Goal: Task Accomplishment & Management: Manage account settings

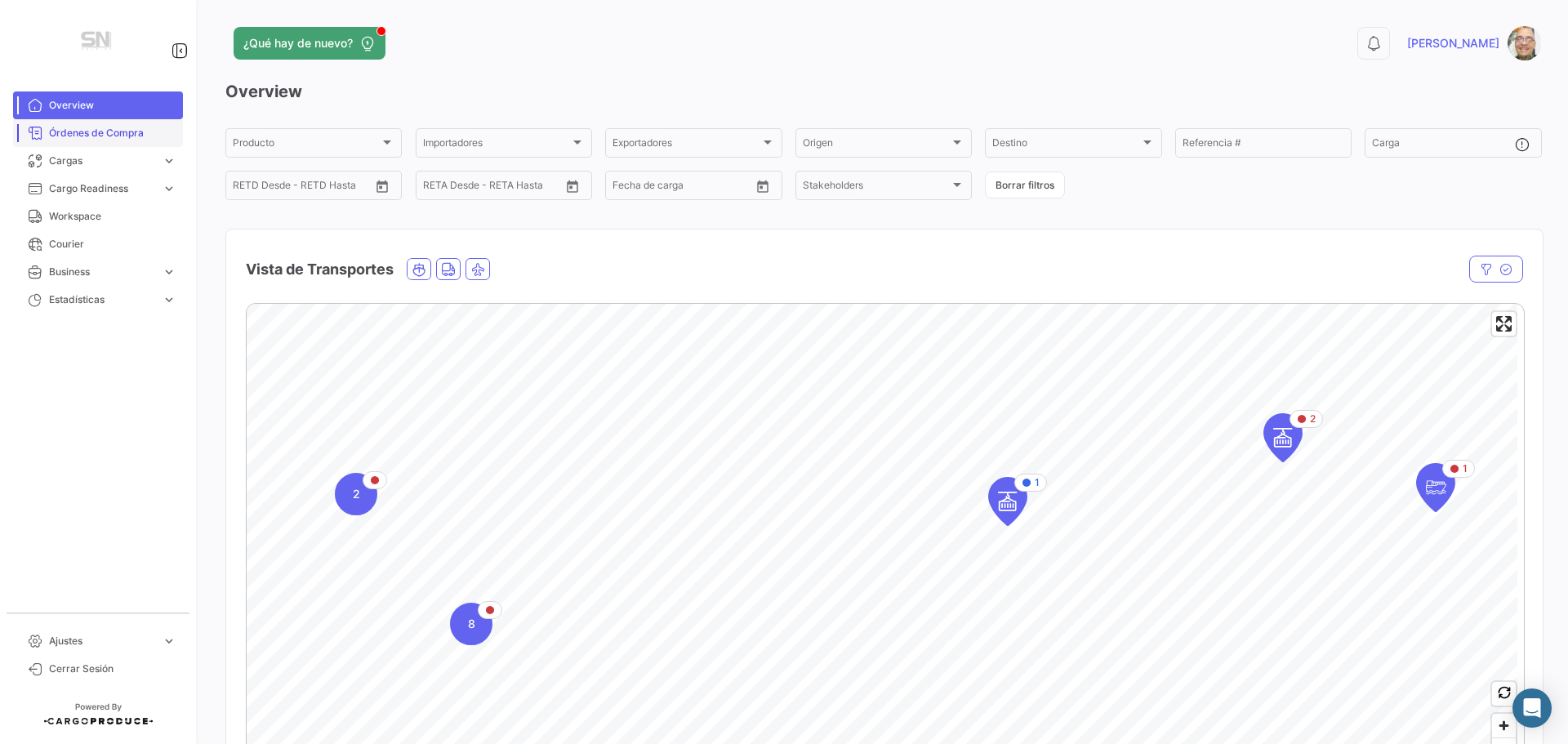
click at [116, 140] on span "Órdenes de Compra" at bounding box center [112, 133] width 127 height 15
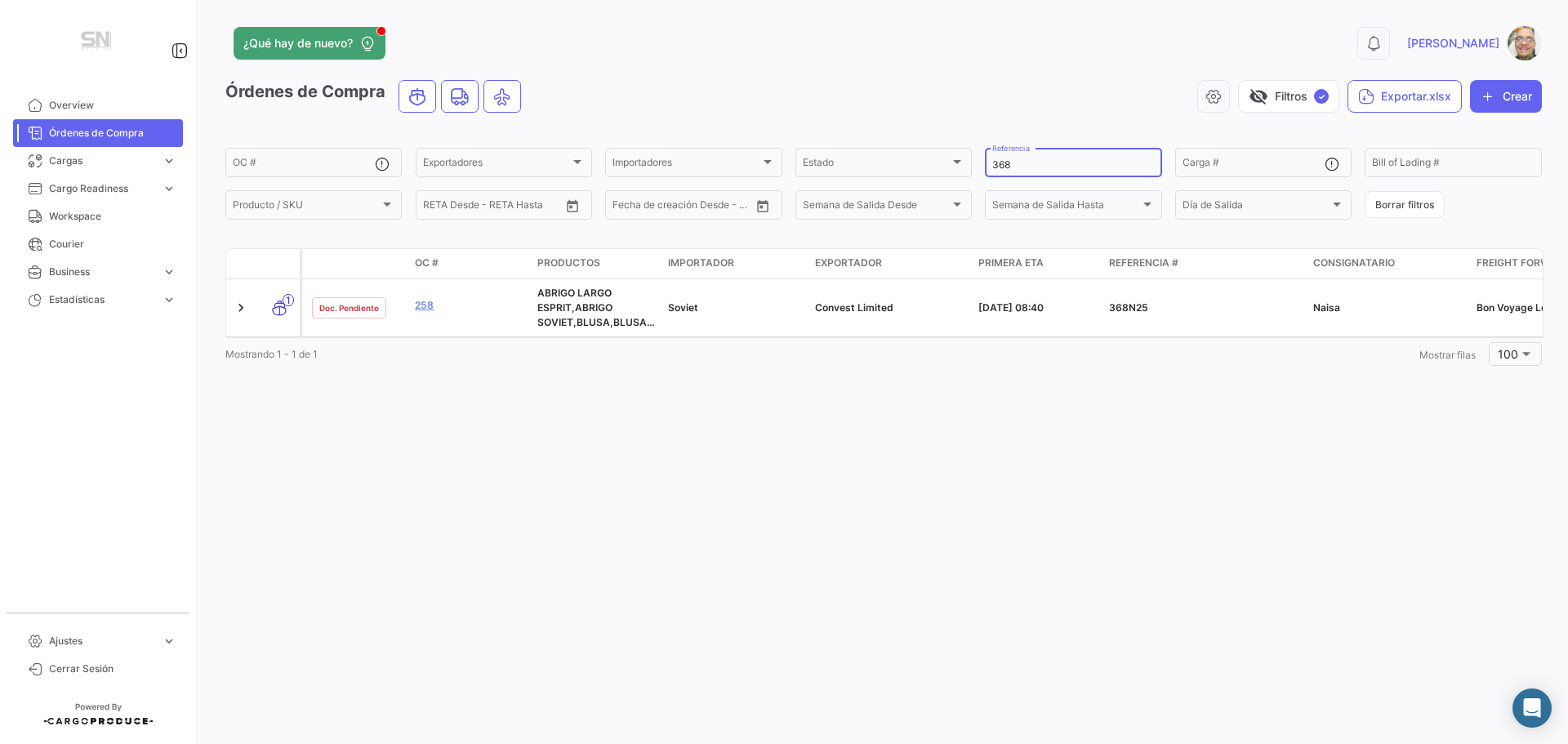
click at [1014, 164] on input "368" at bounding box center [1072, 165] width 162 height 12
type input "3"
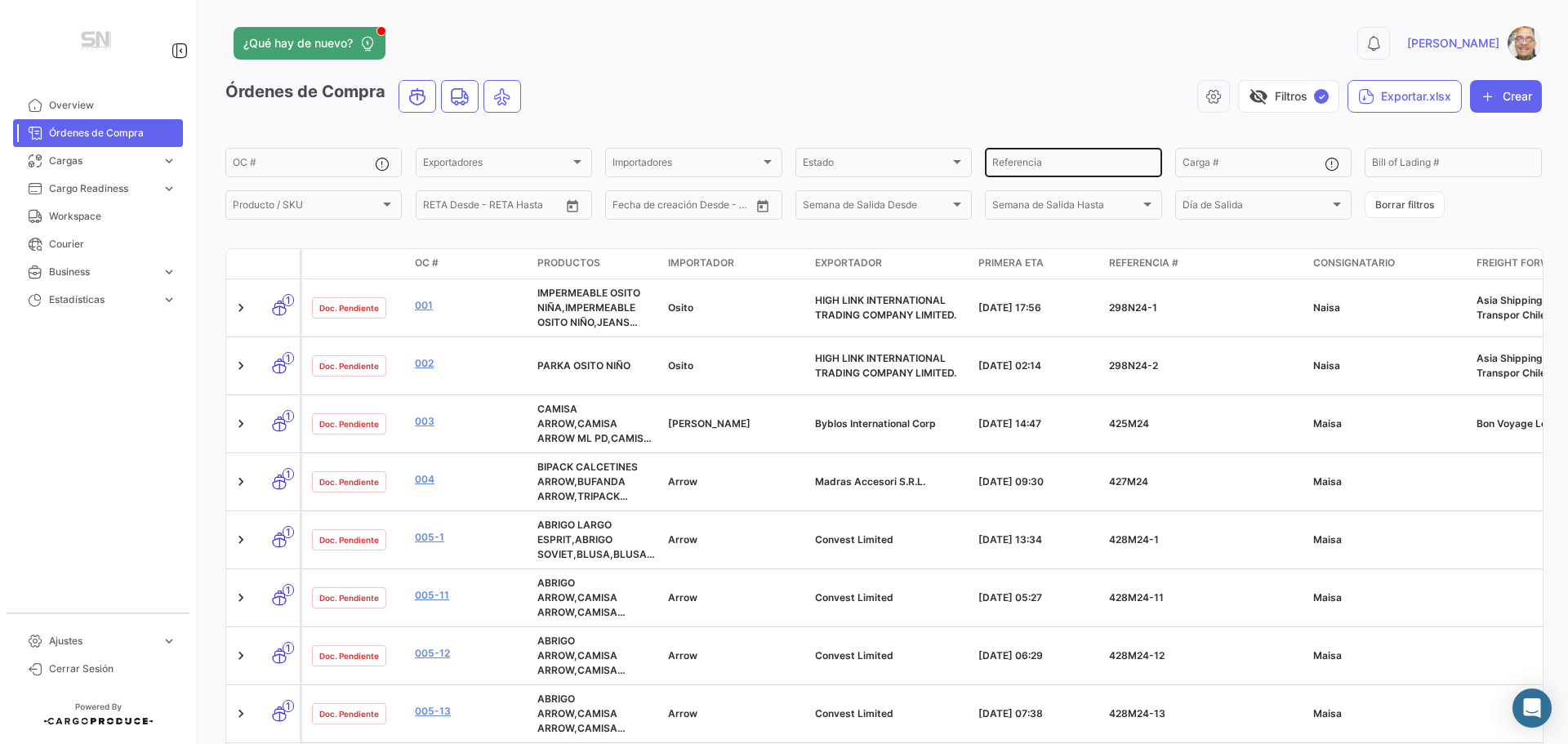
click at [1094, 161] on input "Referencia" at bounding box center [1072, 165] width 162 height 12
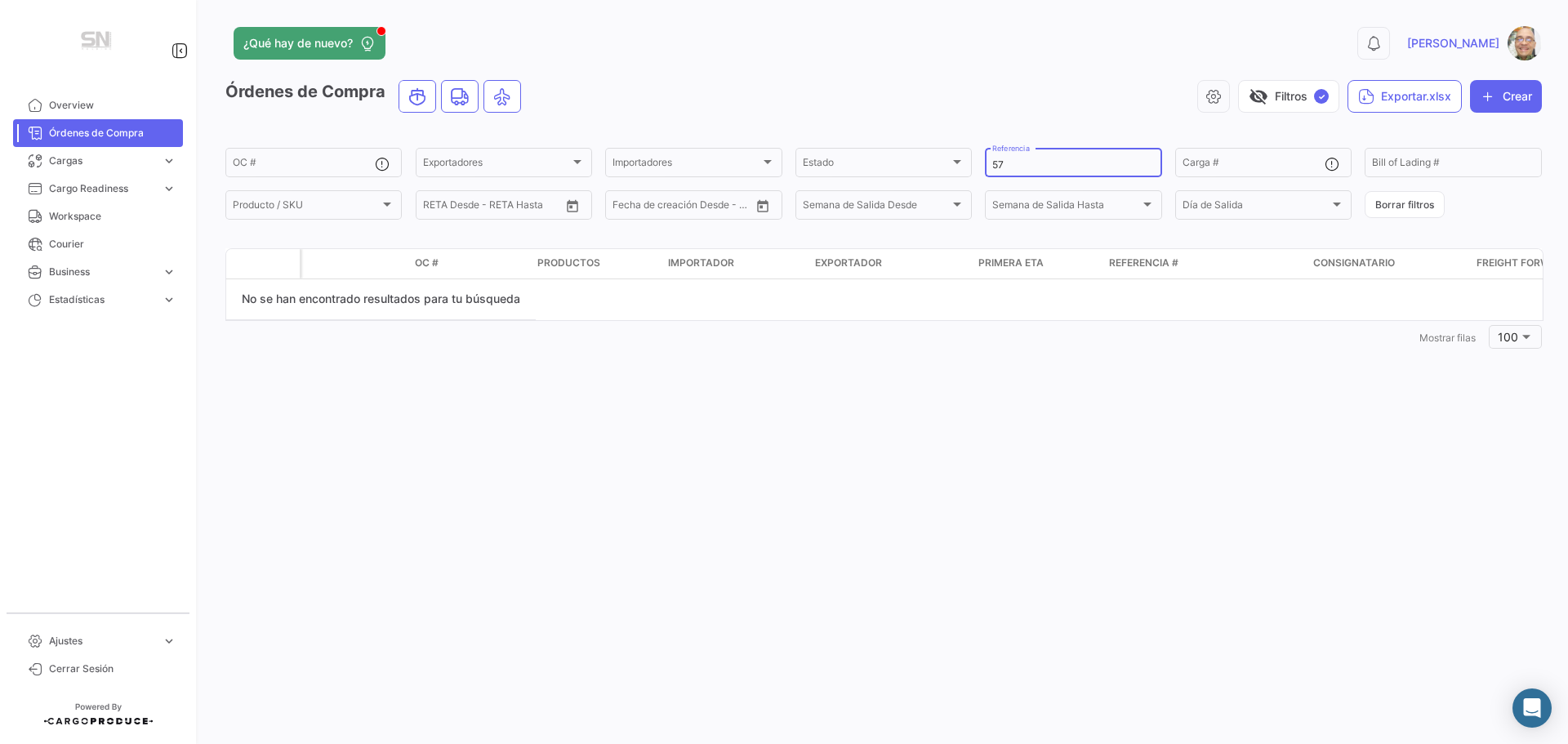
type input "5"
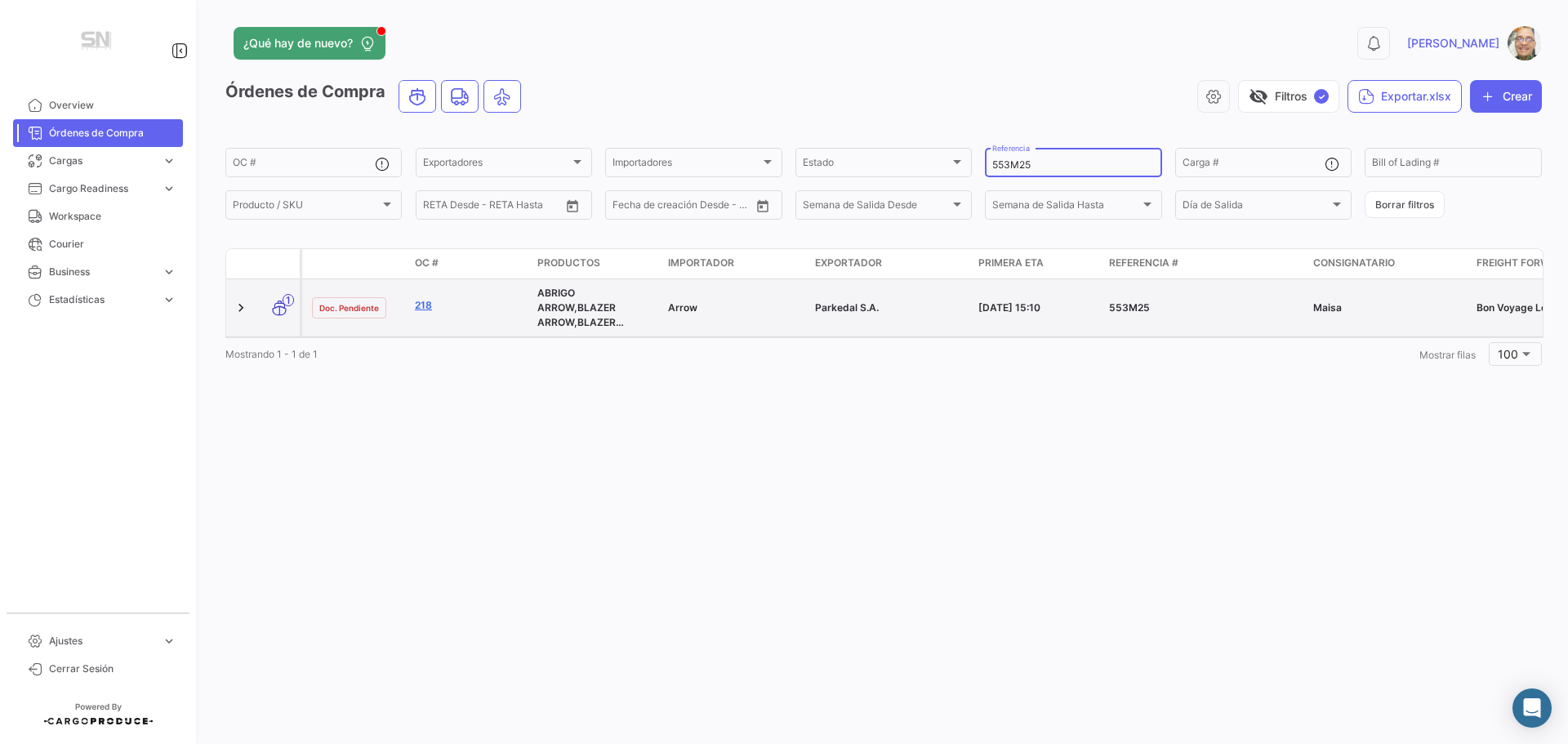
type input "553M25"
click at [430, 302] on link "218" at bounding box center [470, 306] width 110 height 15
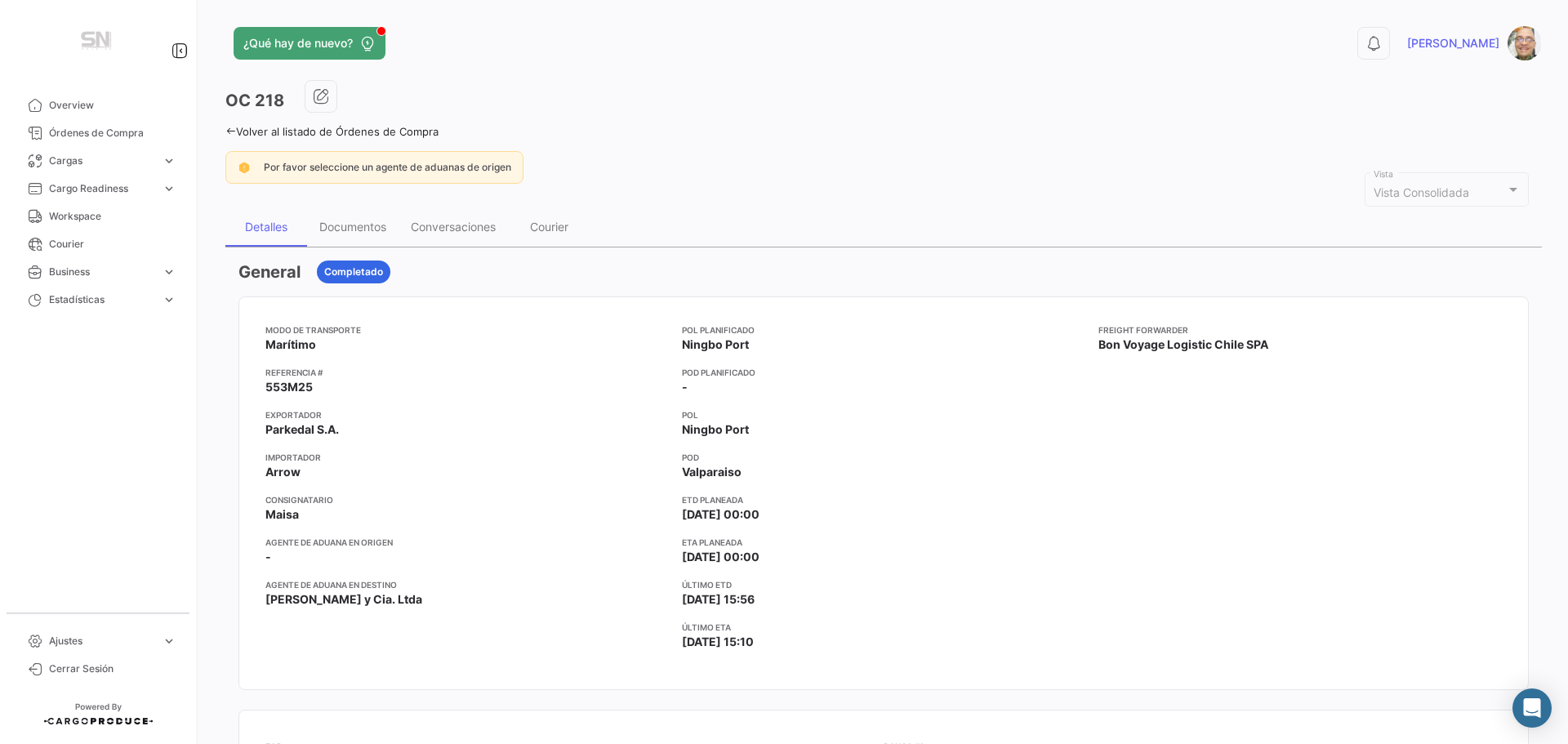
click at [225, 130] on icon at bounding box center [230, 130] width 11 height 11
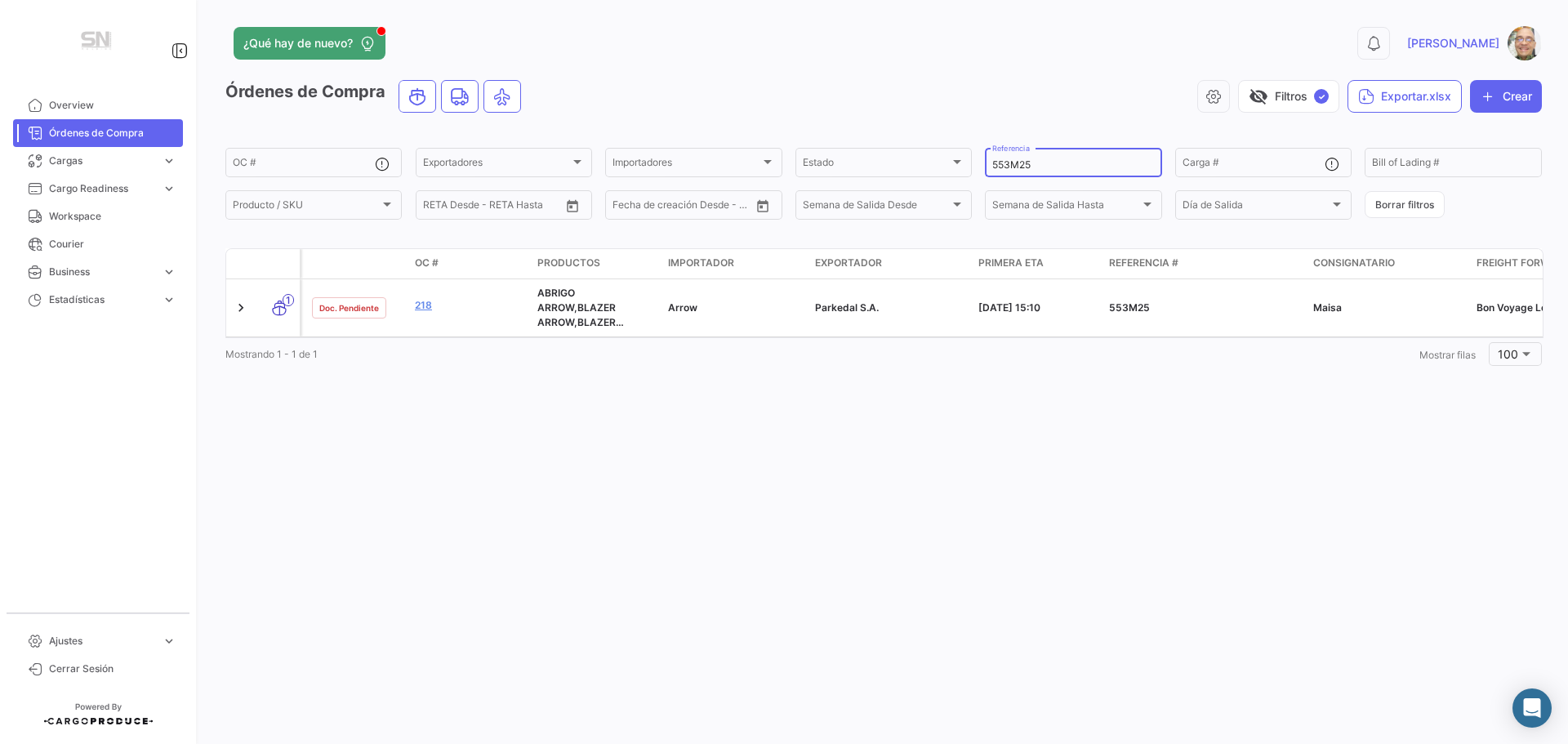
click at [1034, 160] on input "553M25" at bounding box center [1072, 165] width 162 height 12
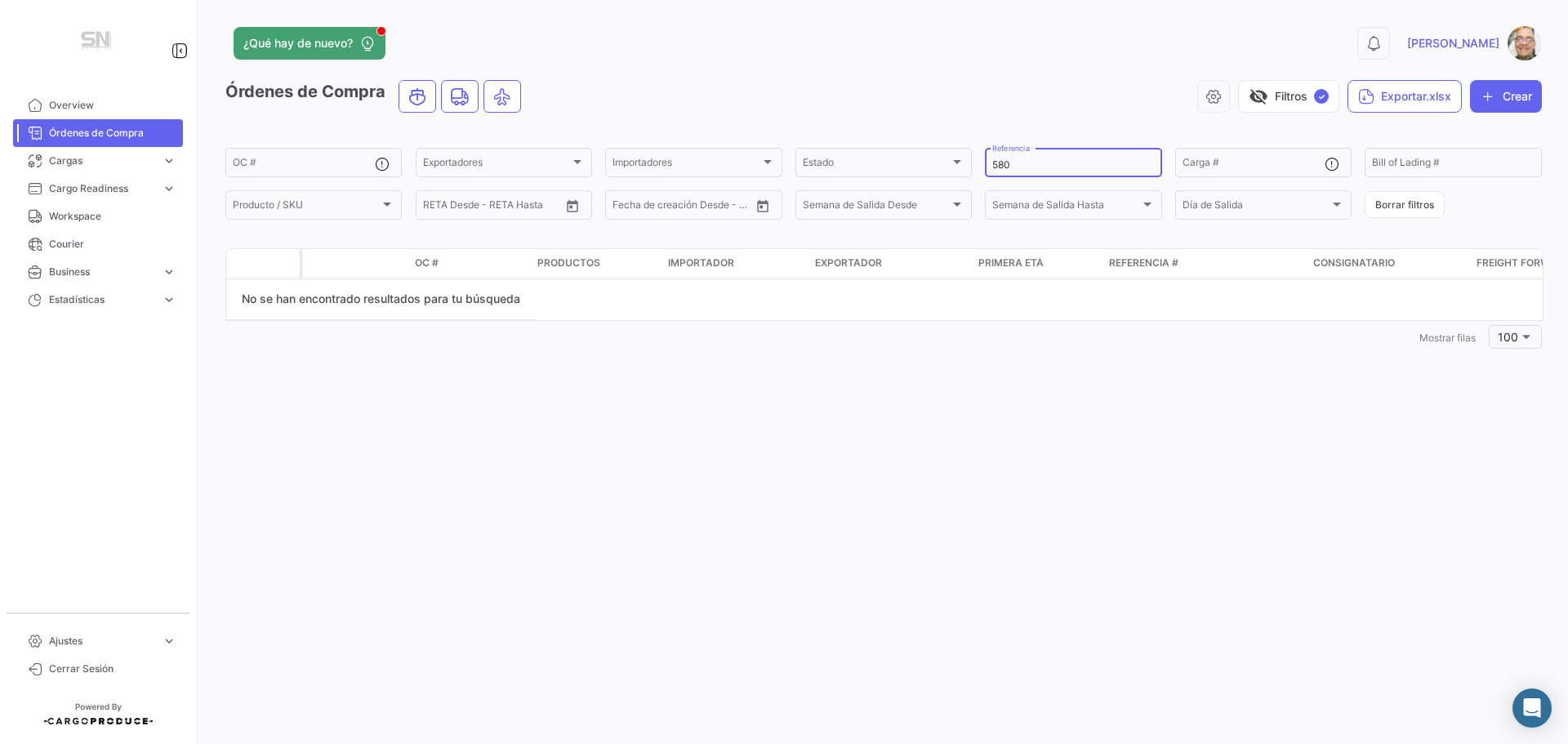
click at [1038, 164] on input "580" at bounding box center [1072, 165] width 162 height 12
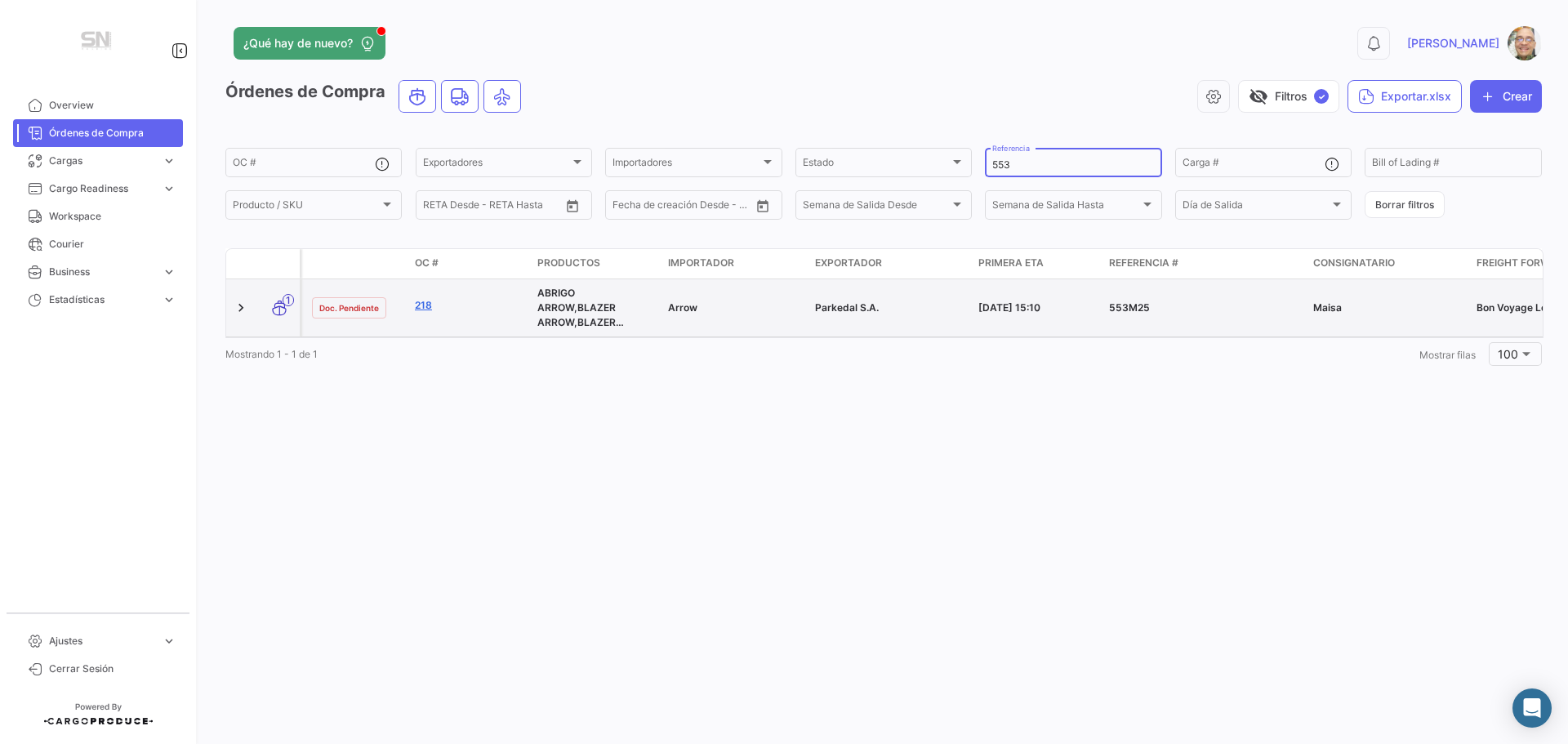
type input "553"
click at [432, 306] on link "218" at bounding box center [470, 306] width 110 height 15
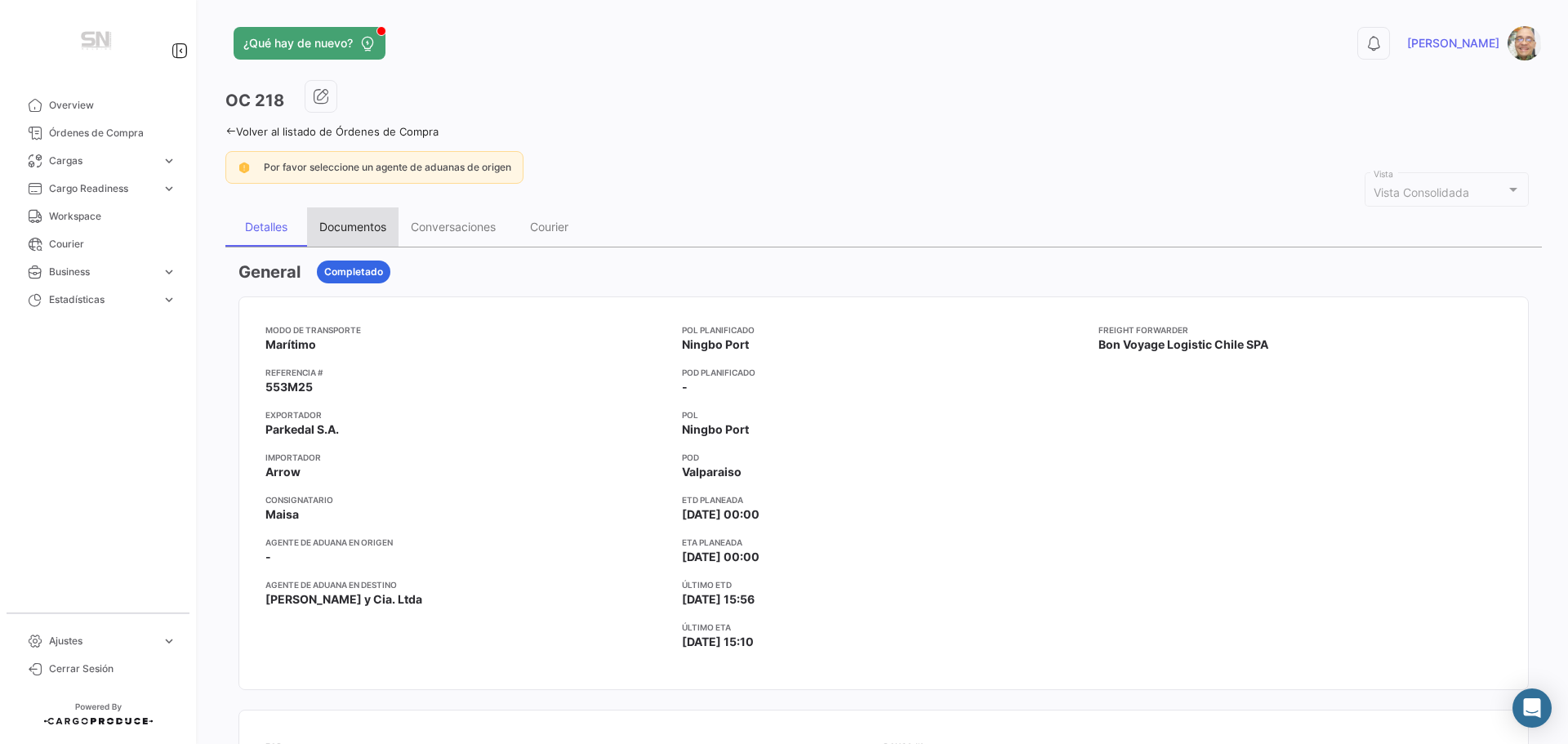
click at [342, 223] on div "Documentos" at bounding box center [353, 227] width 67 height 14
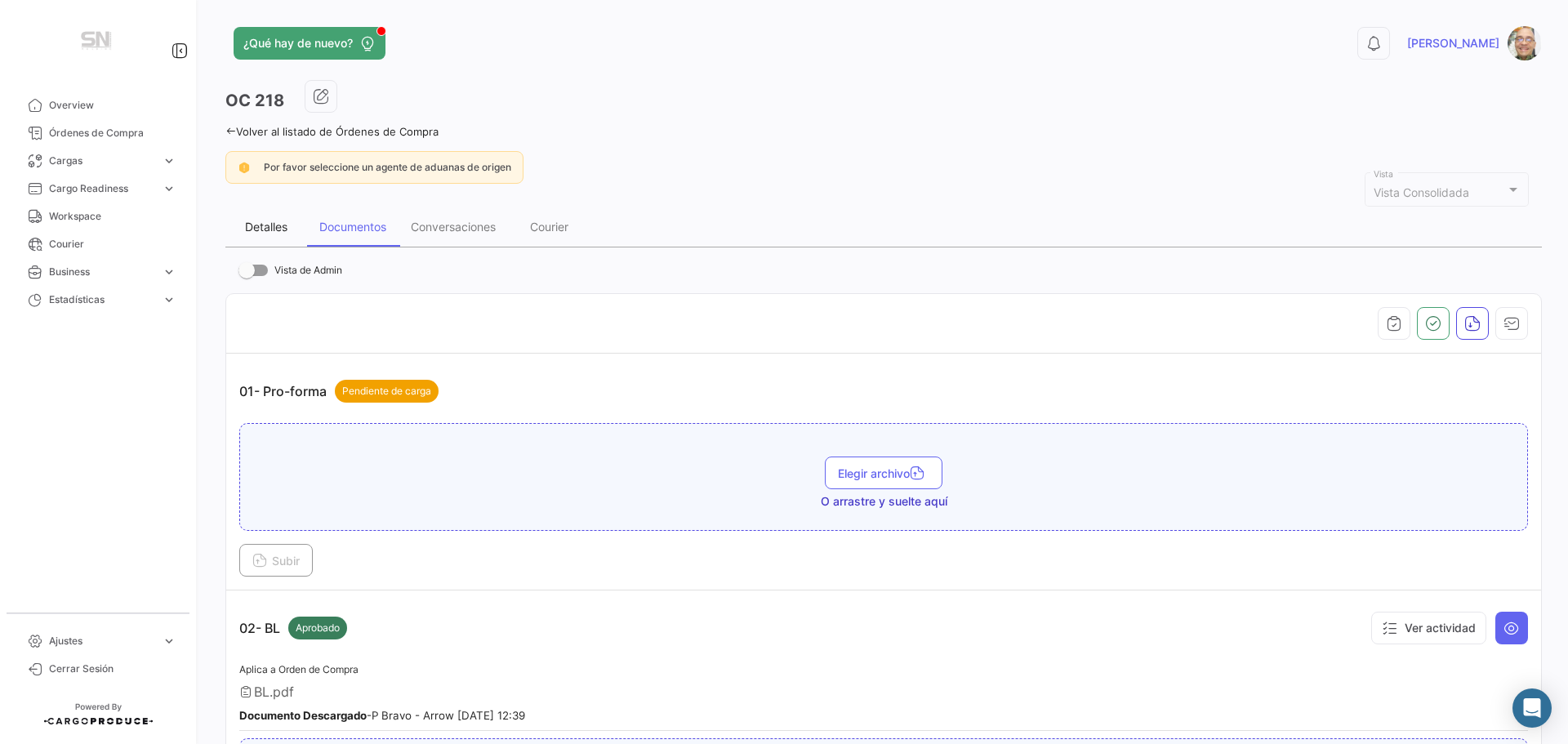
click at [276, 231] on div "Detalles" at bounding box center [266, 227] width 42 height 14
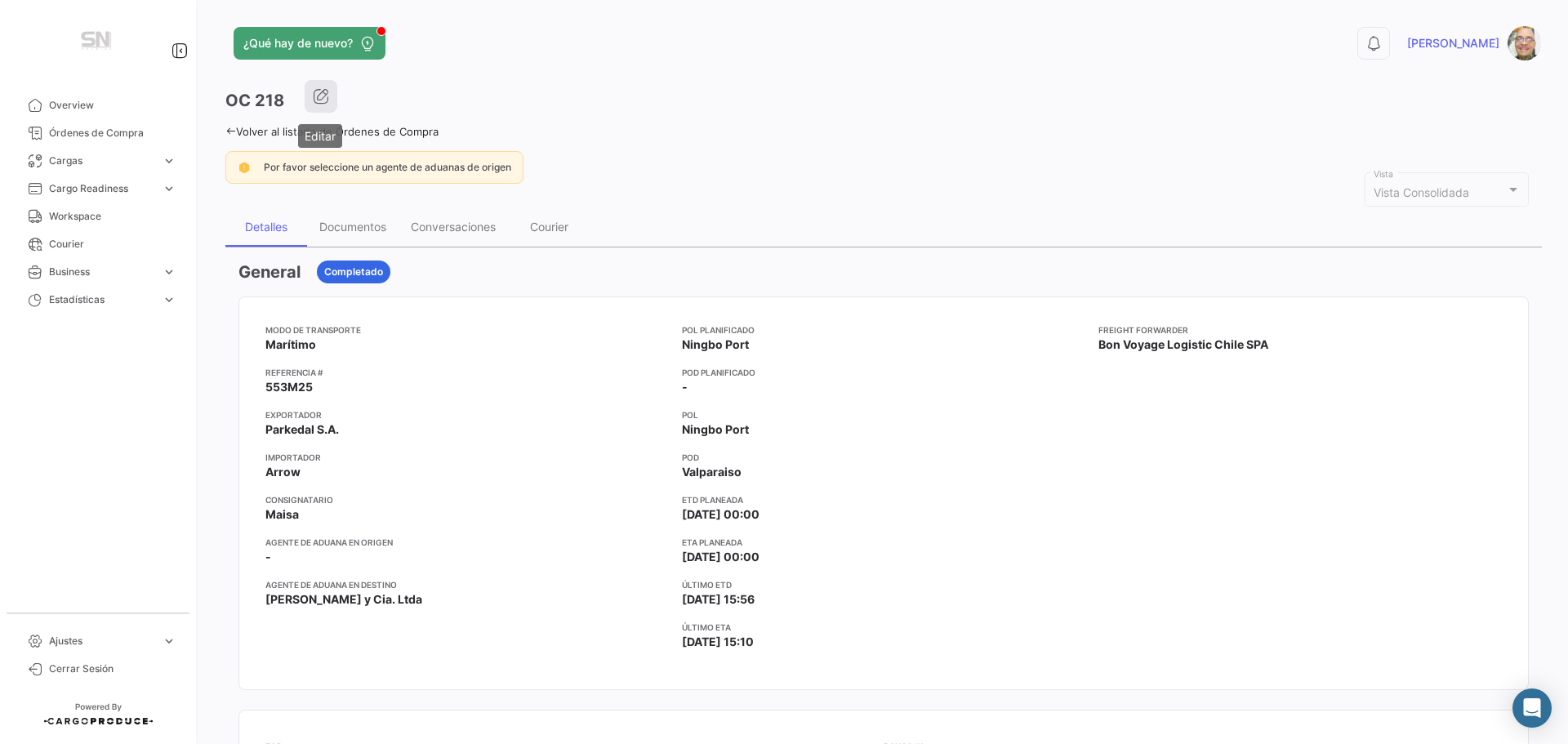
click at [325, 100] on icon "button" at bounding box center [321, 96] width 17 height 17
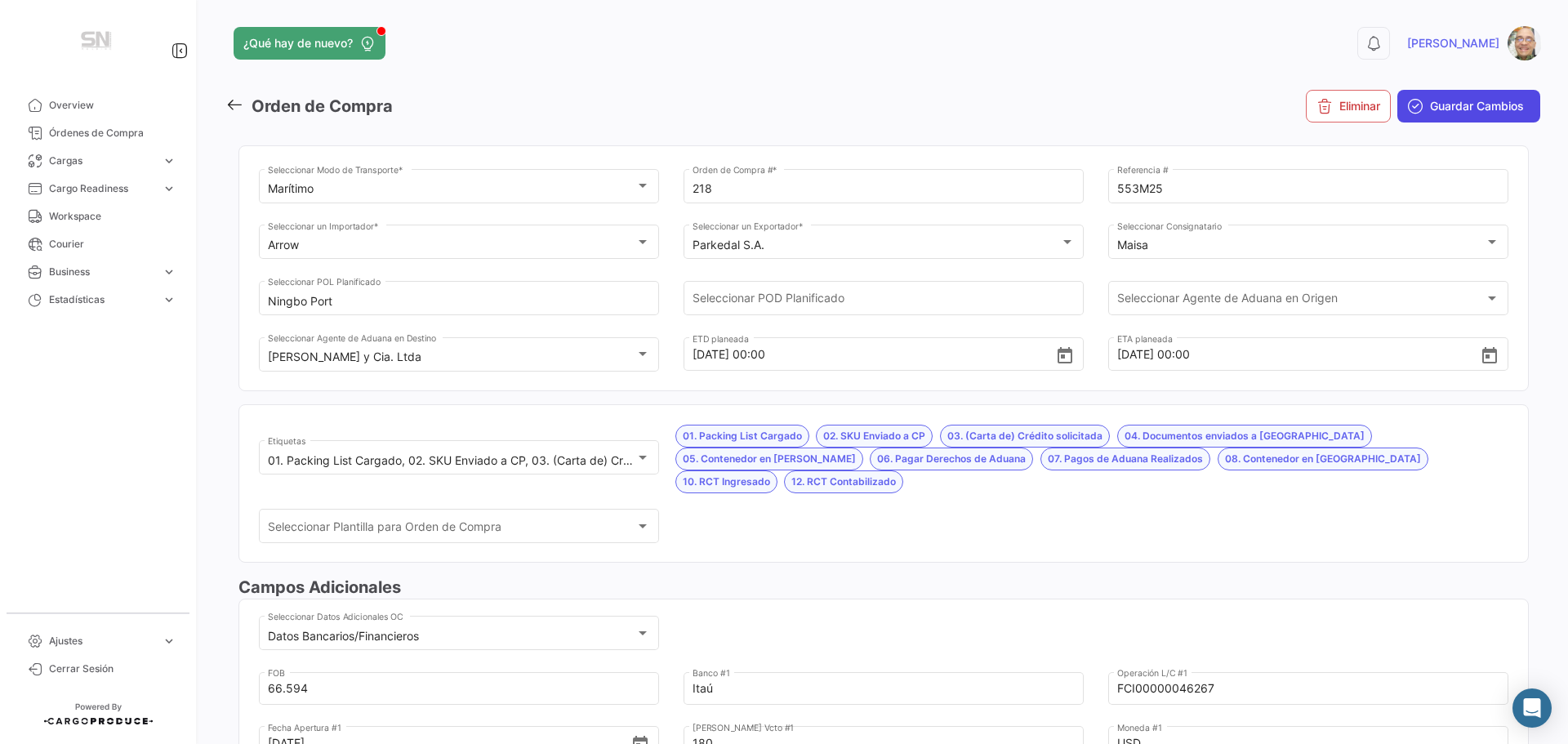
click at [1429, 112] on span "Guardar Cambios" at bounding box center [1476, 106] width 94 height 17
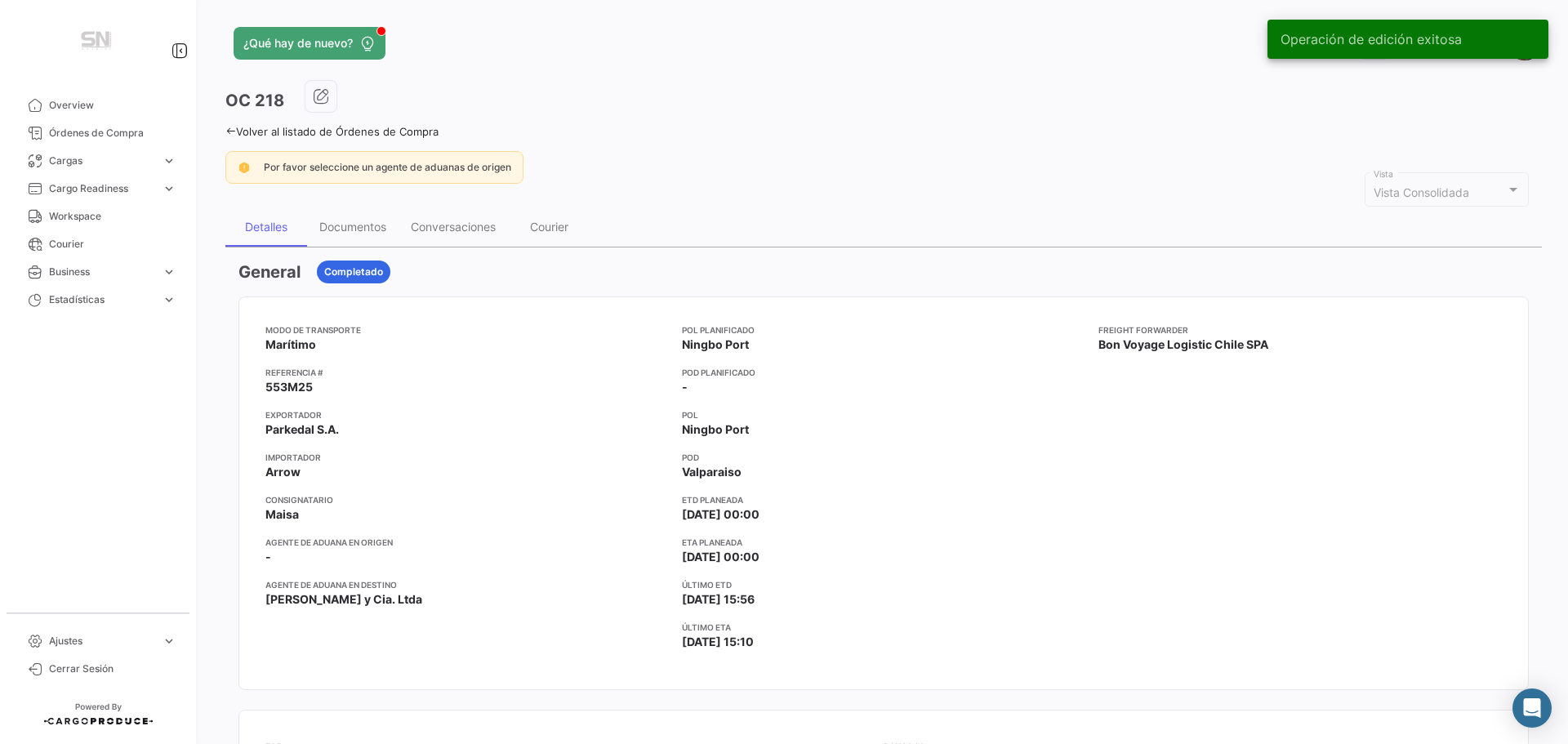
click at [231, 130] on icon at bounding box center [230, 130] width 11 height 11
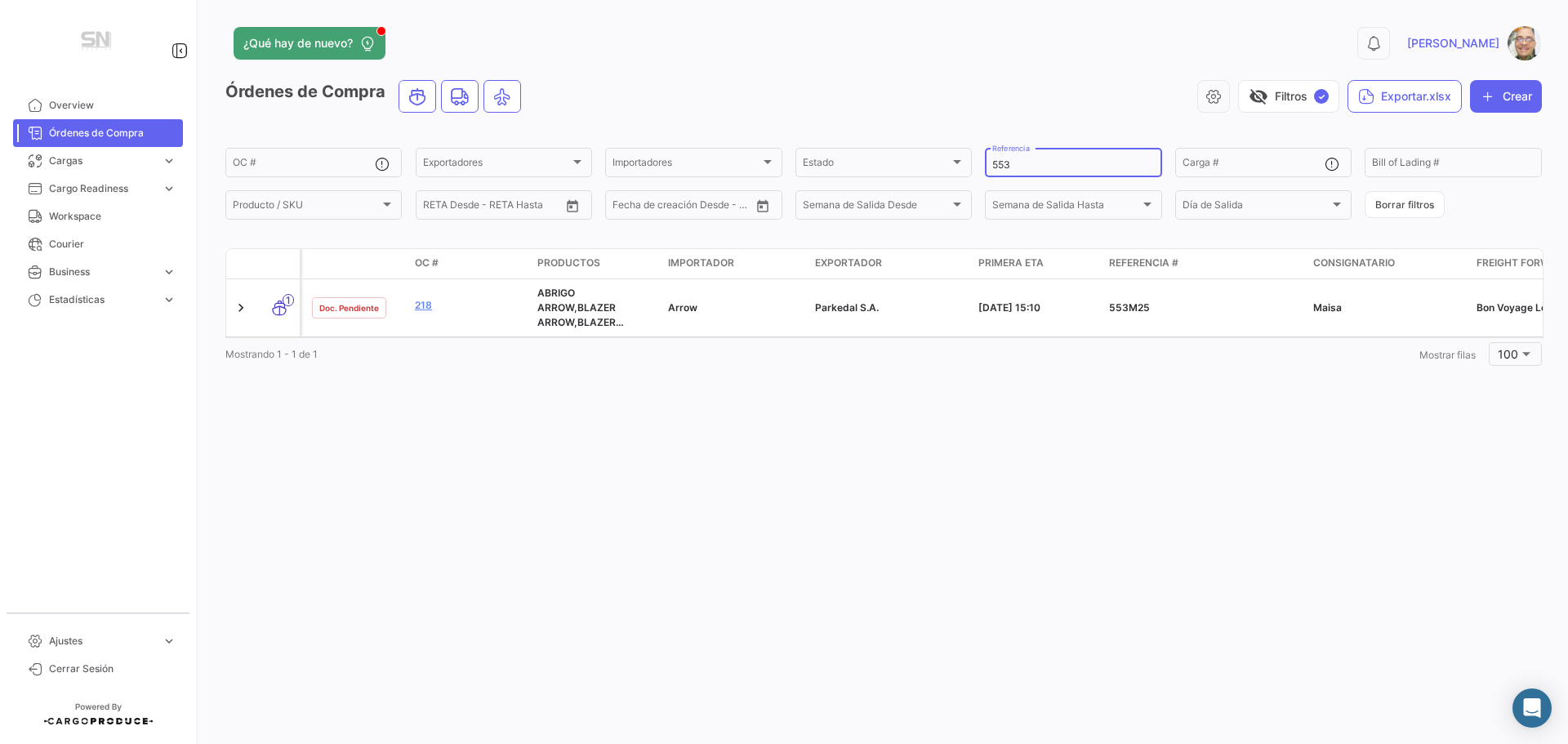
click at [1029, 160] on input "553" at bounding box center [1072, 165] width 162 height 12
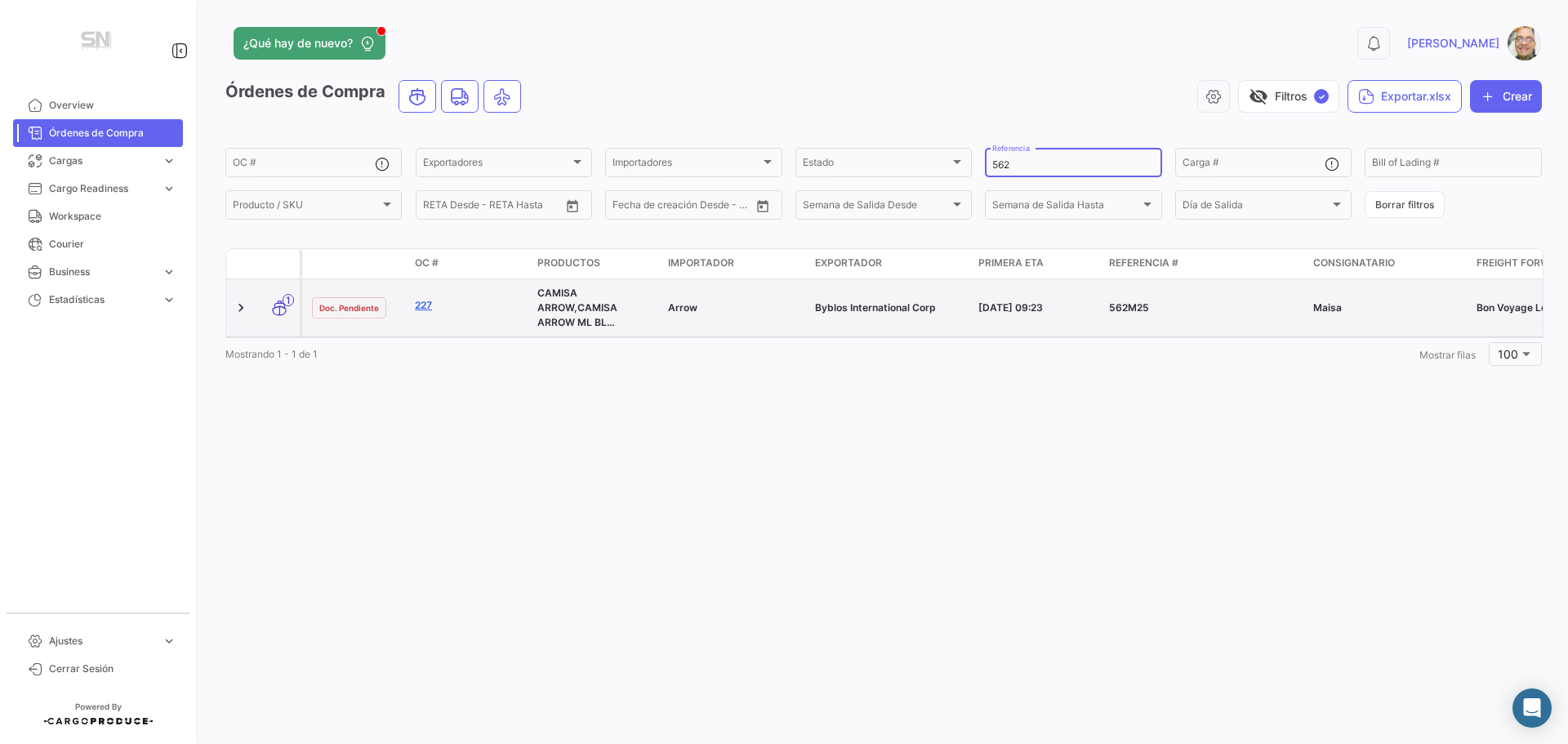
type input "562"
click at [424, 306] on link "227" at bounding box center [470, 306] width 110 height 15
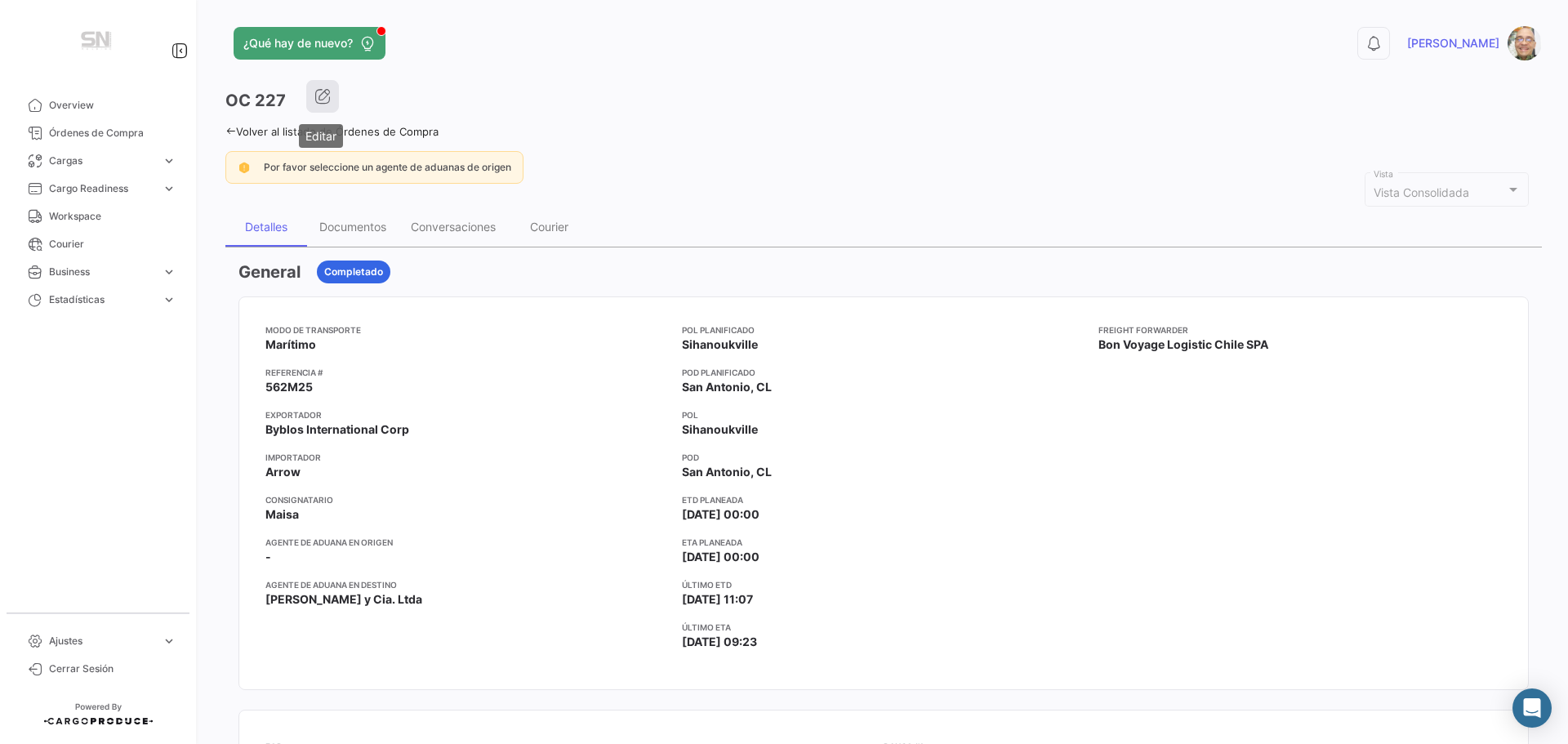
click at [315, 97] on icon "button" at bounding box center [323, 96] width 17 height 17
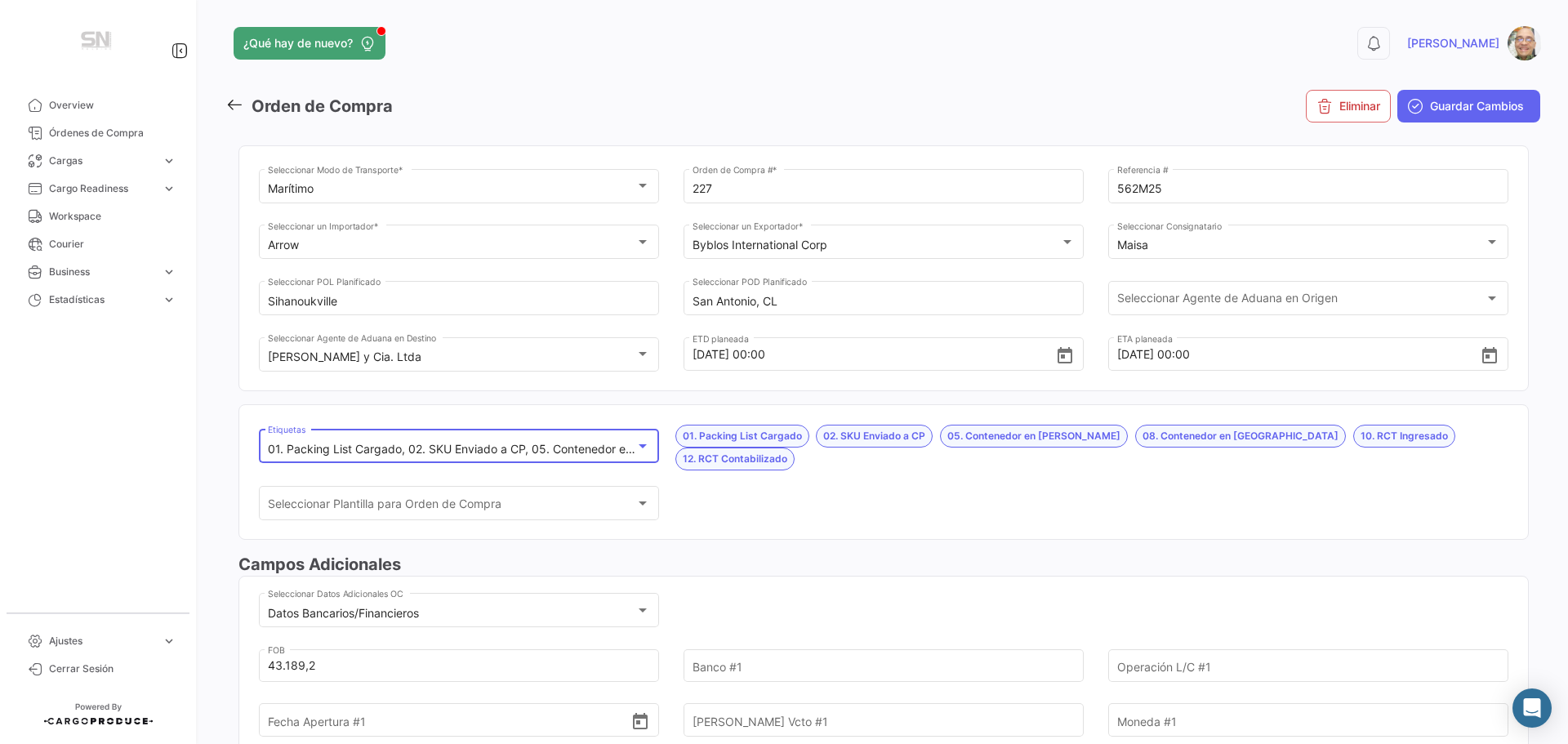
click at [640, 447] on div at bounding box center [642, 446] width 15 height 13
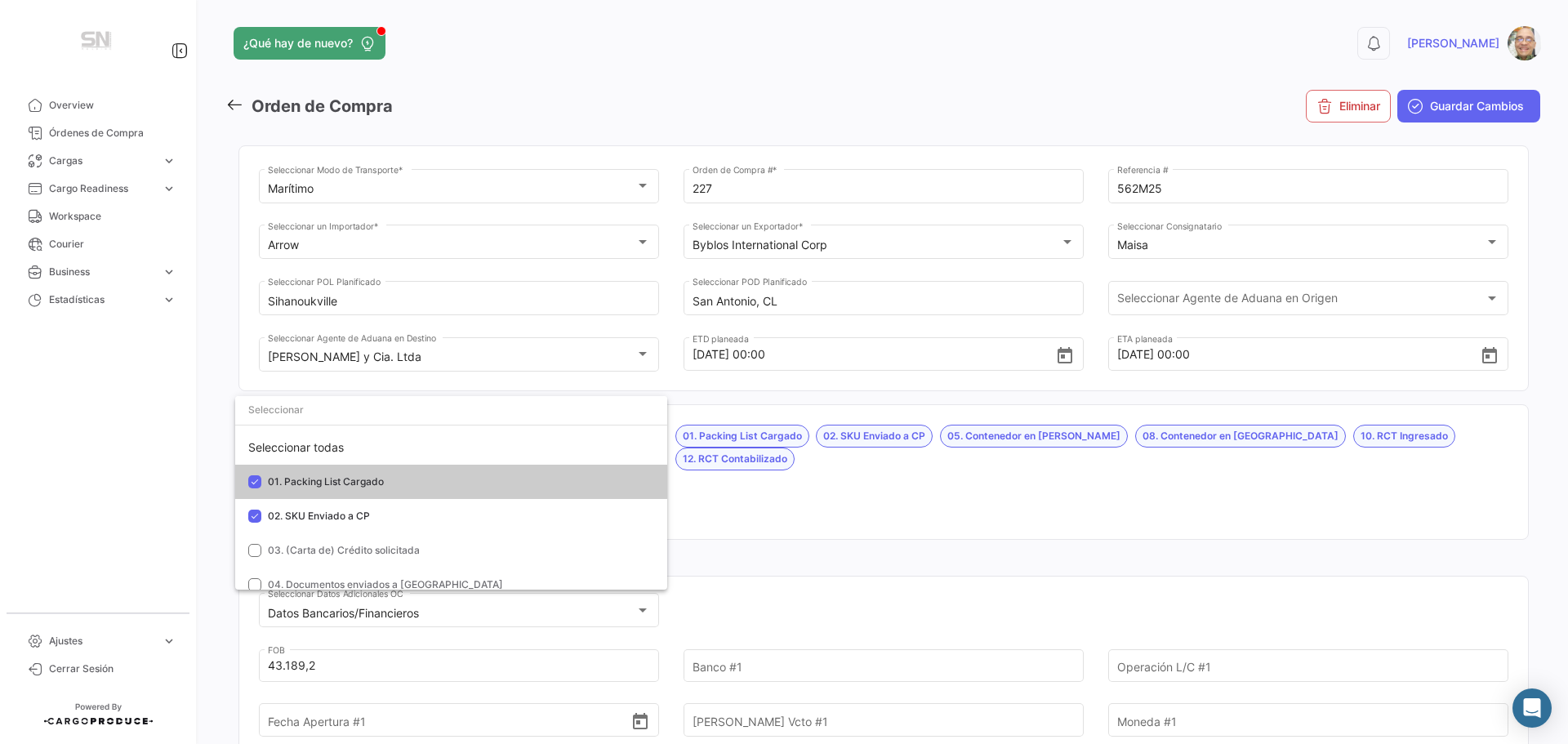
click at [773, 482] on div at bounding box center [784, 372] width 1568 height 744
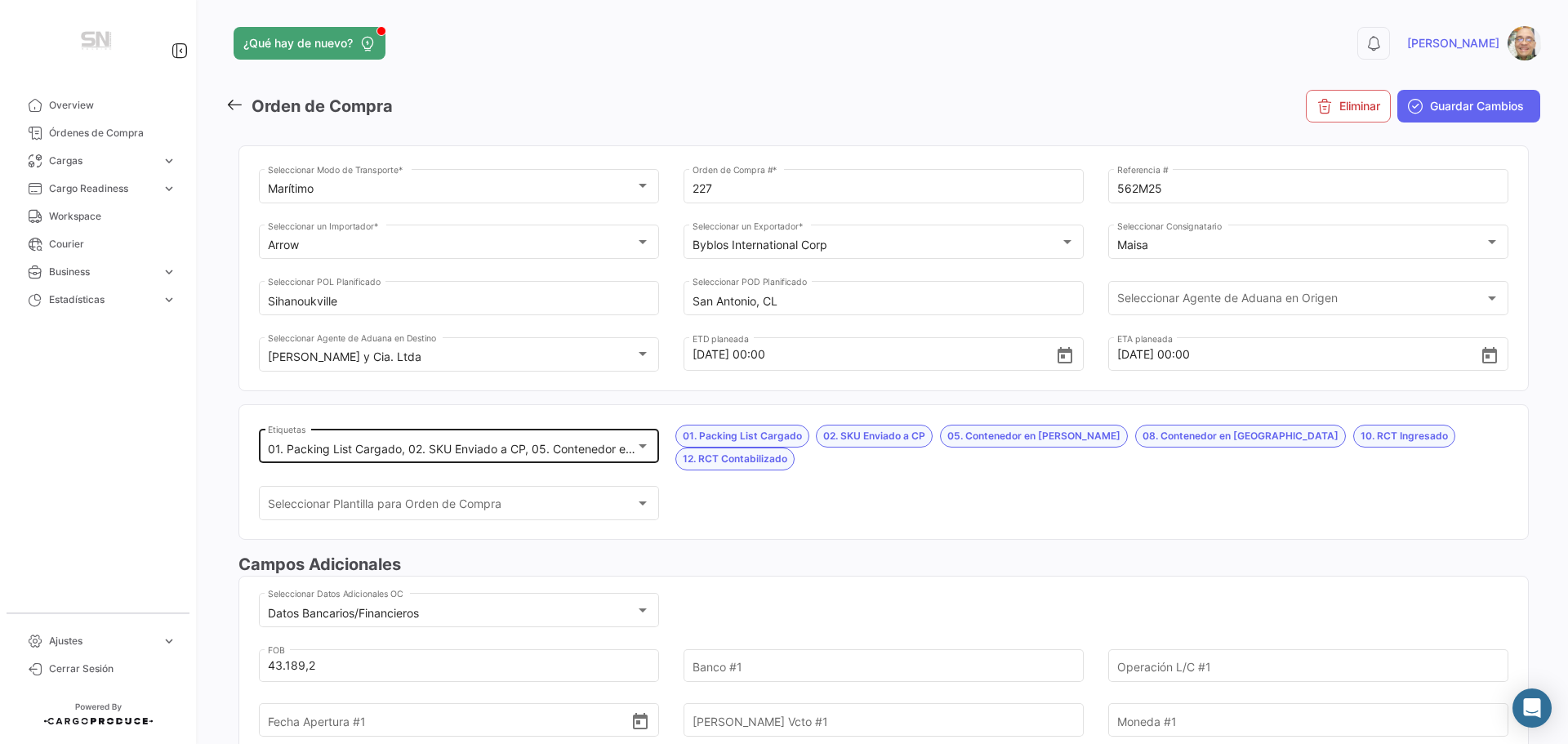
click at [637, 453] on div "01. Packing List Cargado, 02. SKU Enviado a CP, 05. Contenedor en [PERSON_NAME]…" at bounding box center [459, 449] width 383 height 14
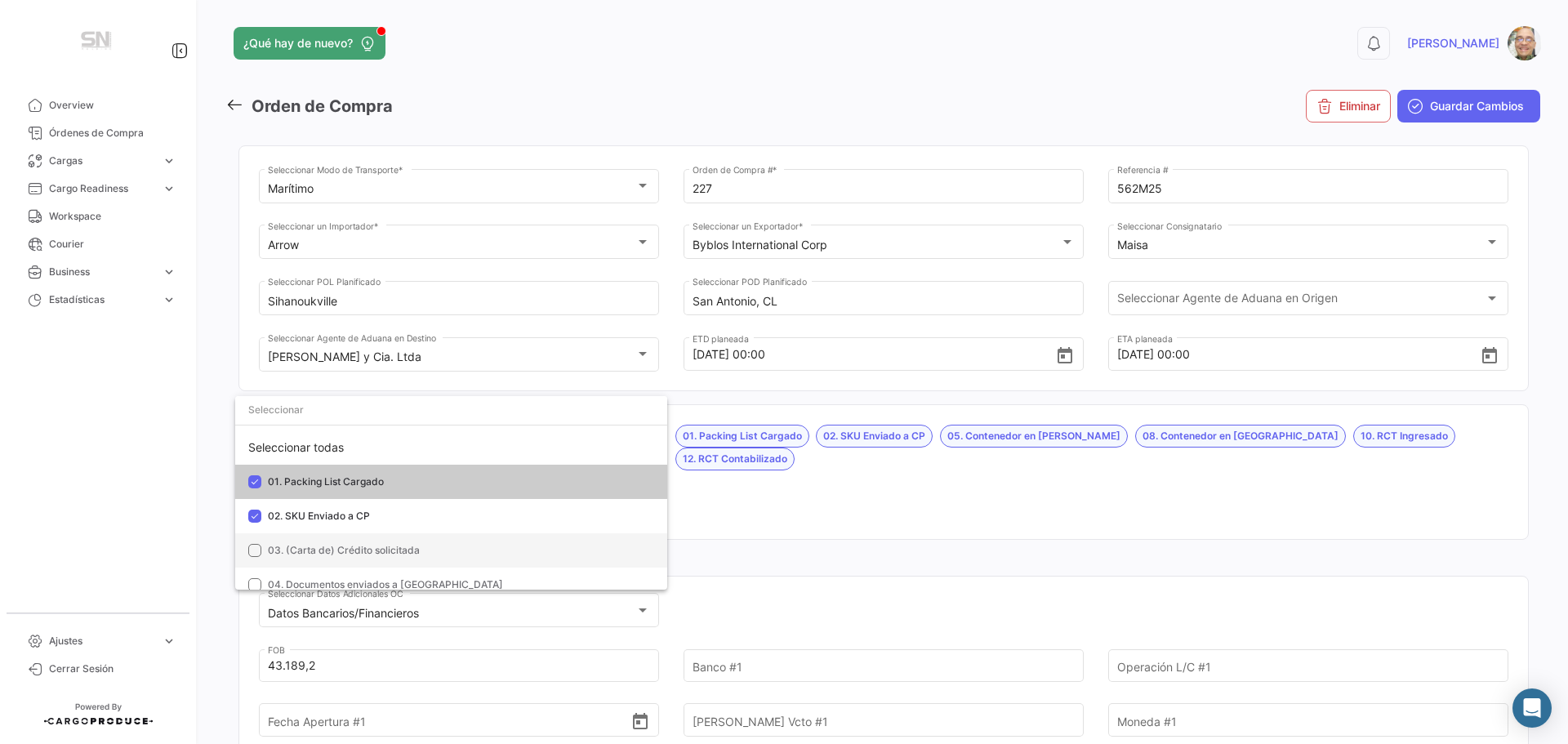
click at [261, 554] on mat-option "03. (Carta de) Crédito solicitada" at bounding box center [451, 550] width 432 height 34
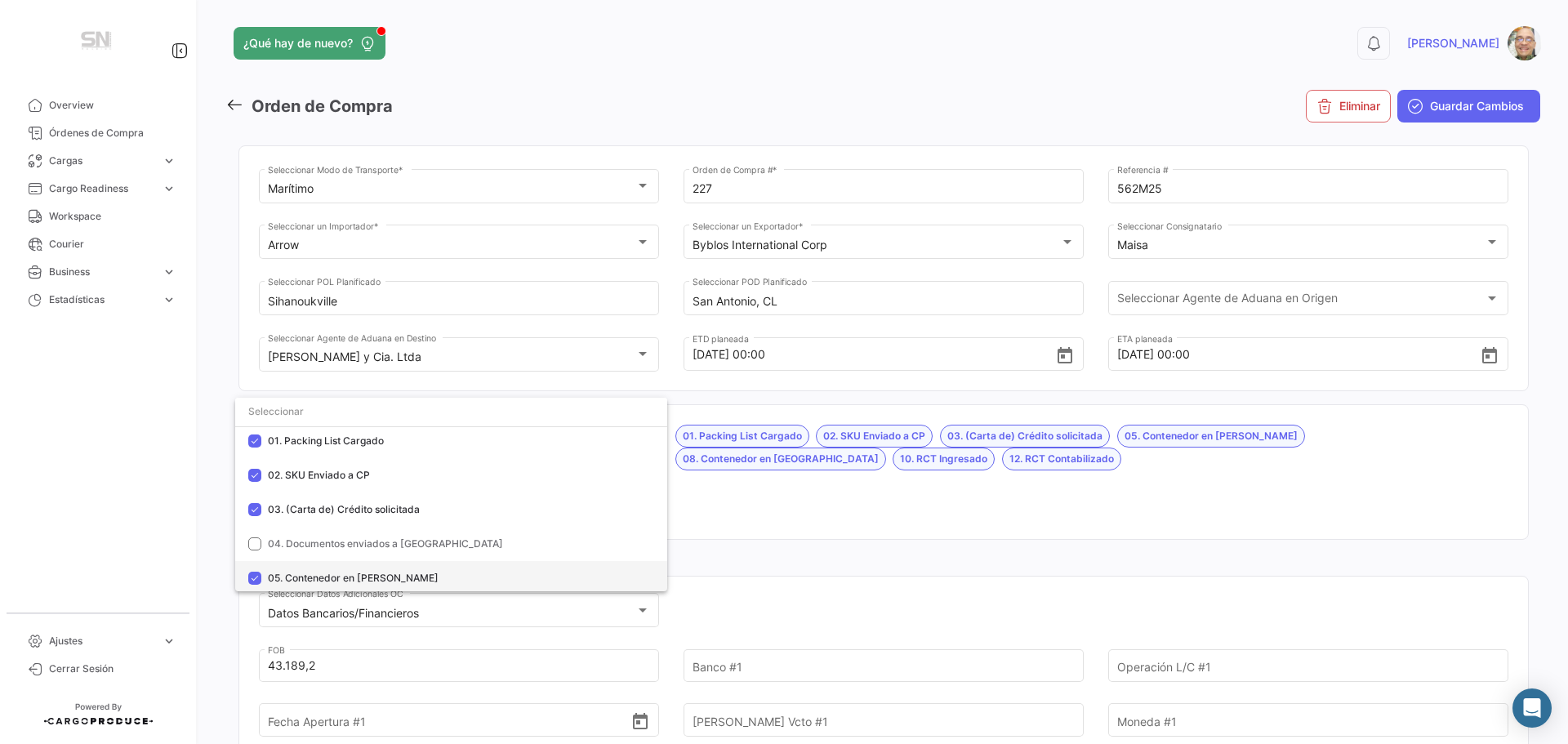
scroll to position [81, 0]
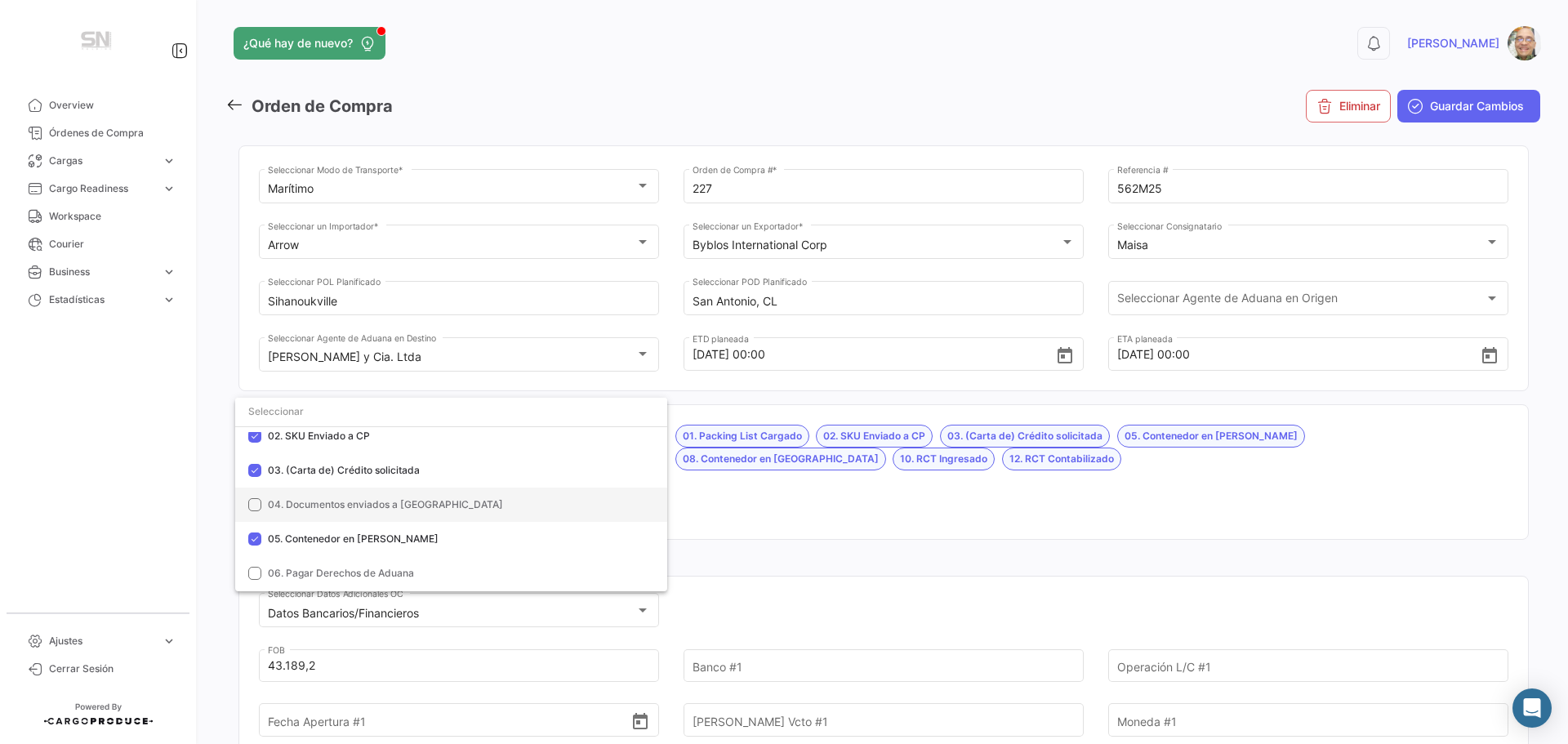
click at [249, 501] on mat-pseudo-checkbox at bounding box center [255, 505] width 13 height 13
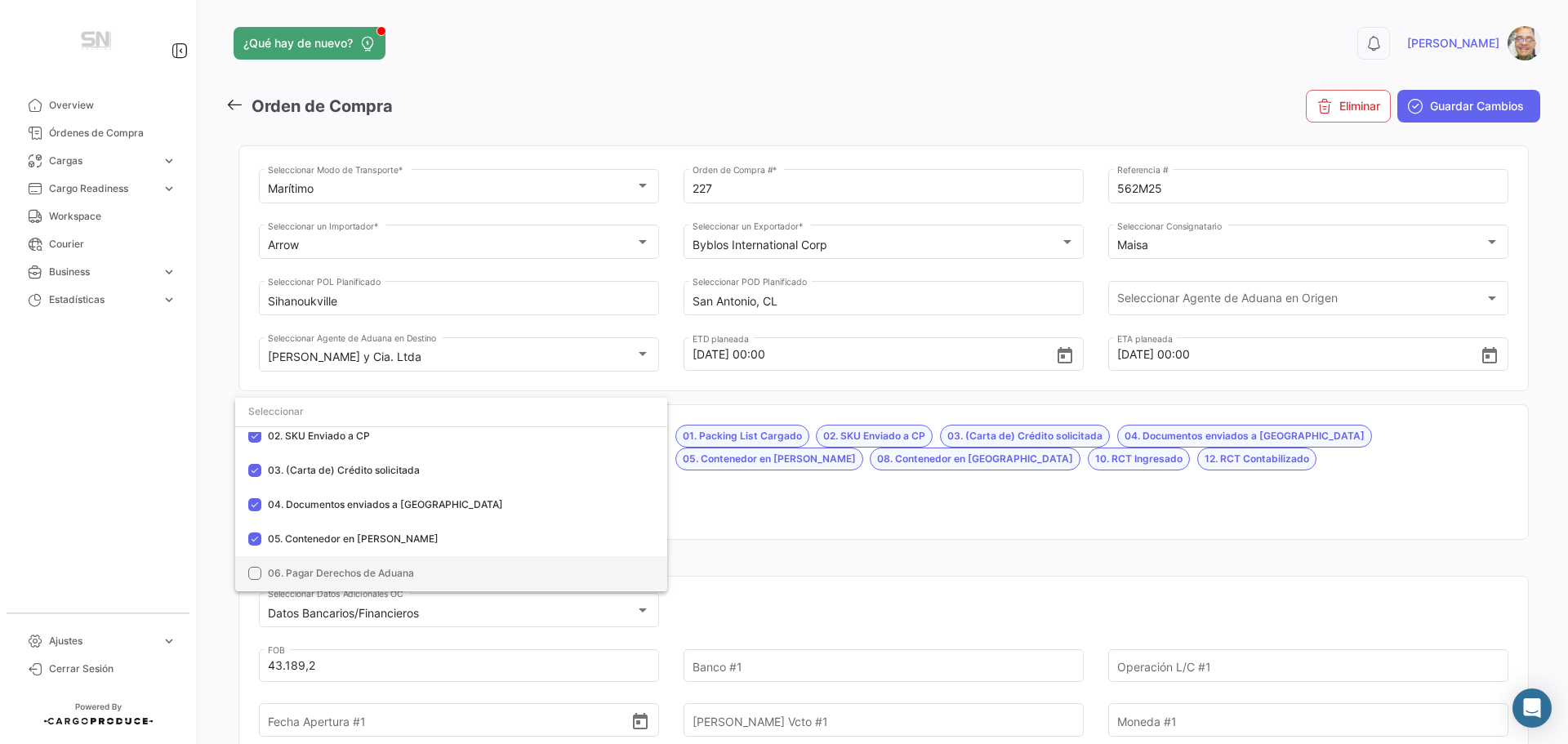
click at [254, 567] on mat-pseudo-checkbox at bounding box center [255, 574] width 13 height 13
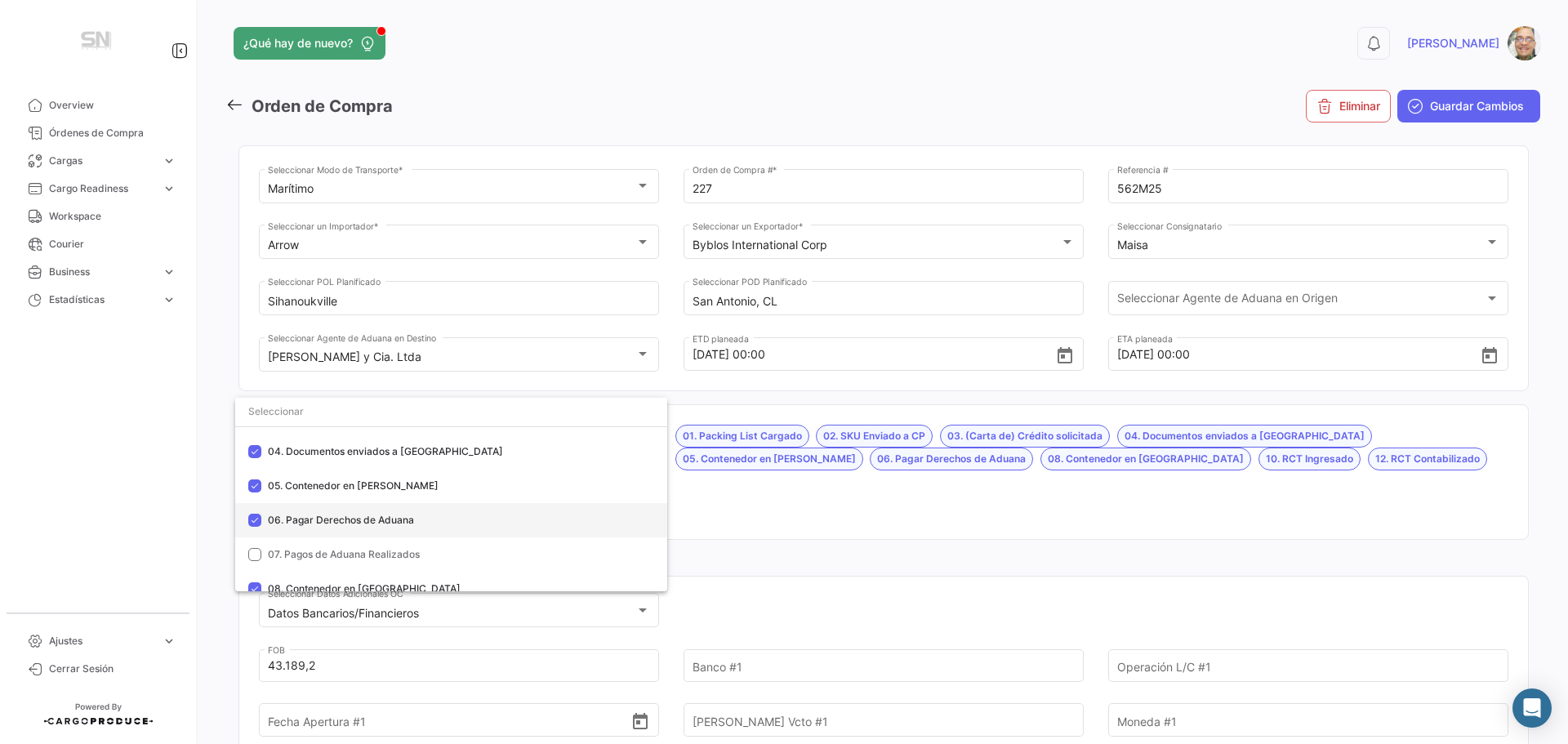
scroll to position [164, 0]
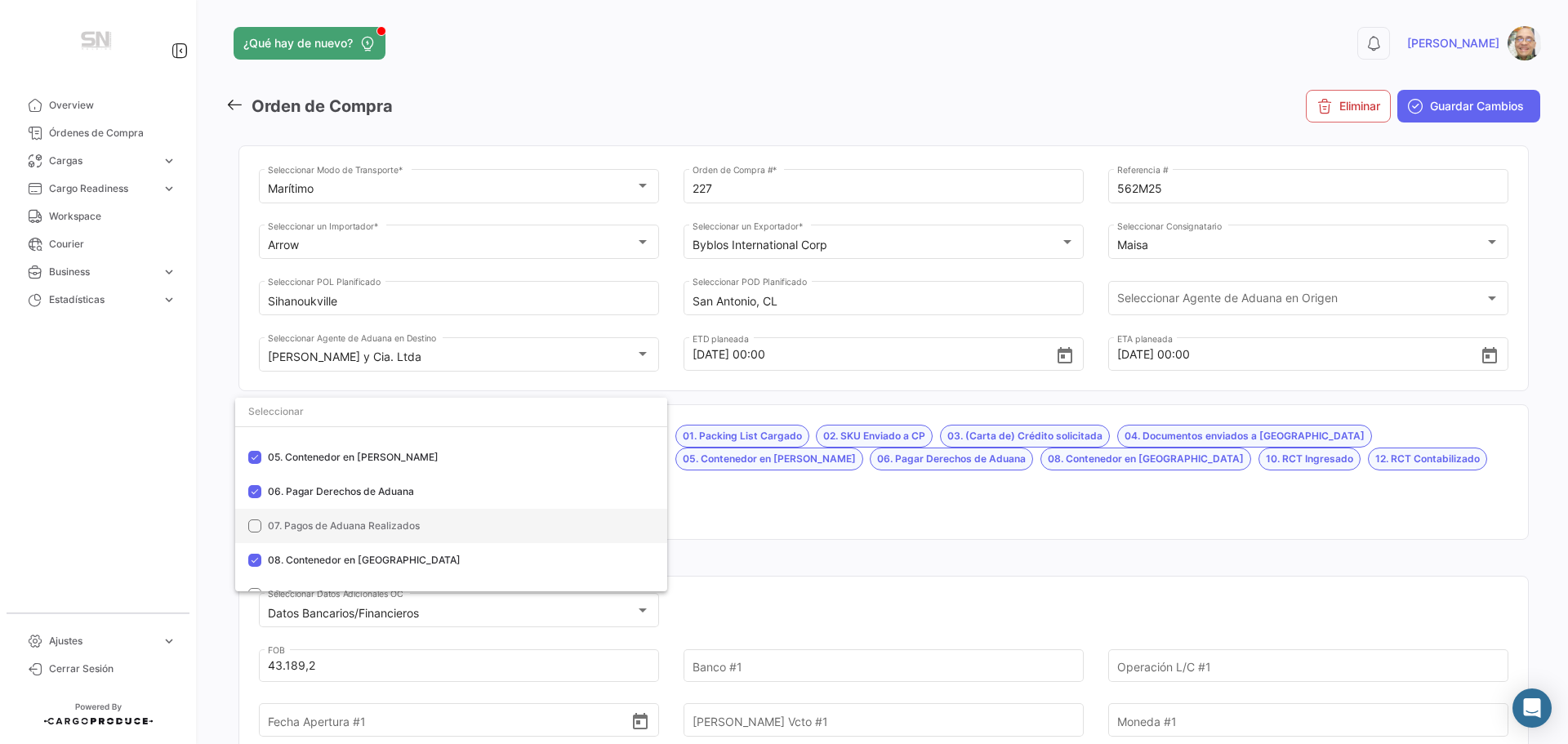
click at [263, 528] on mat-option "07. Pagos de Aduana Realizados" at bounding box center [451, 526] width 432 height 34
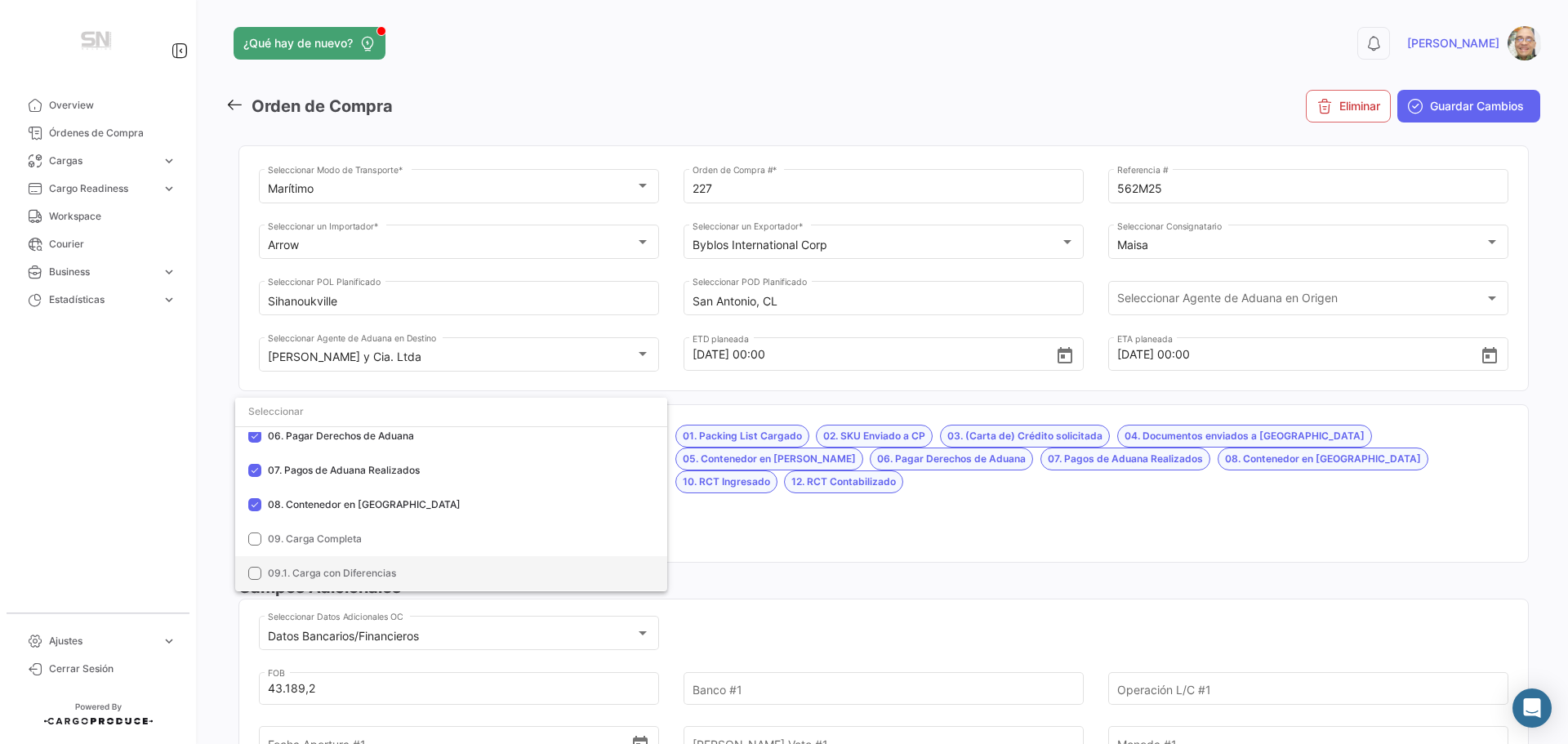
scroll to position [245, 0]
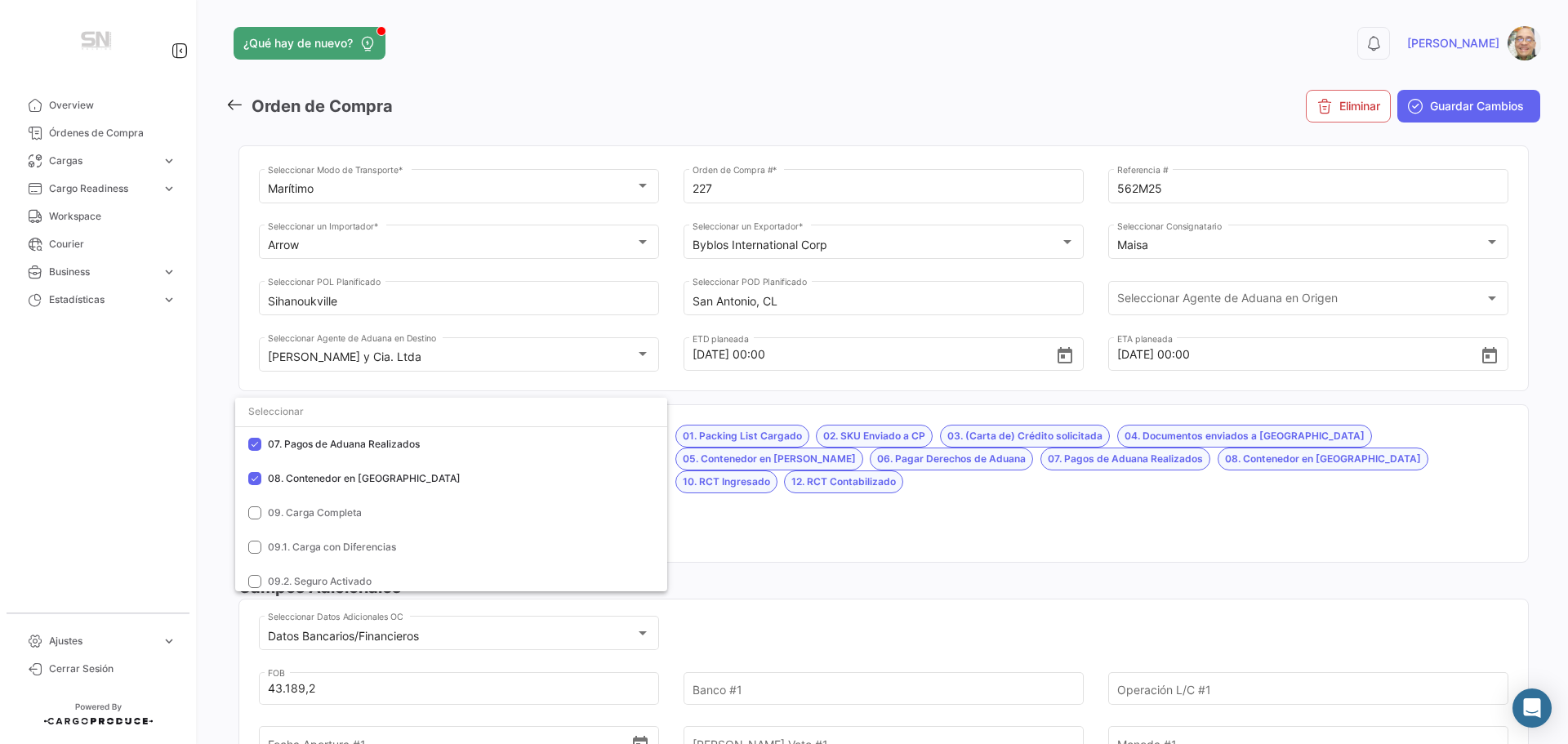
click at [721, 508] on div at bounding box center [784, 372] width 1568 height 744
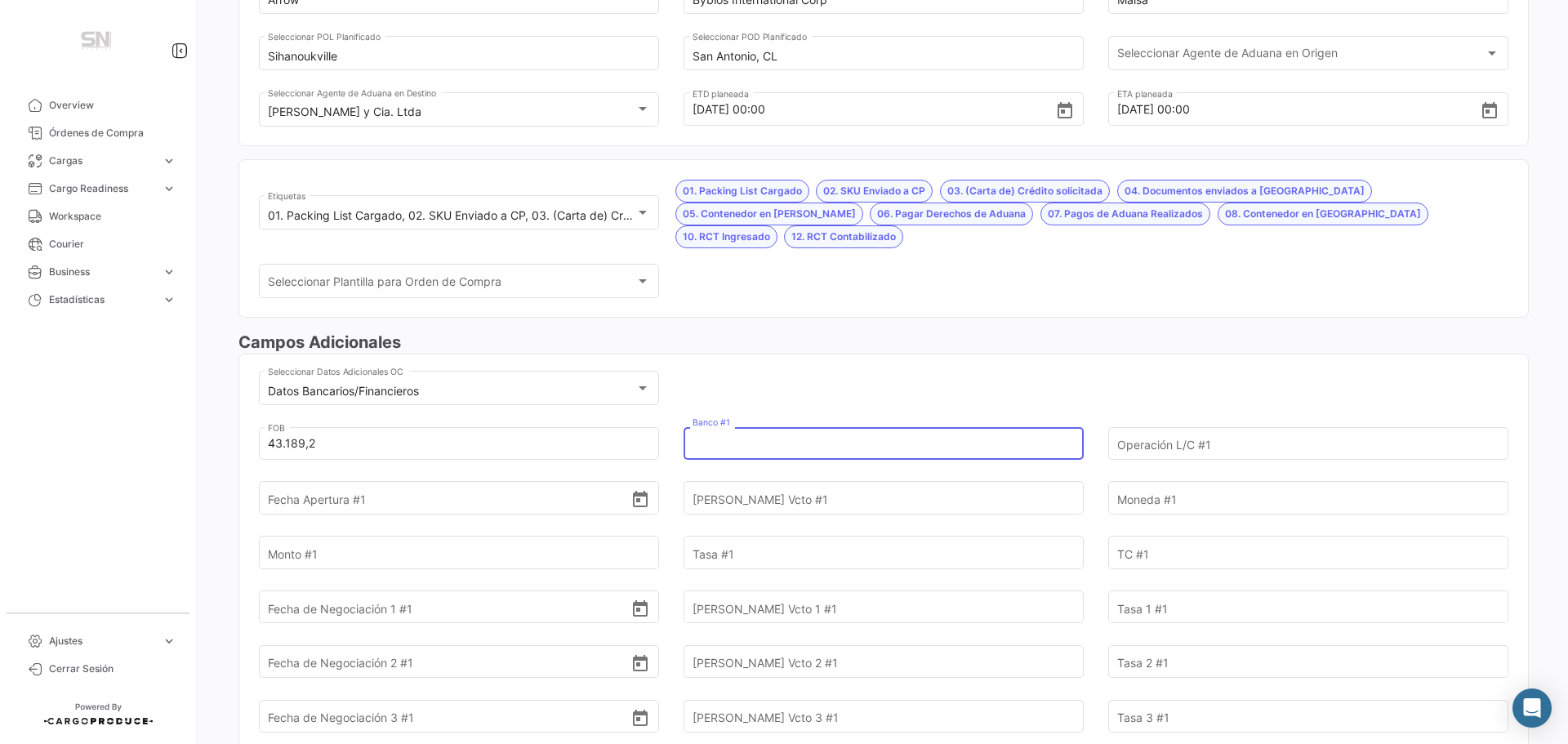
click at [721, 427] on input "Banco #1" at bounding box center [874, 443] width 364 height 57
type input "Consorcio"
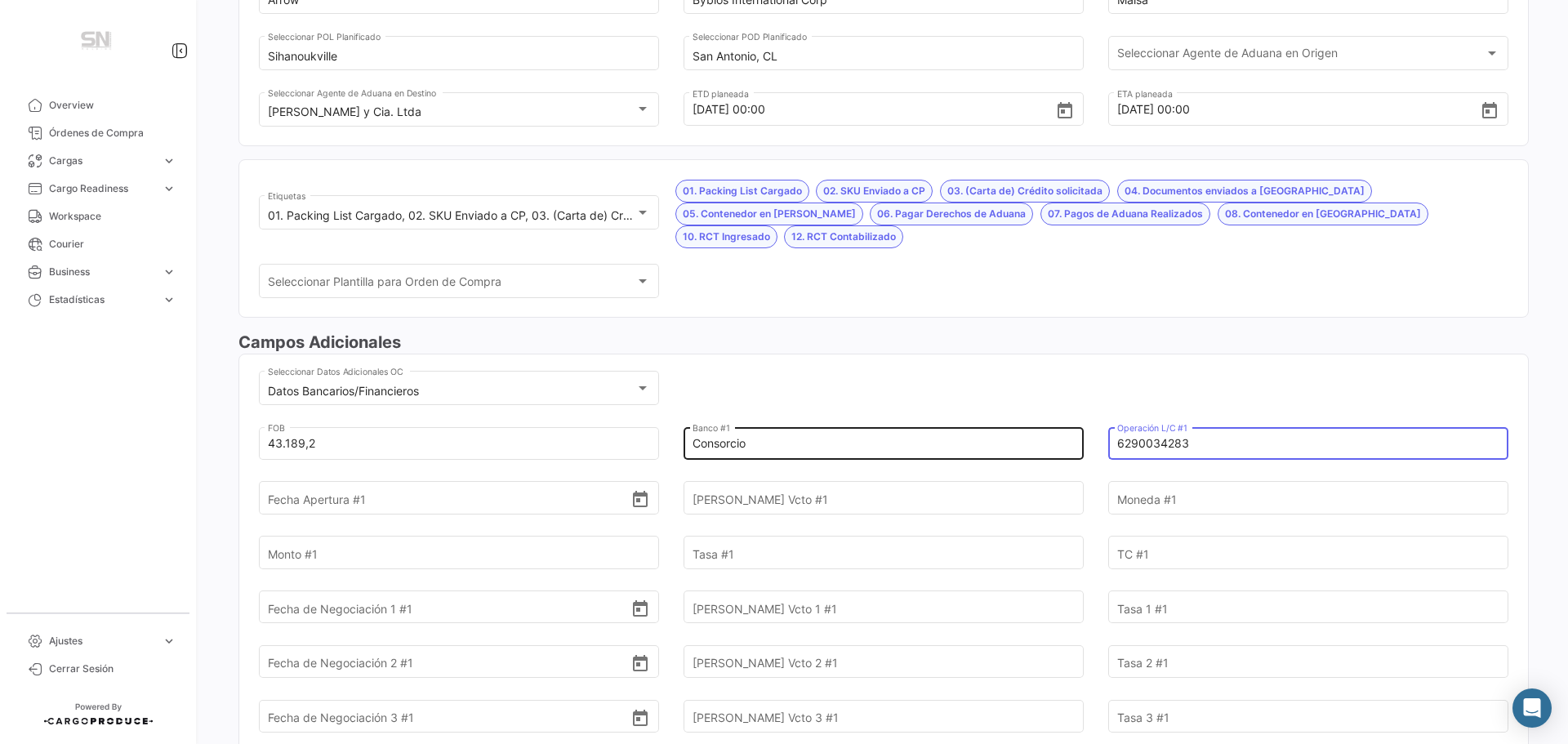
type input "6290034283"
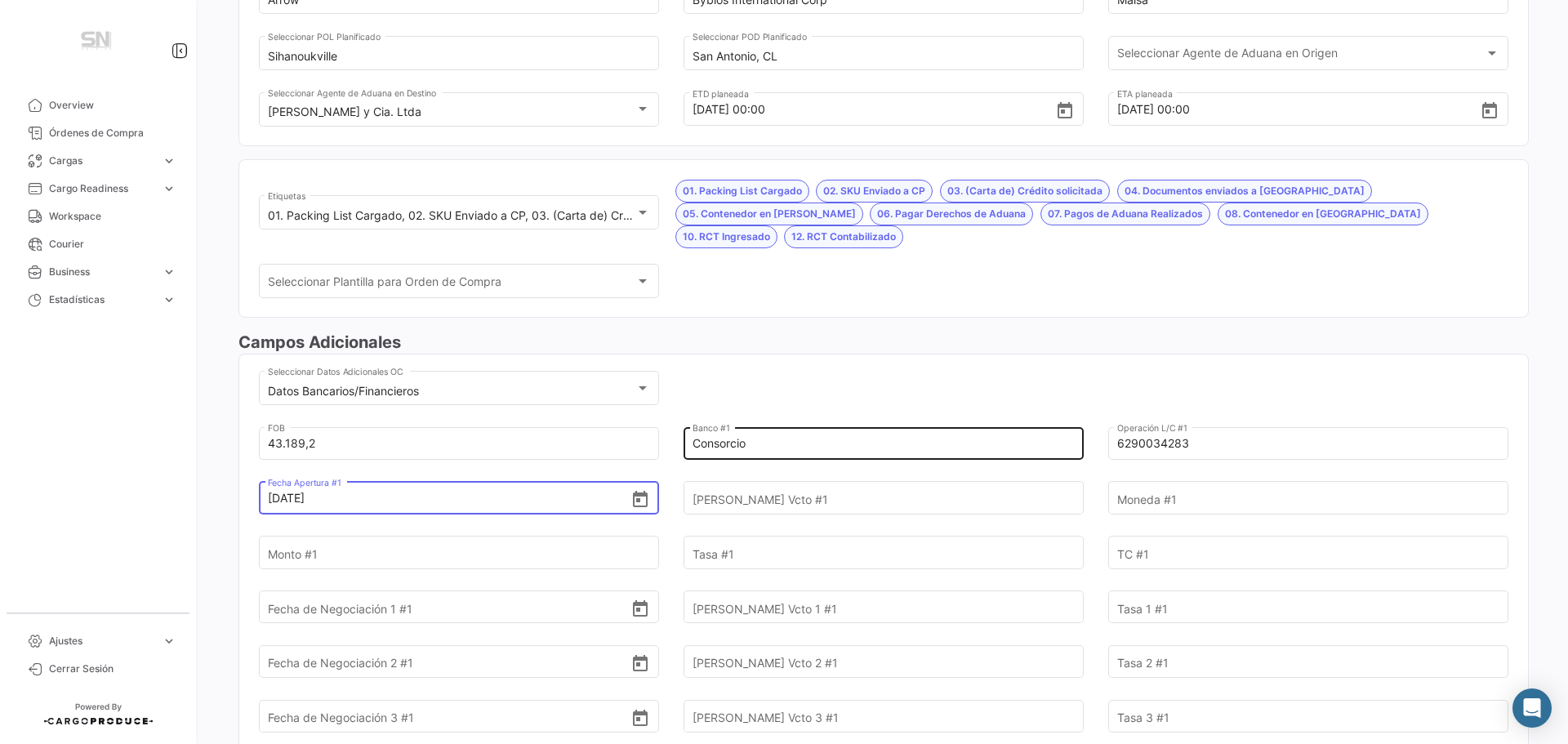
type input "[DATE]"
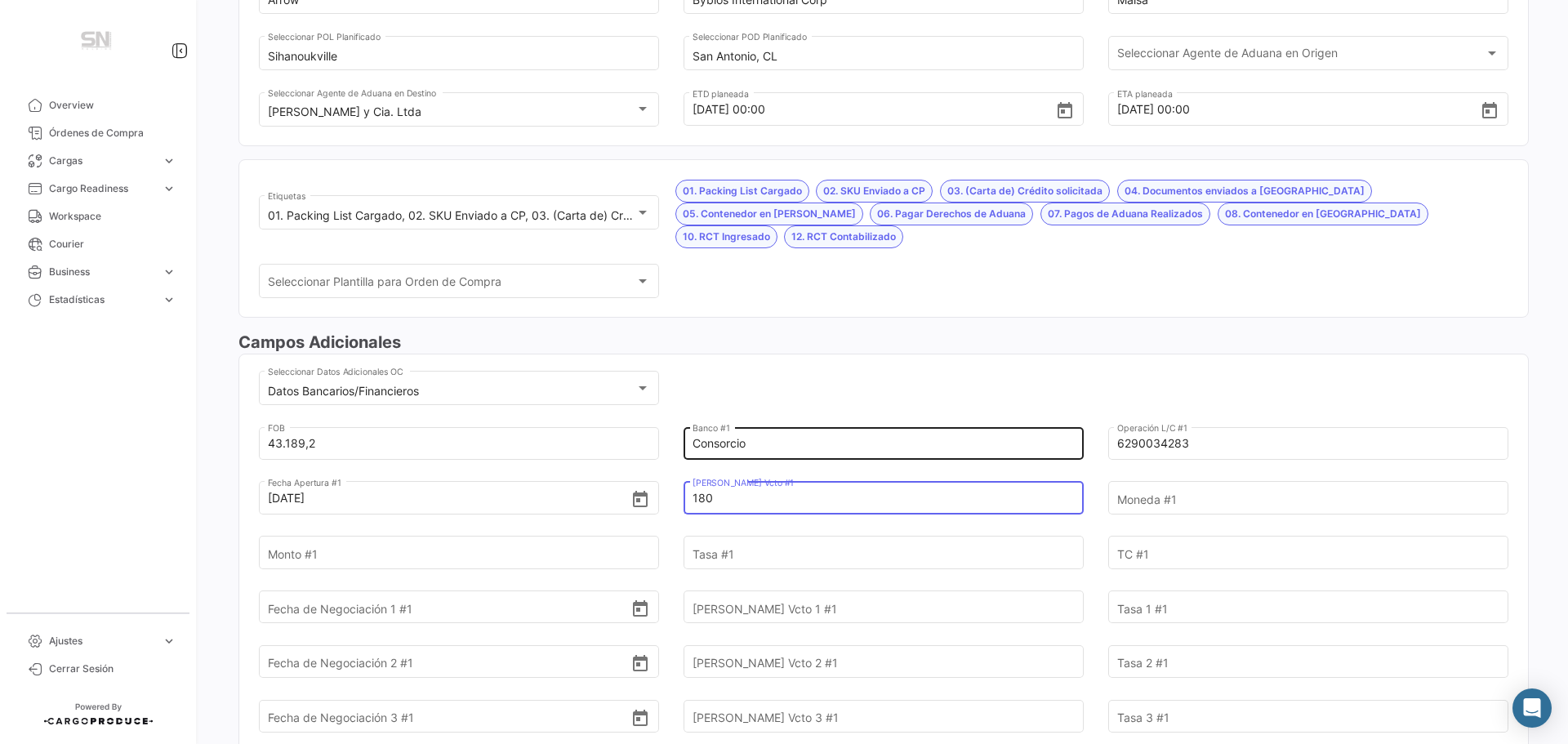
type input "180"
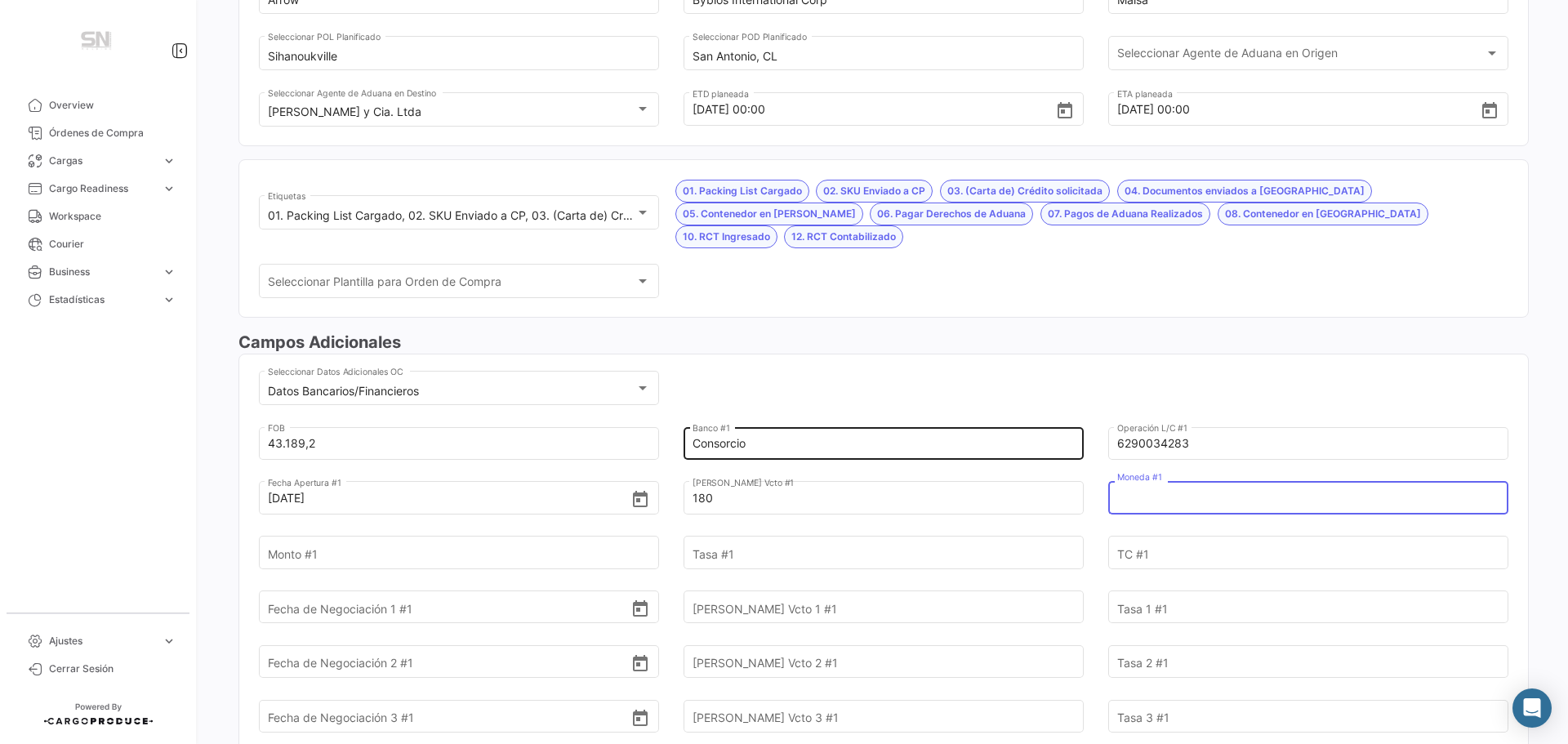
type input "u"
type input "USD"
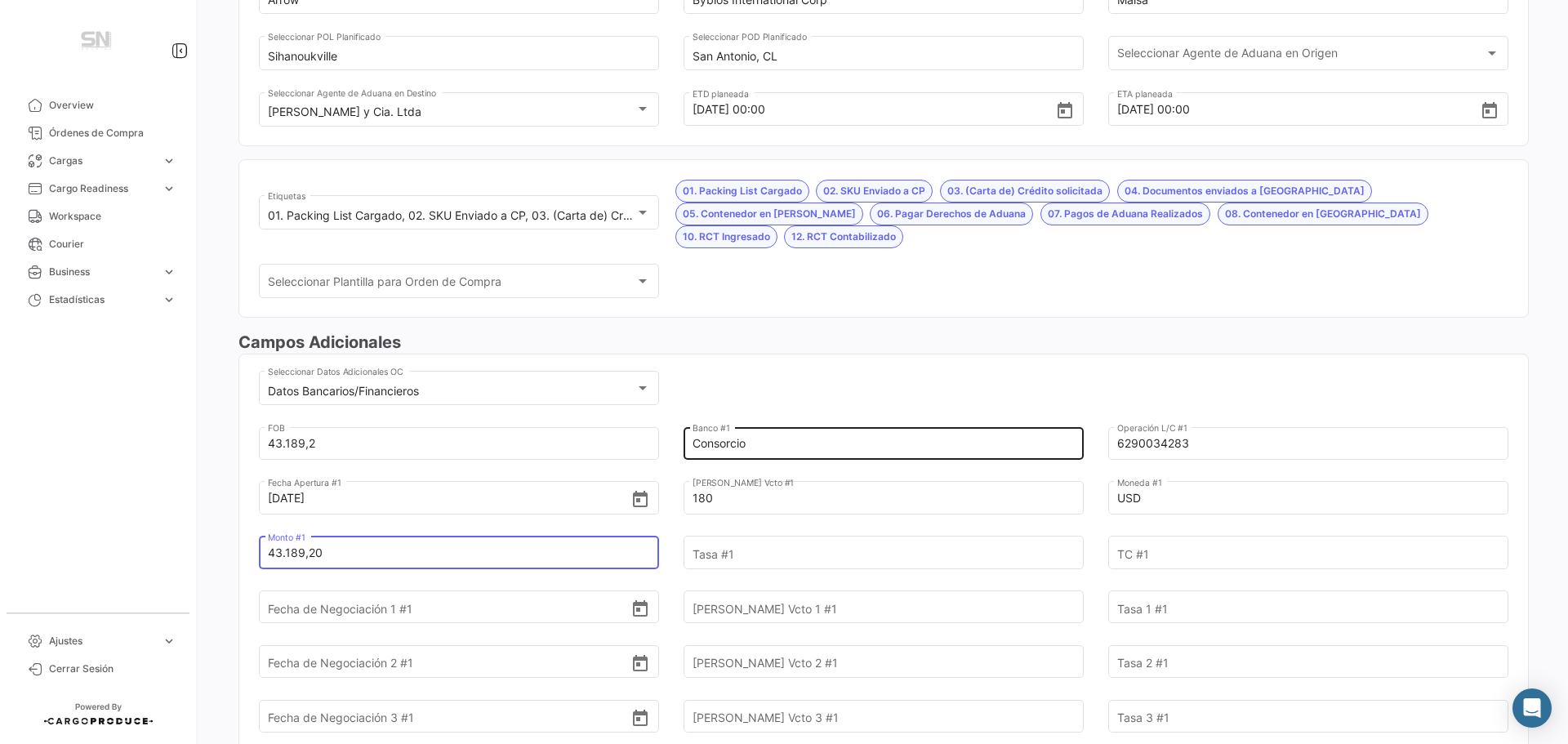
type input "43.189,20"
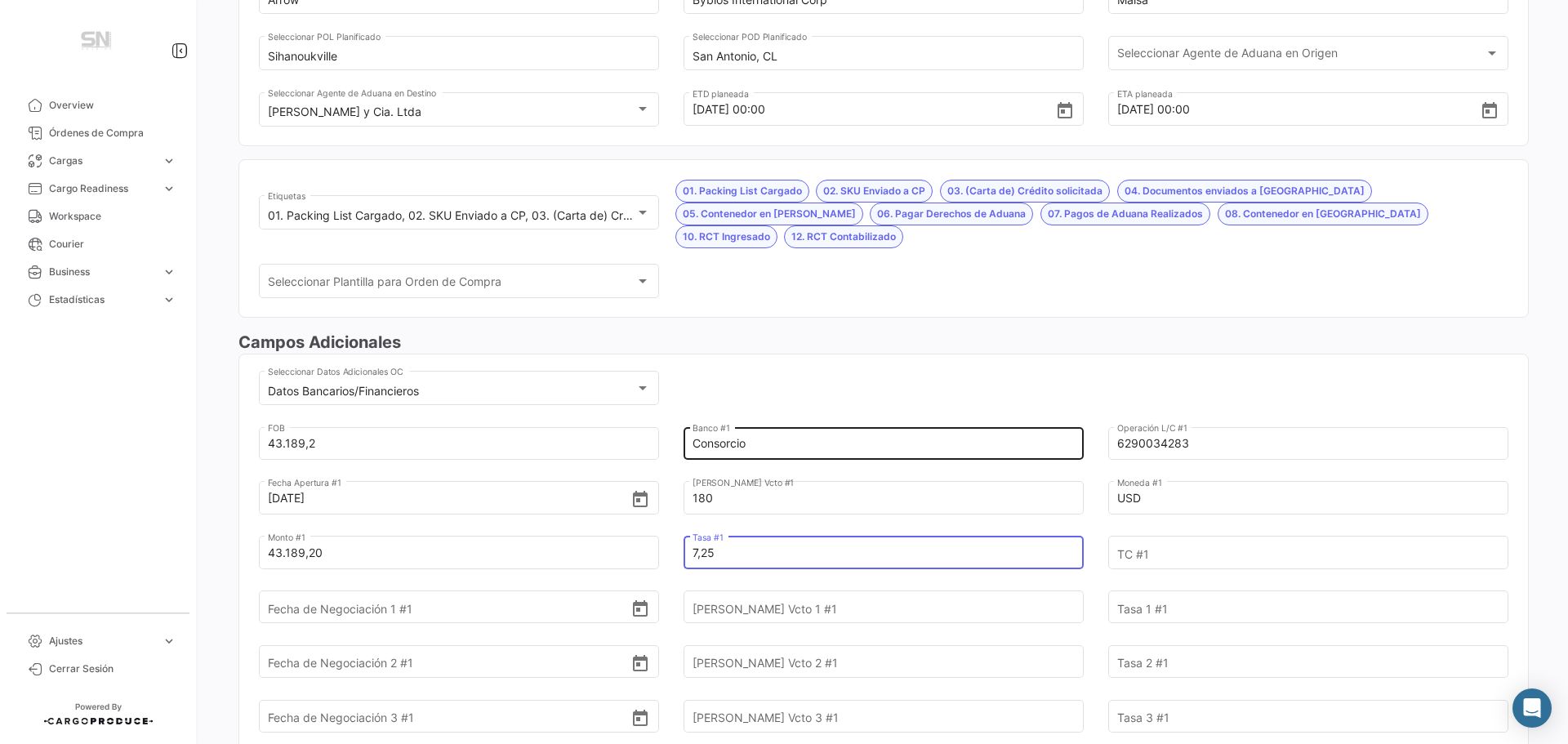
type input "7,25"
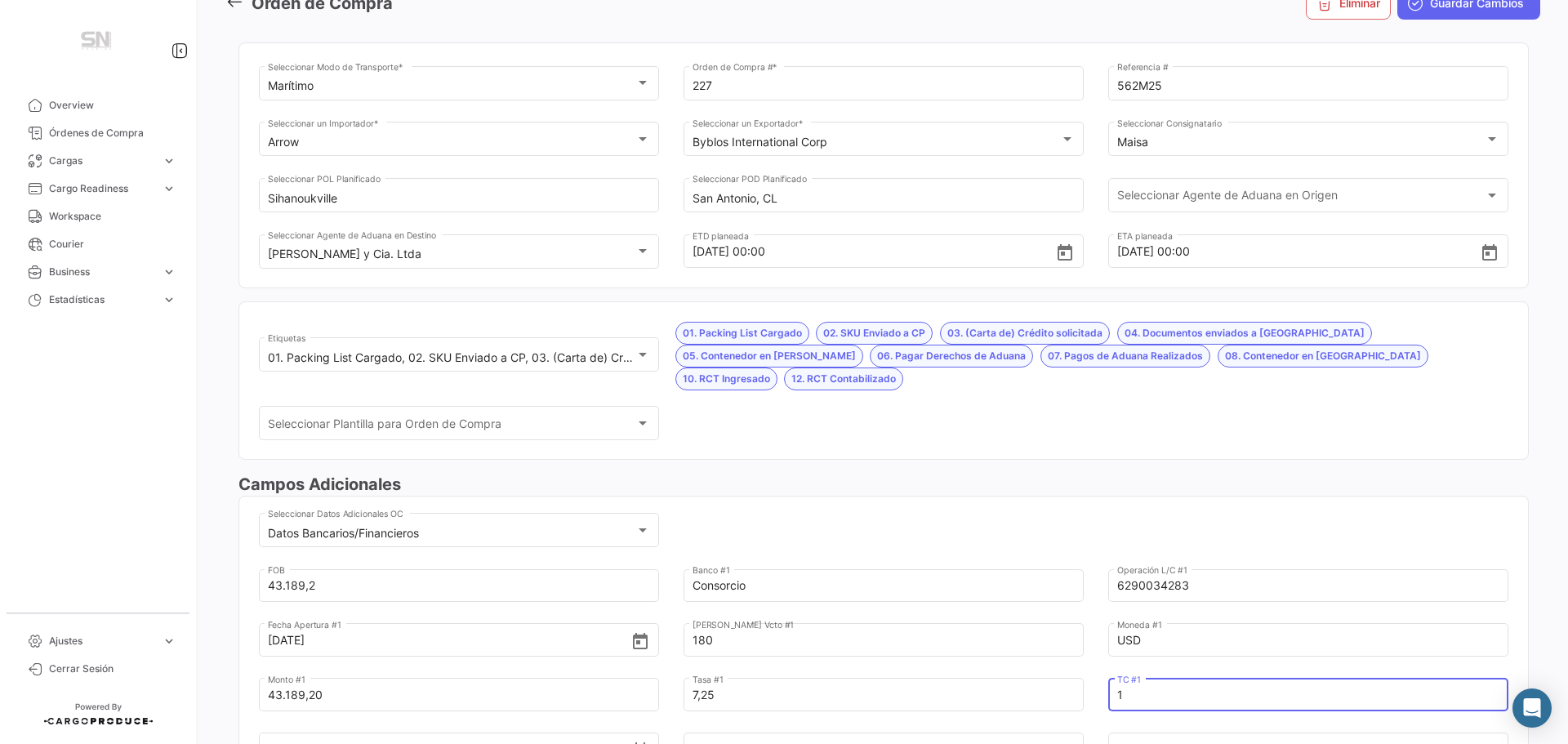
scroll to position [81, 0]
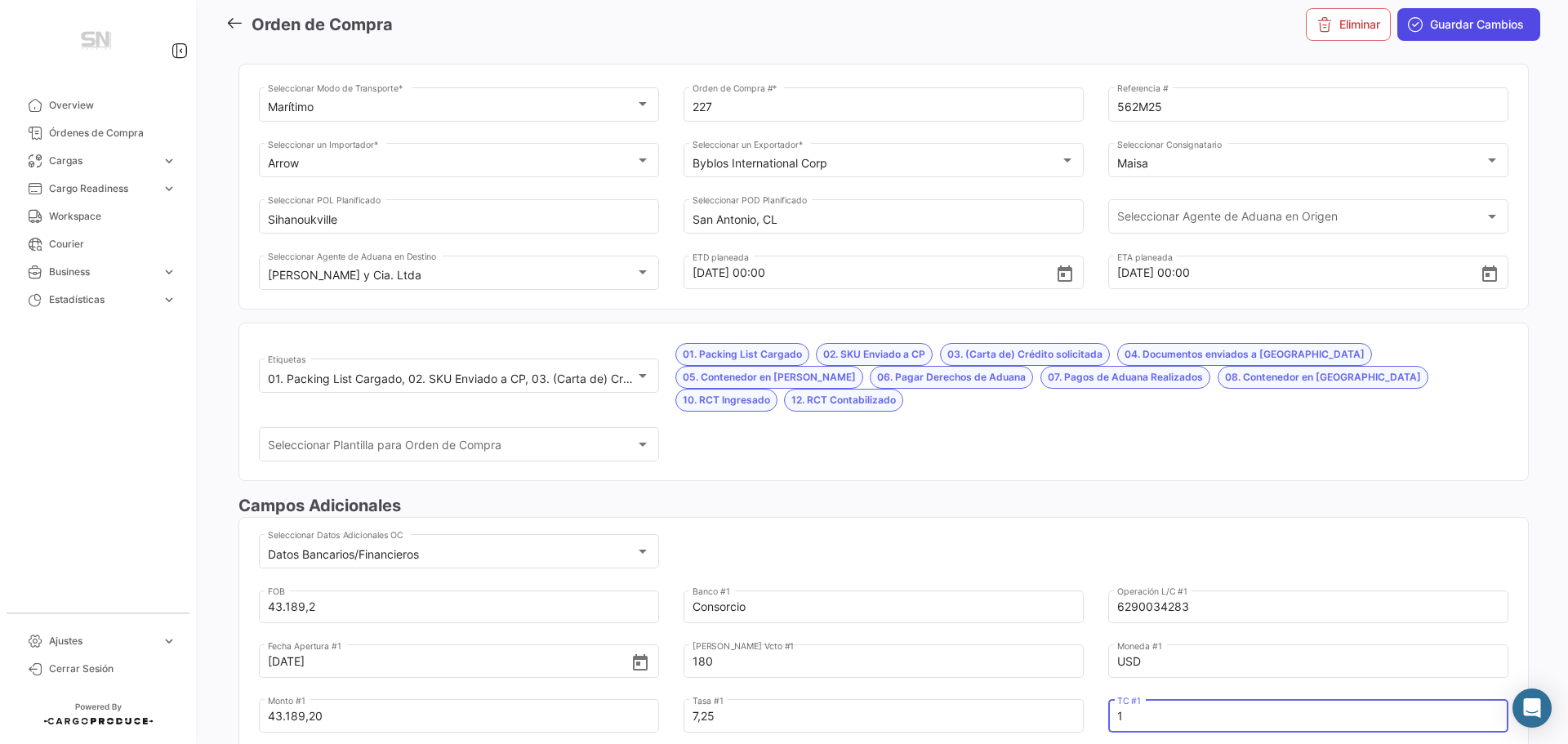
type input "1"
click at [1459, 28] on span "Guardar Cambios" at bounding box center [1476, 25] width 94 height 17
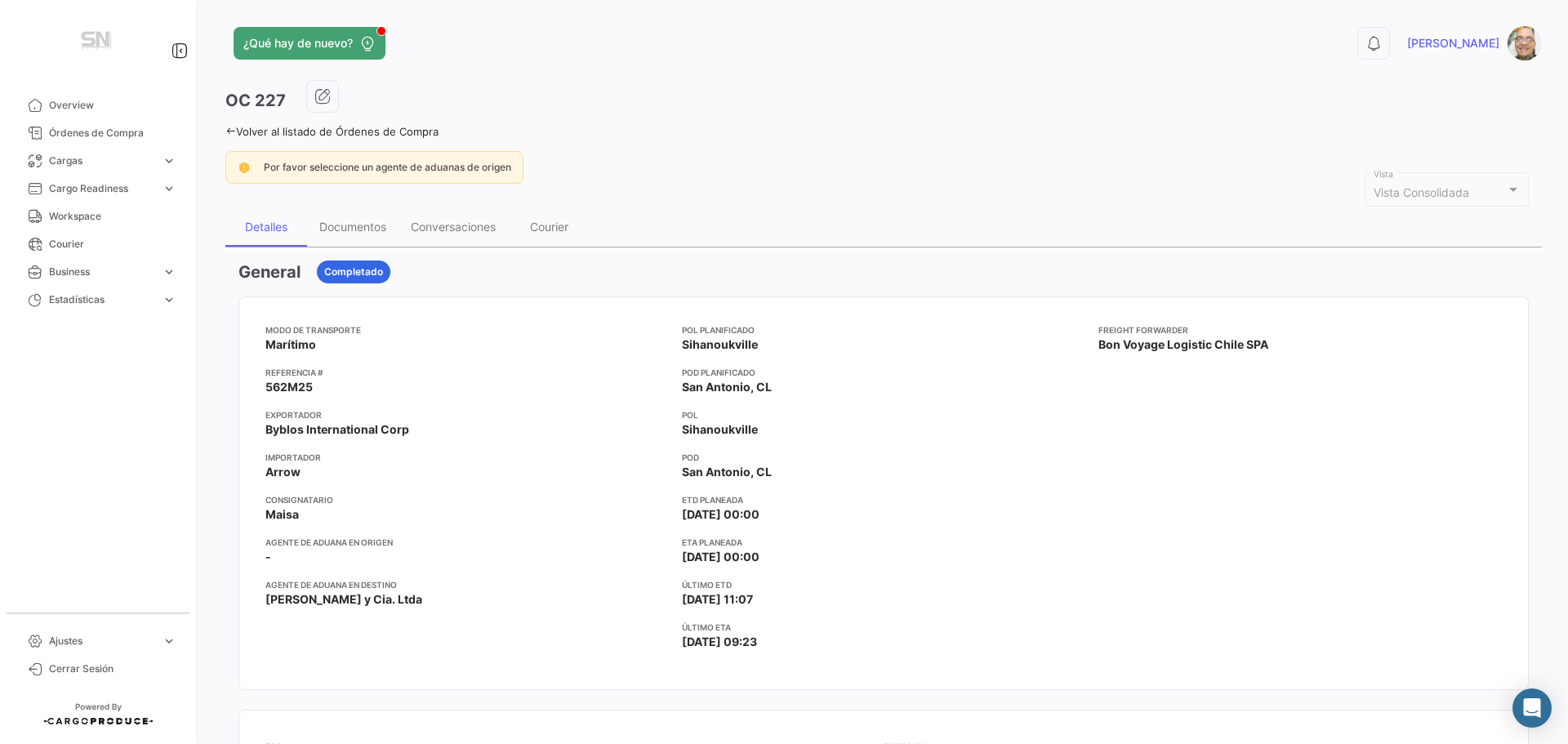
click at [234, 129] on icon at bounding box center [230, 130] width 11 height 11
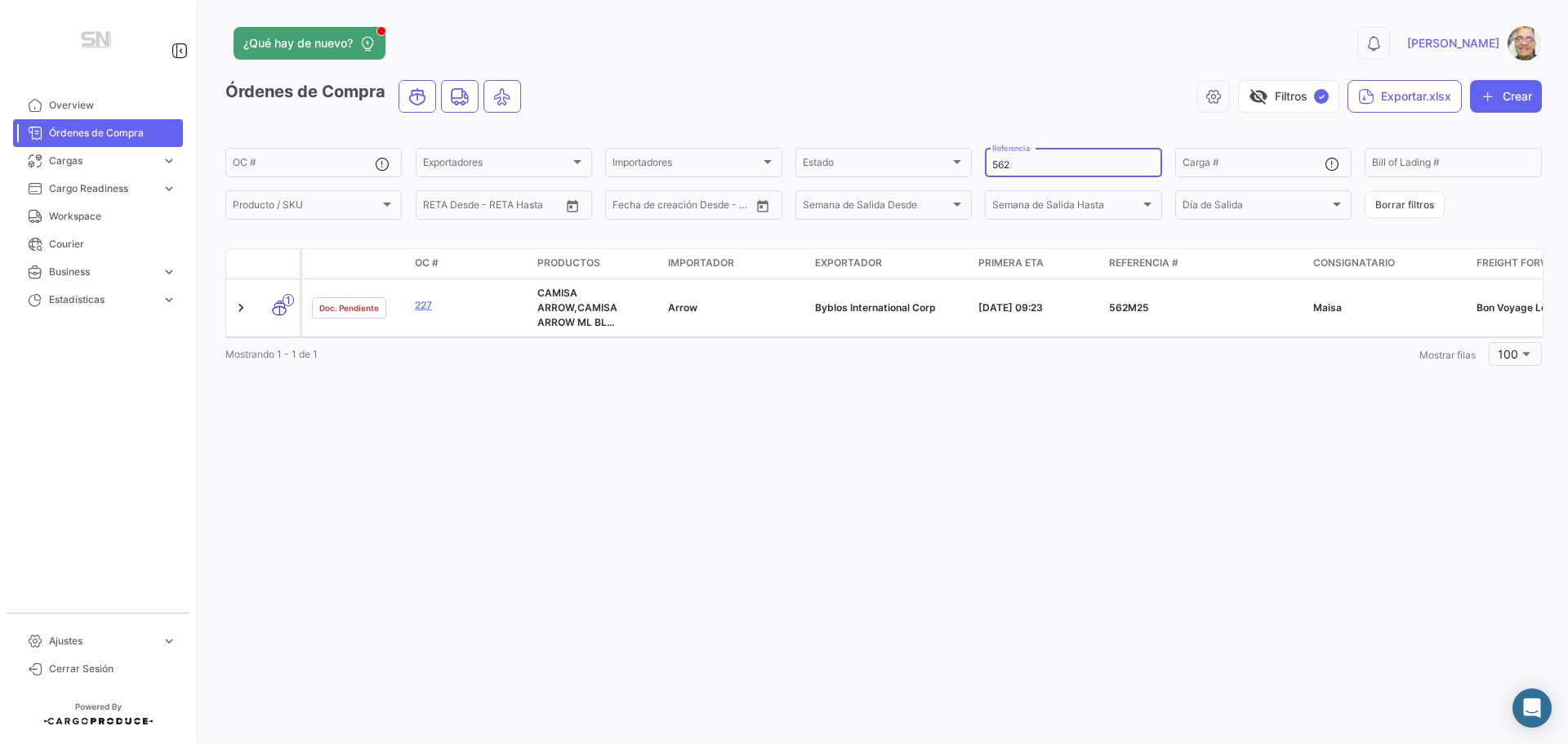
click at [1038, 171] on input "562" at bounding box center [1072, 165] width 162 height 12
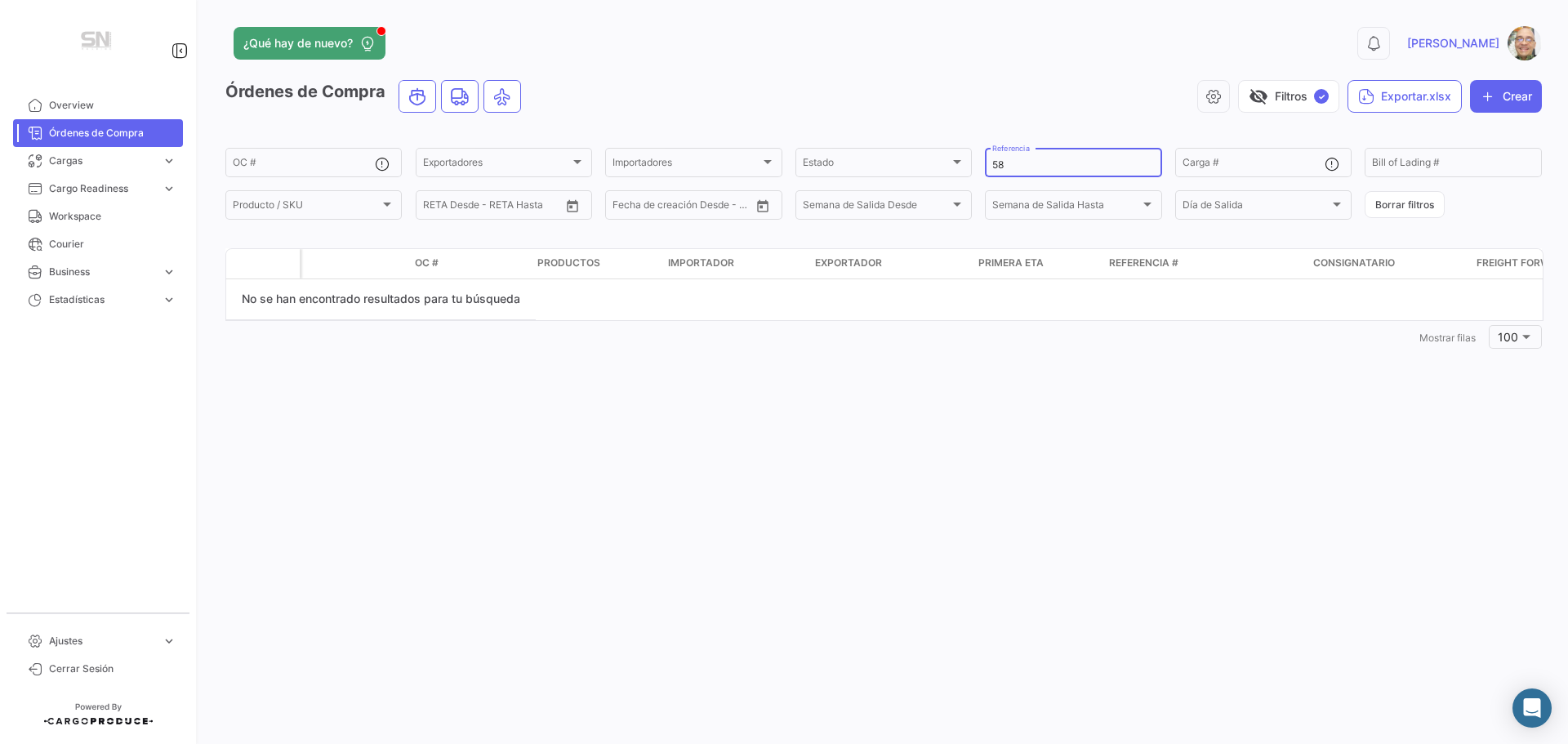
type input "5"
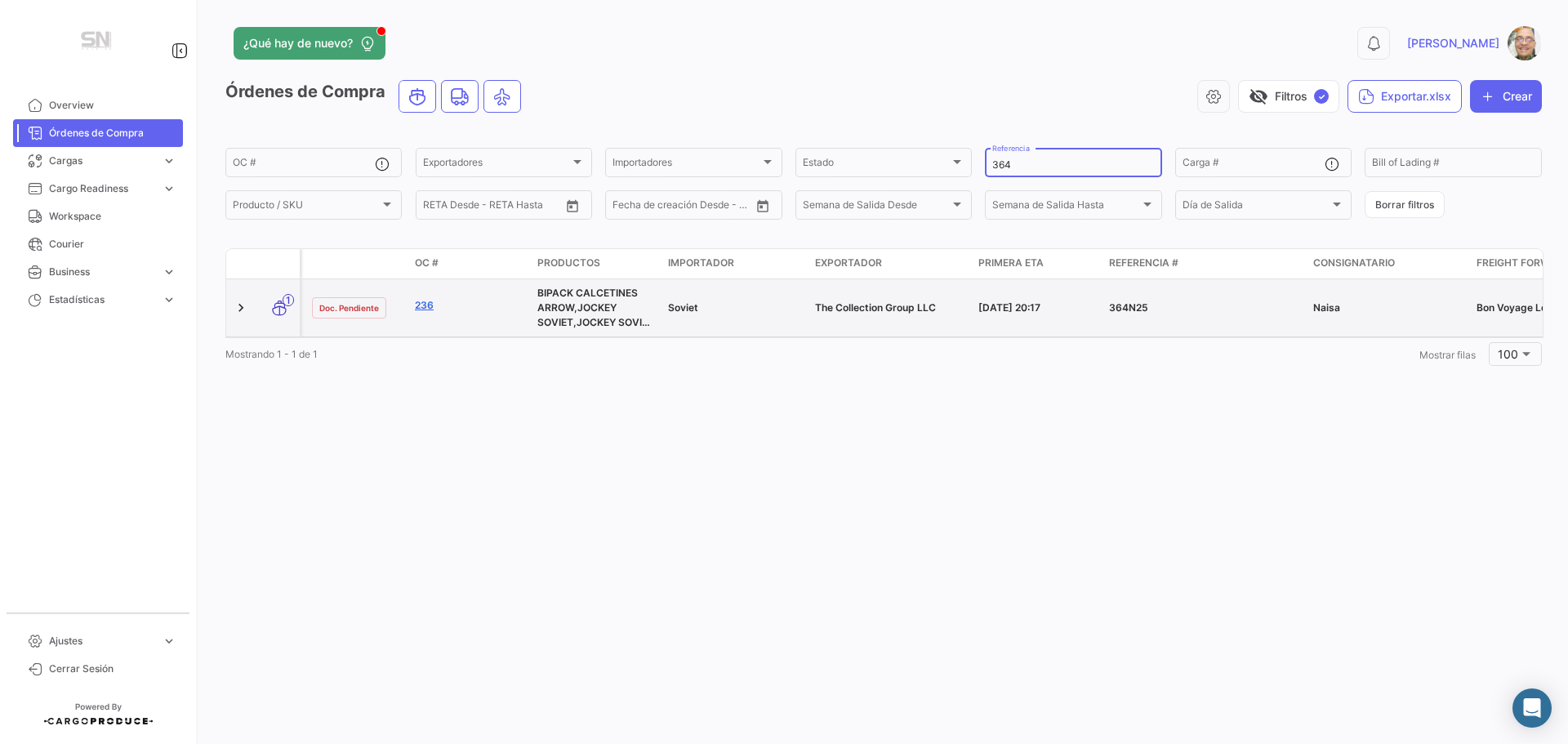
type input "364"
click at [418, 307] on link "236" at bounding box center [470, 306] width 110 height 15
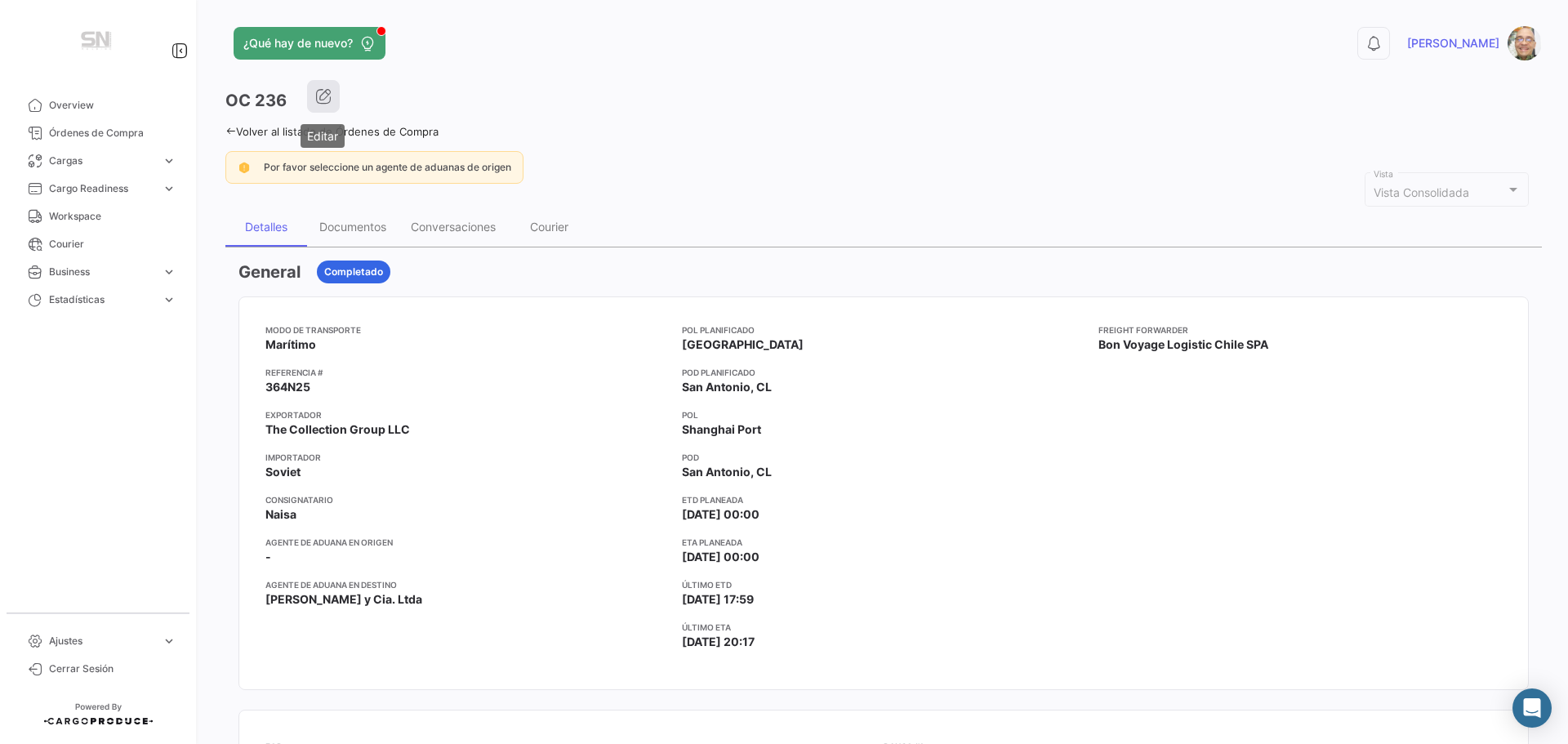
click at [330, 104] on icon "button" at bounding box center [324, 96] width 17 height 17
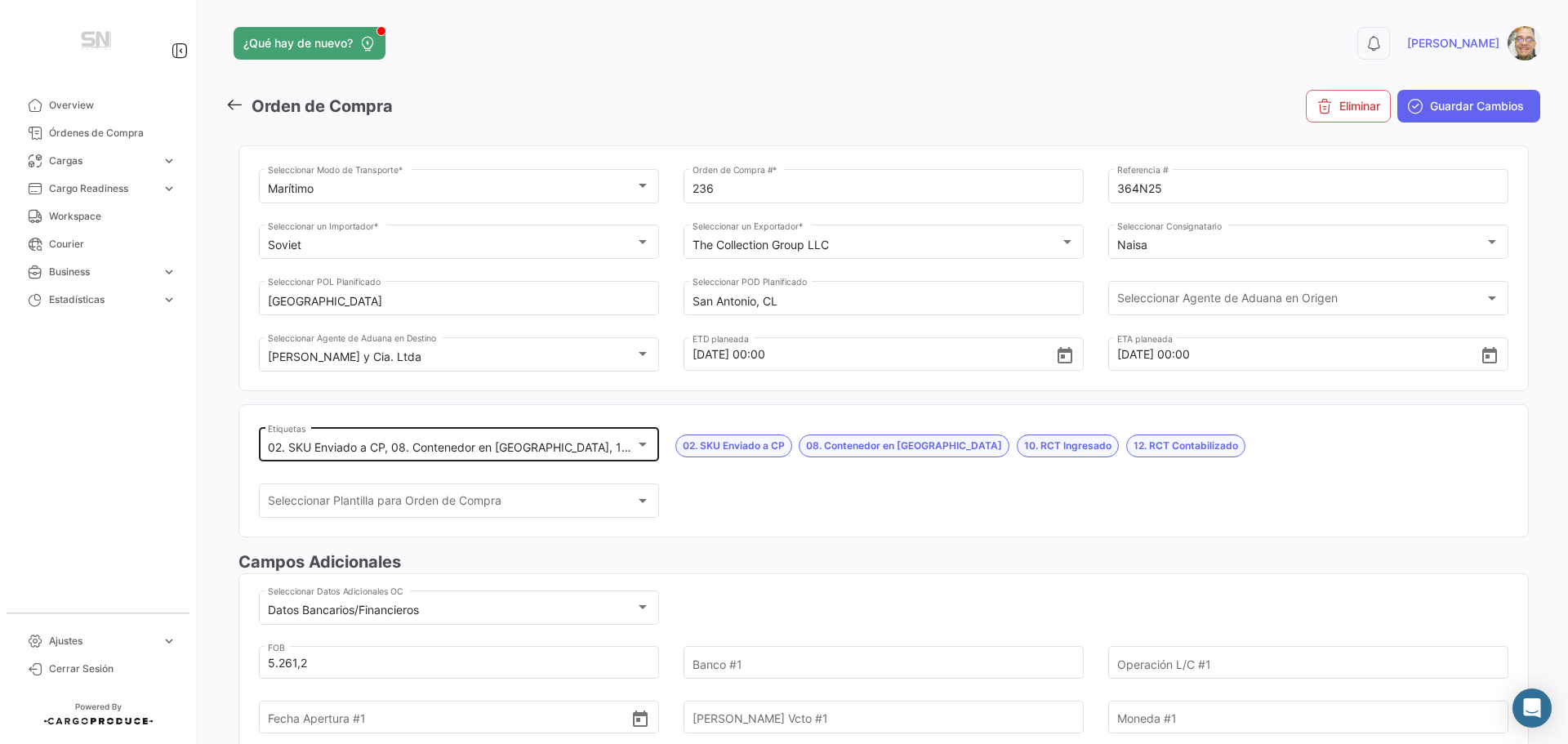
click at [644, 448] on div at bounding box center [642, 444] width 15 height 13
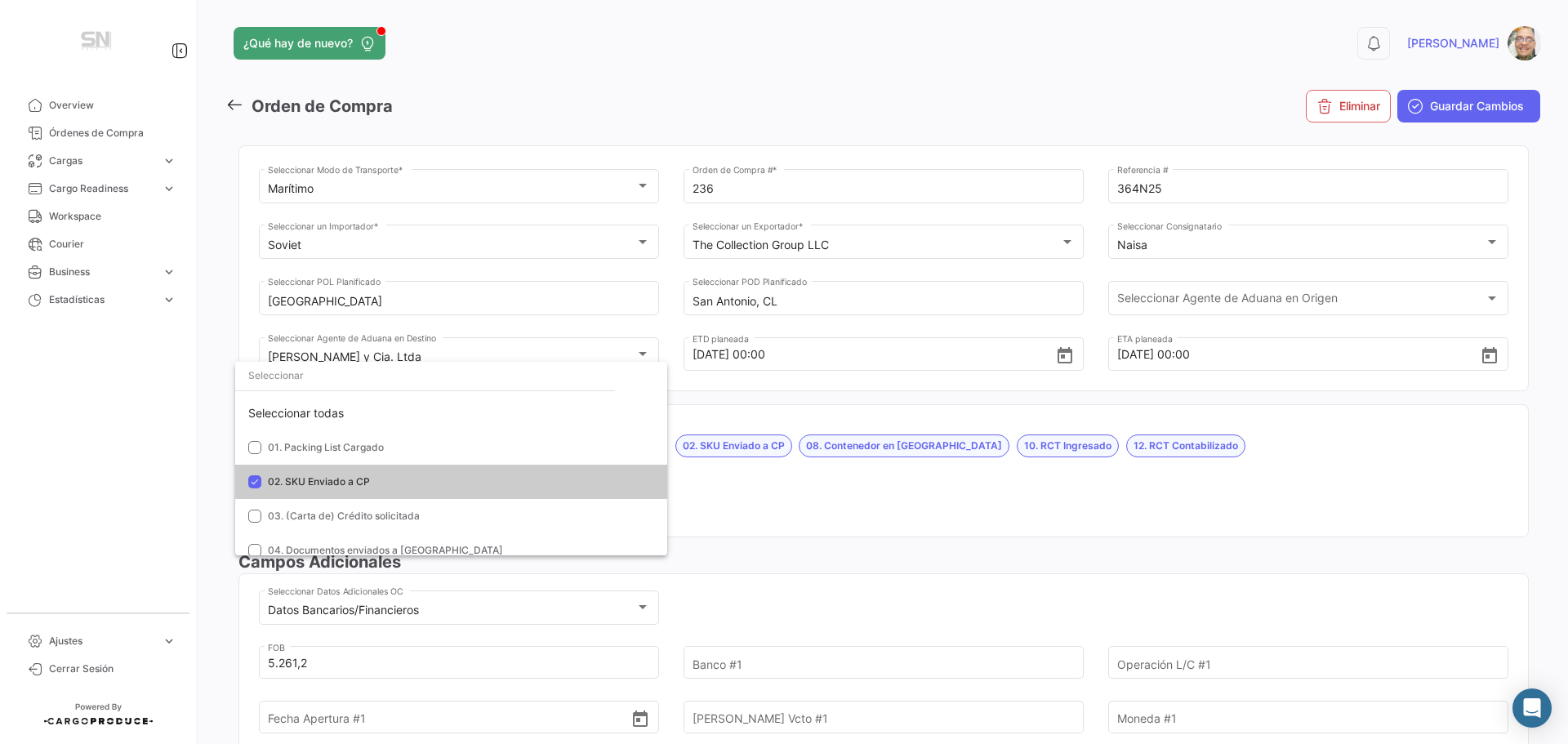
scroll to position [32, 0]
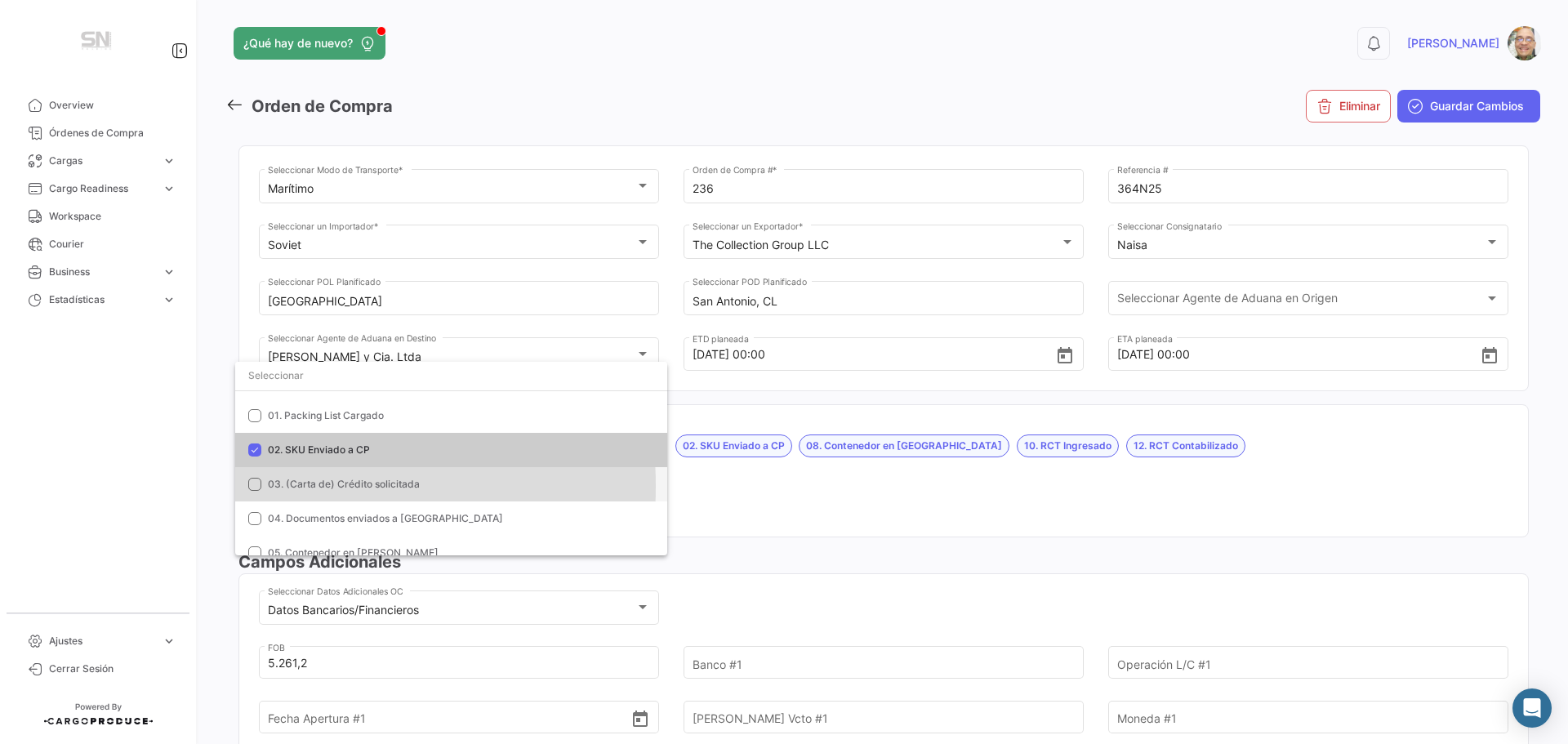
click at [248, 486] on mat-pseudo-checkbox at bounding box center [255, 484] width 13 height 13
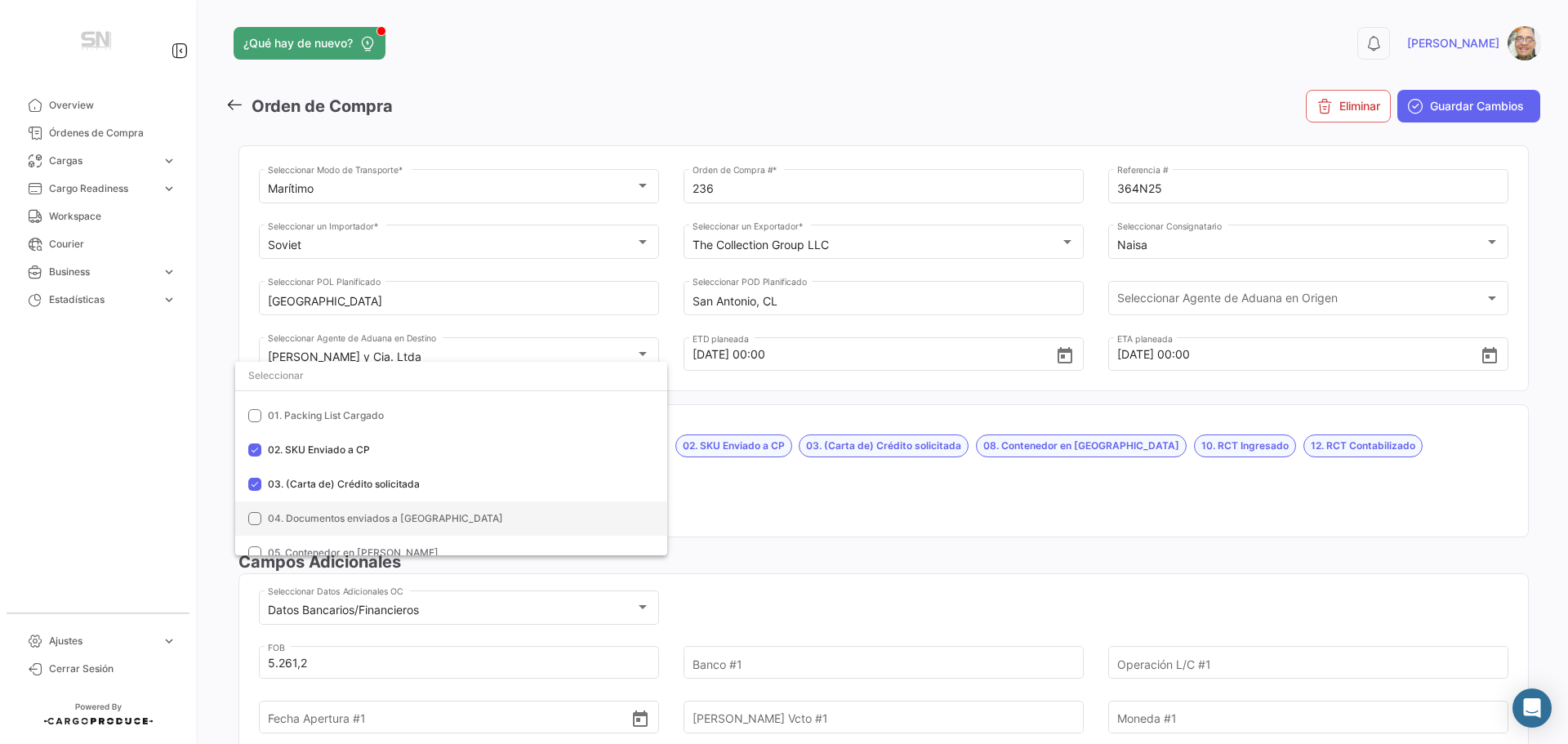
click at [252, 520] on mat-pseudo-checkbox at bounding box center [255, 519] width 13 height 13
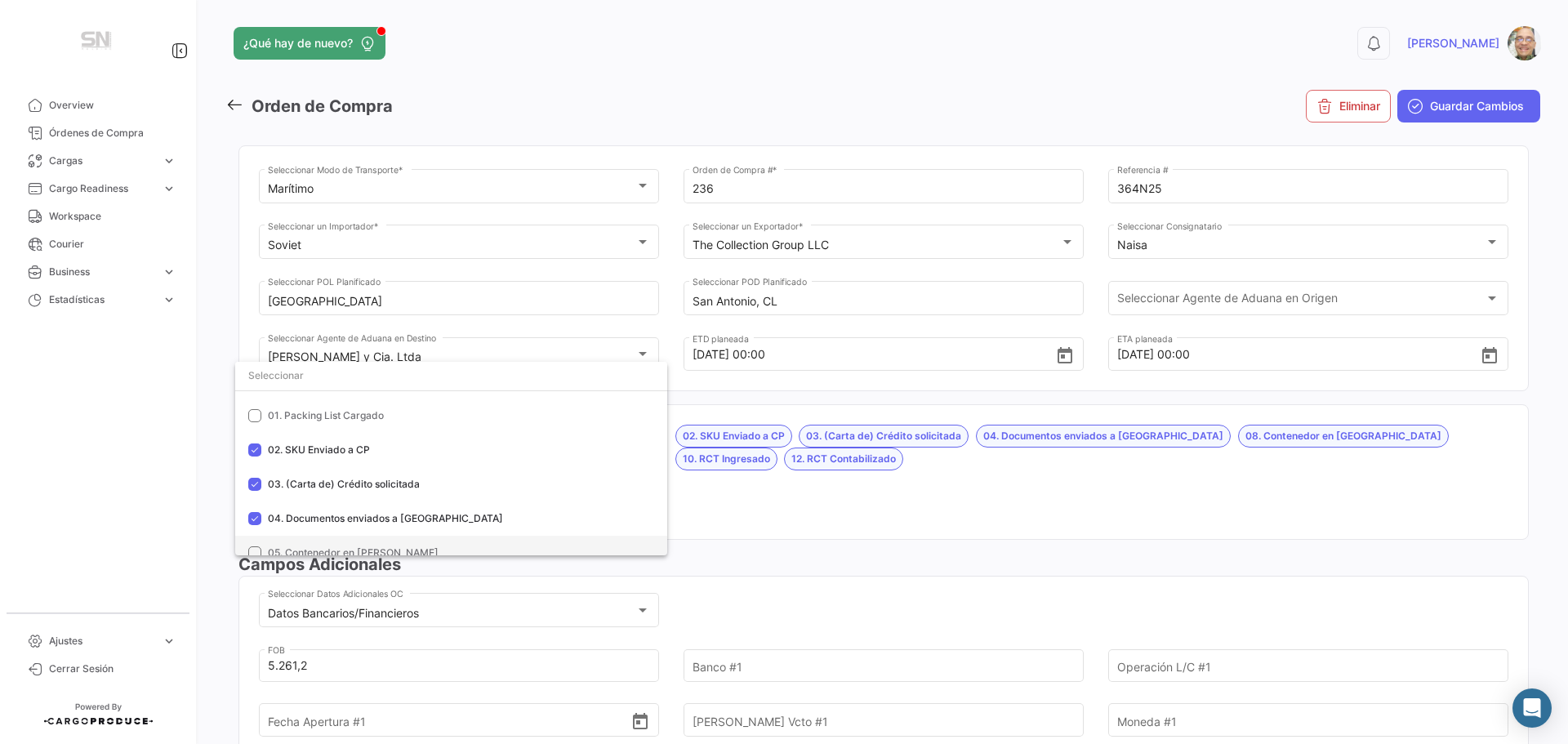
click at [260, 550] on mat-pseudo-checkbox at bounding box center [255, 553] width 13 height 13
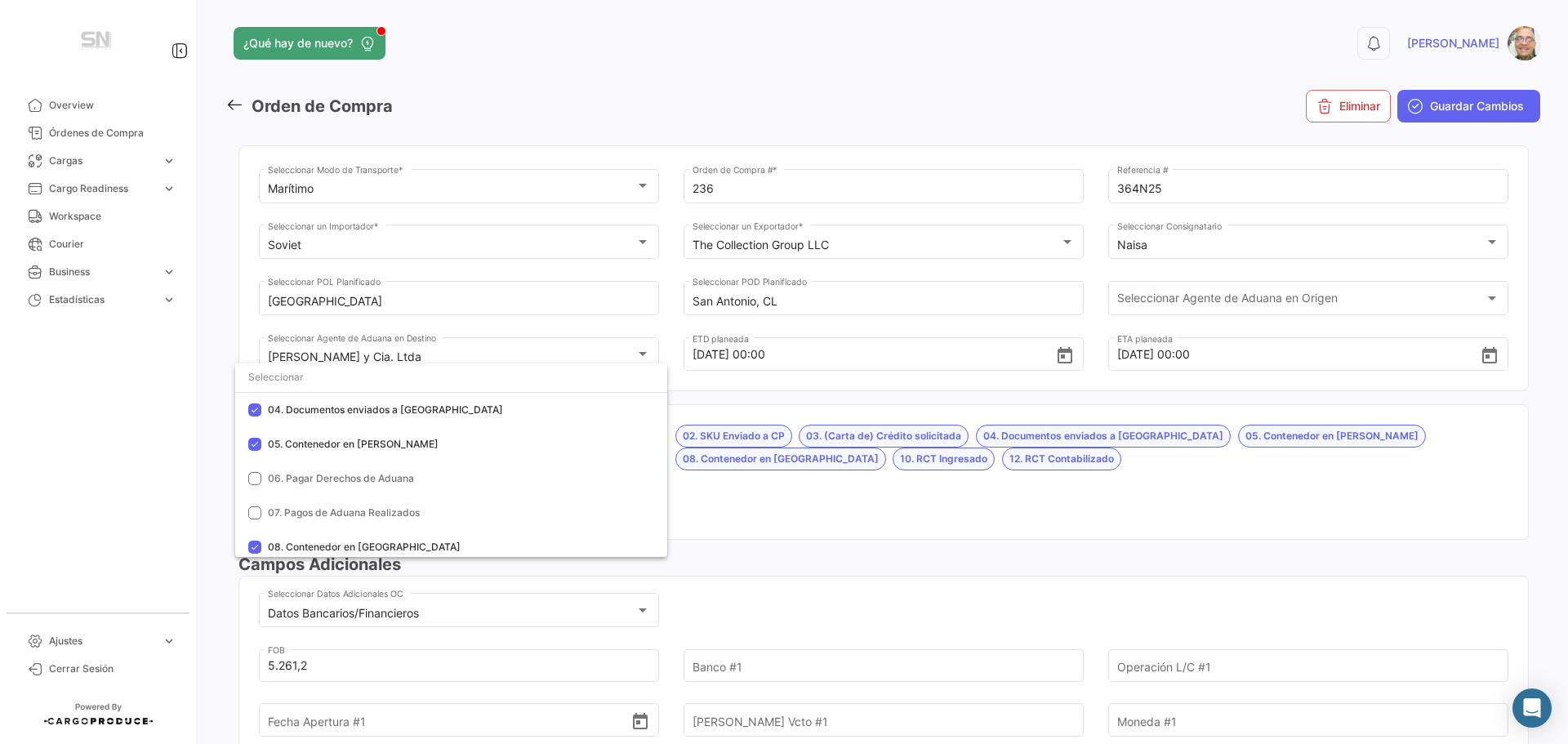
scroll to position [114, 0]
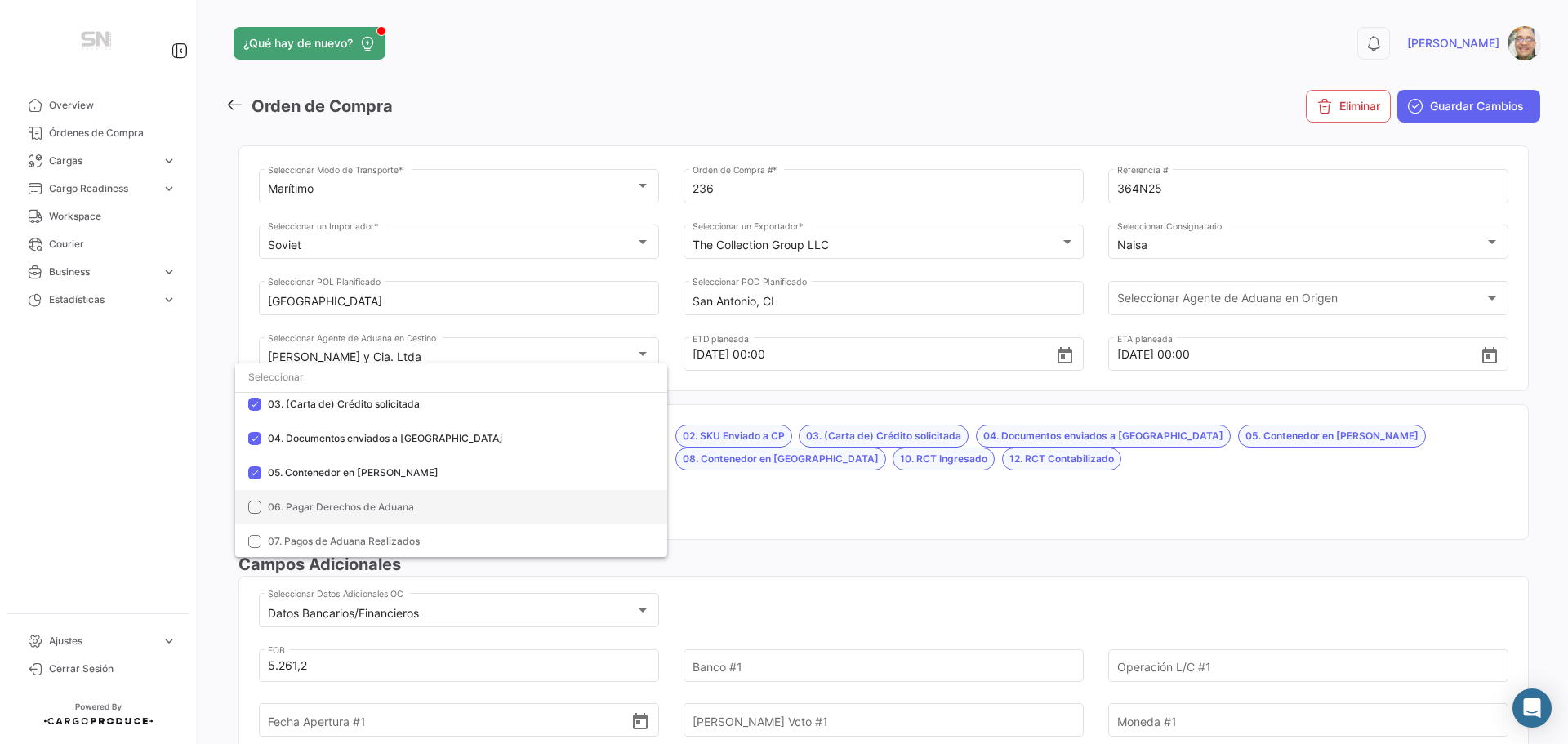
click at [259, 506] on mat-pseudo-checkbox at bounding box center [255, 507] width 13 height 13
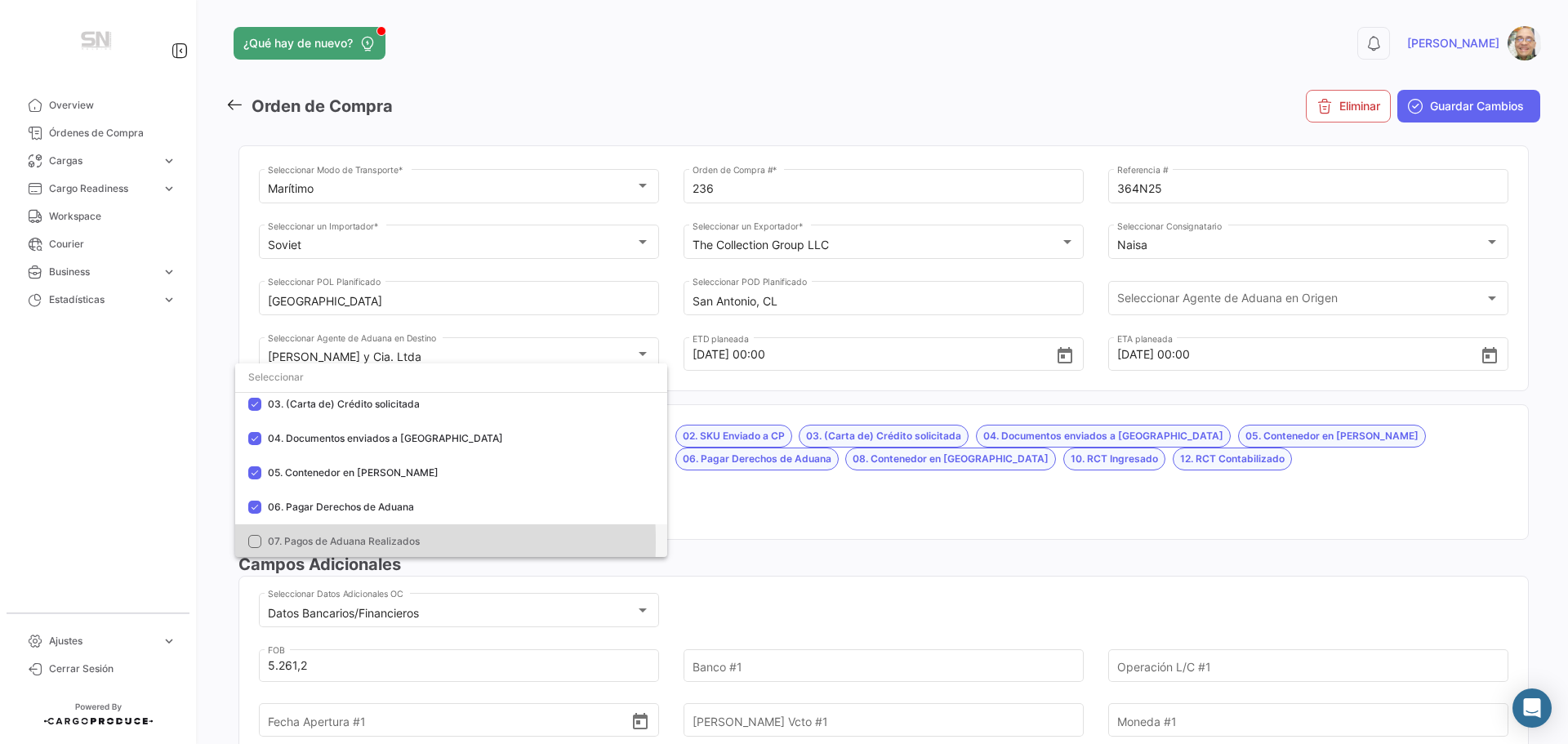
click at [250, 541] on mat-pseudo-checkbox at bounding box center [255, 541] width 13 height 13
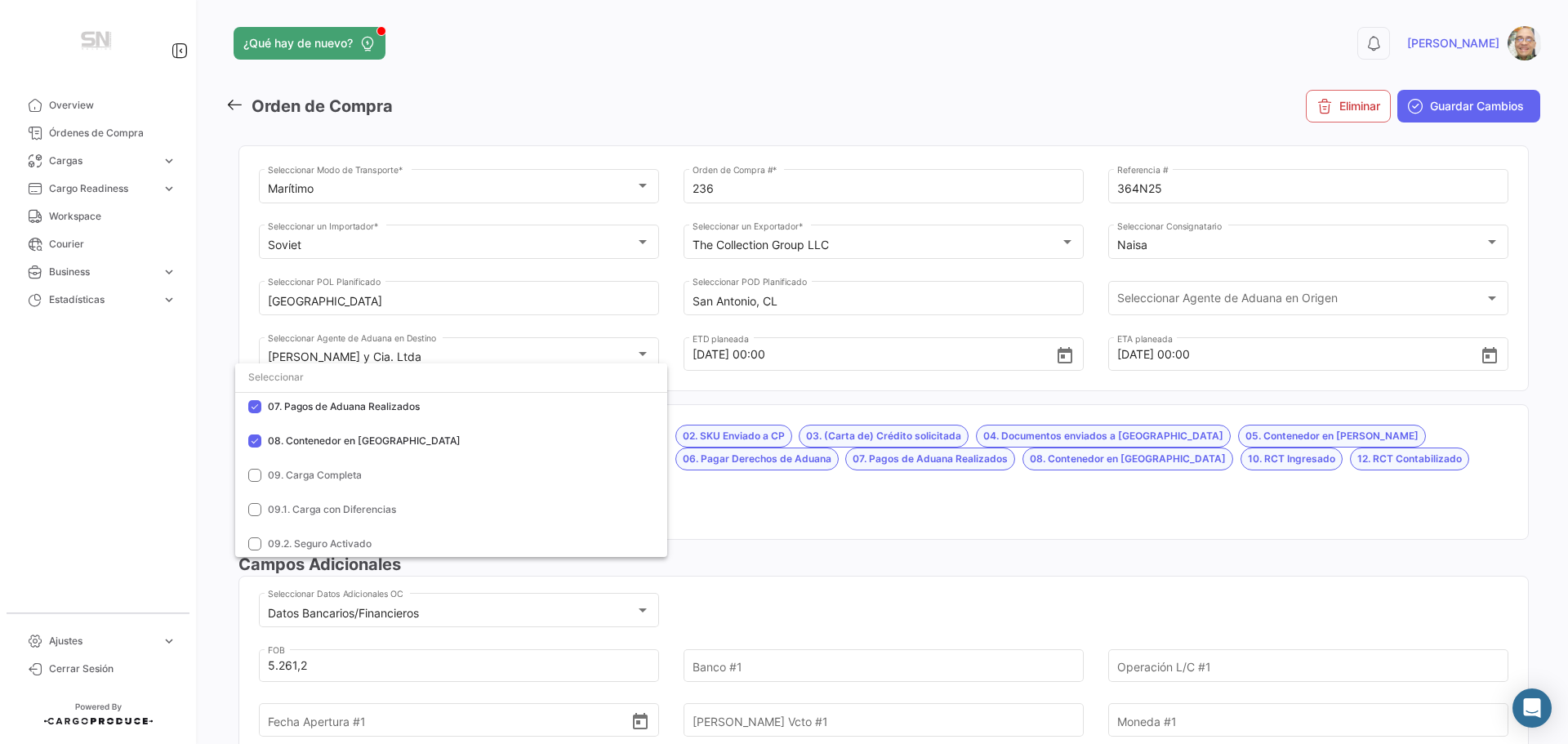
scroll to position [277, 0]
click at [737, 527] on div at bounding box center [784, 372] width 1568 height 744
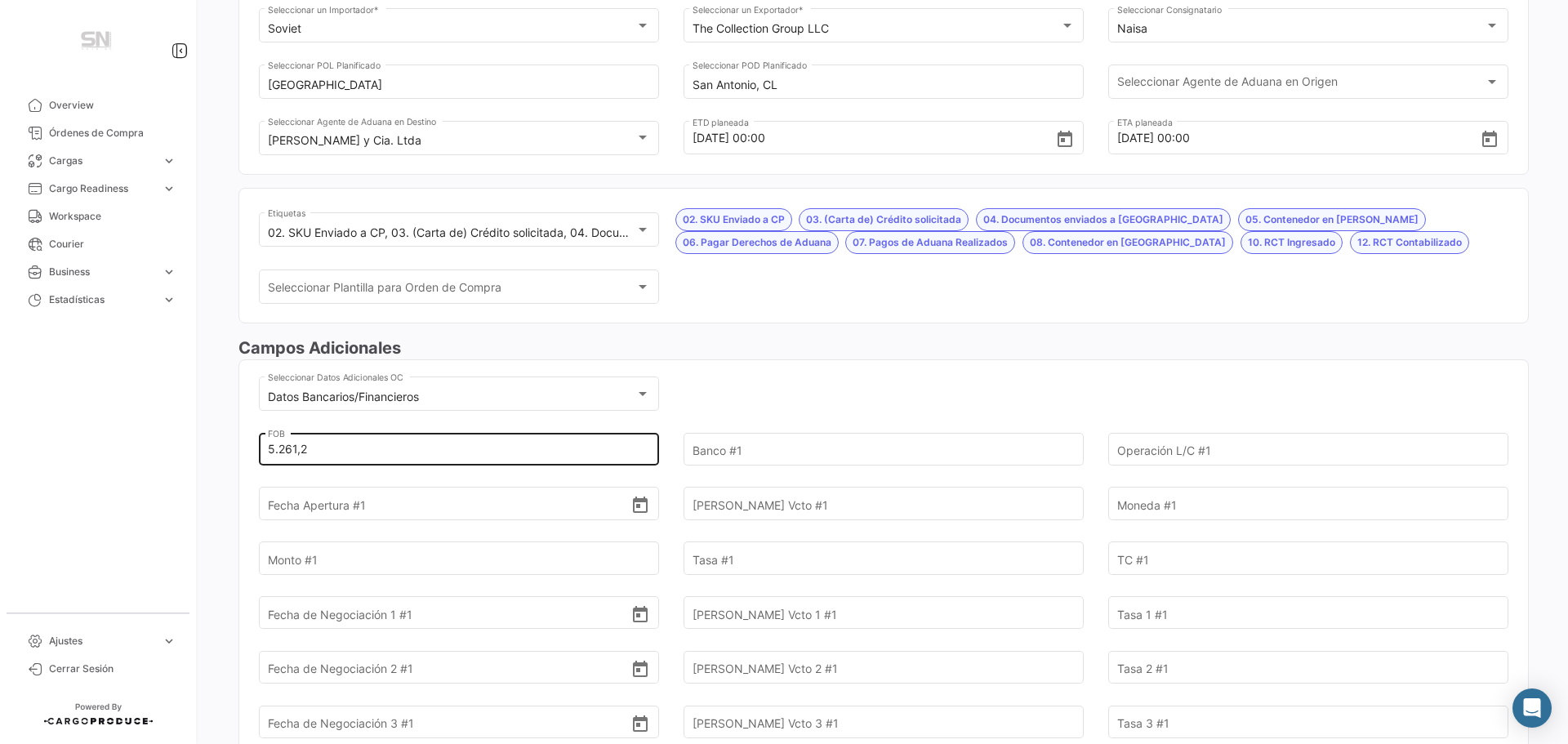
scroll to position [245, 0]
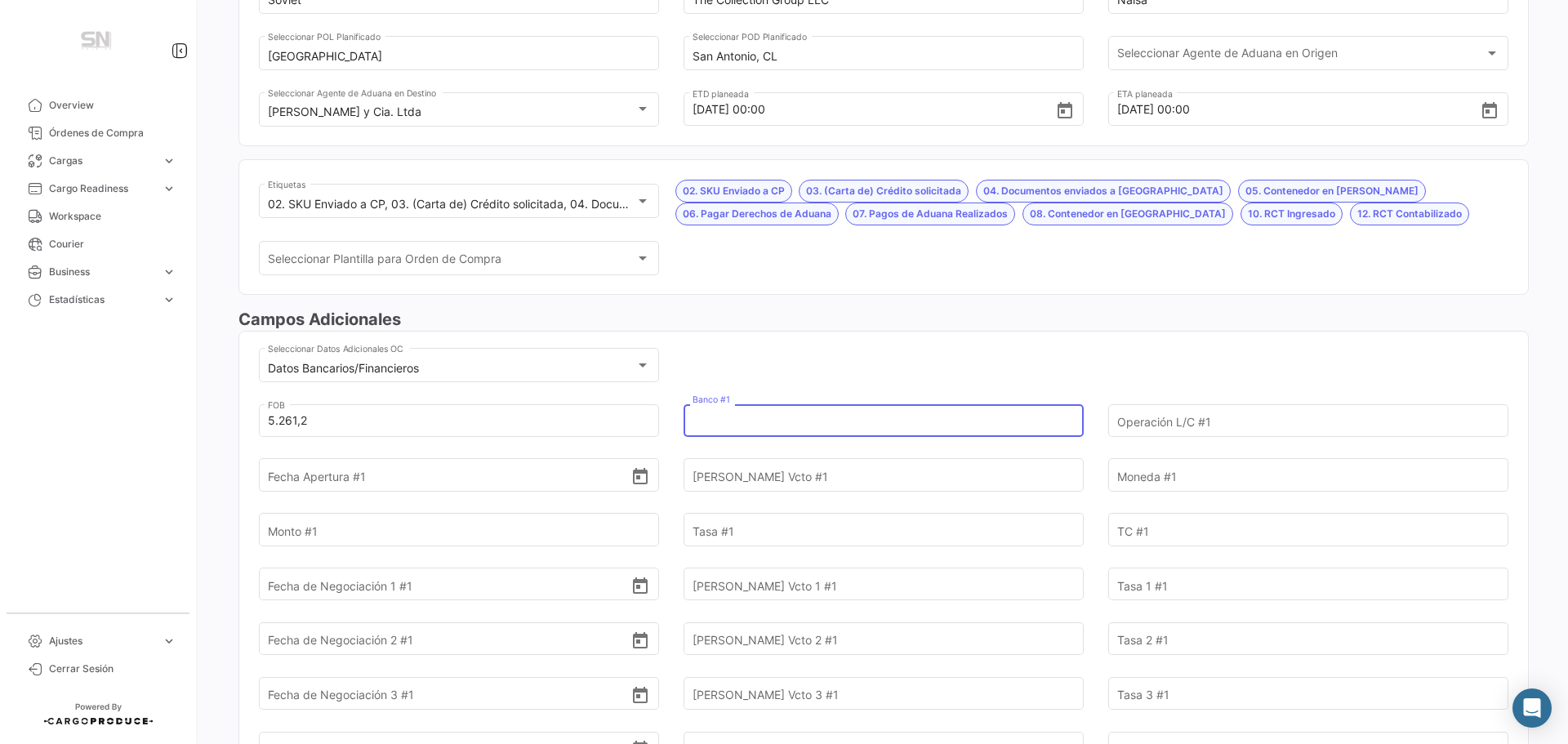
click at [758, 423] on input "Banco #1" at bounding box center [874, 420] width 364 height 57
type input "s"
type input "Santander"
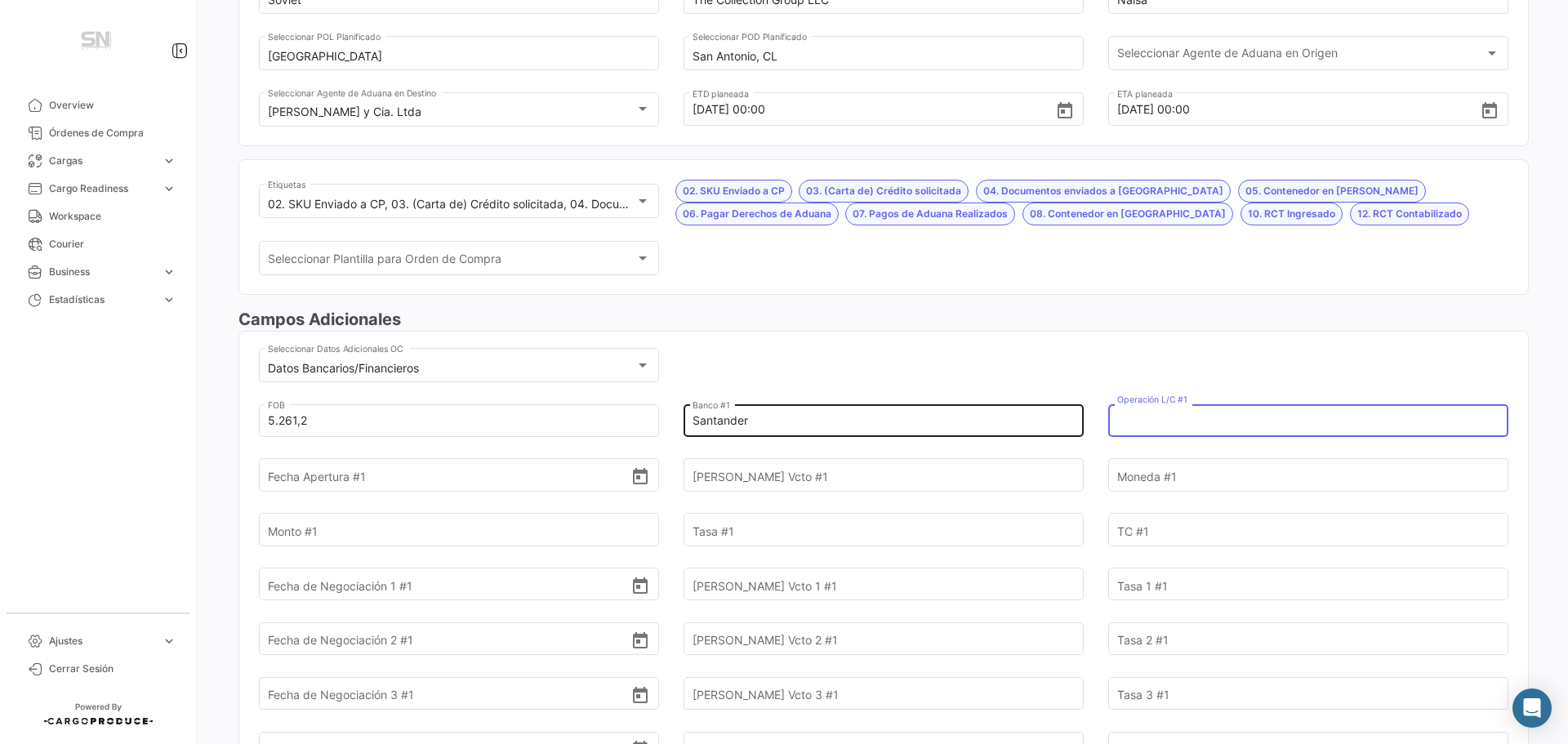
paste input "000030310663"
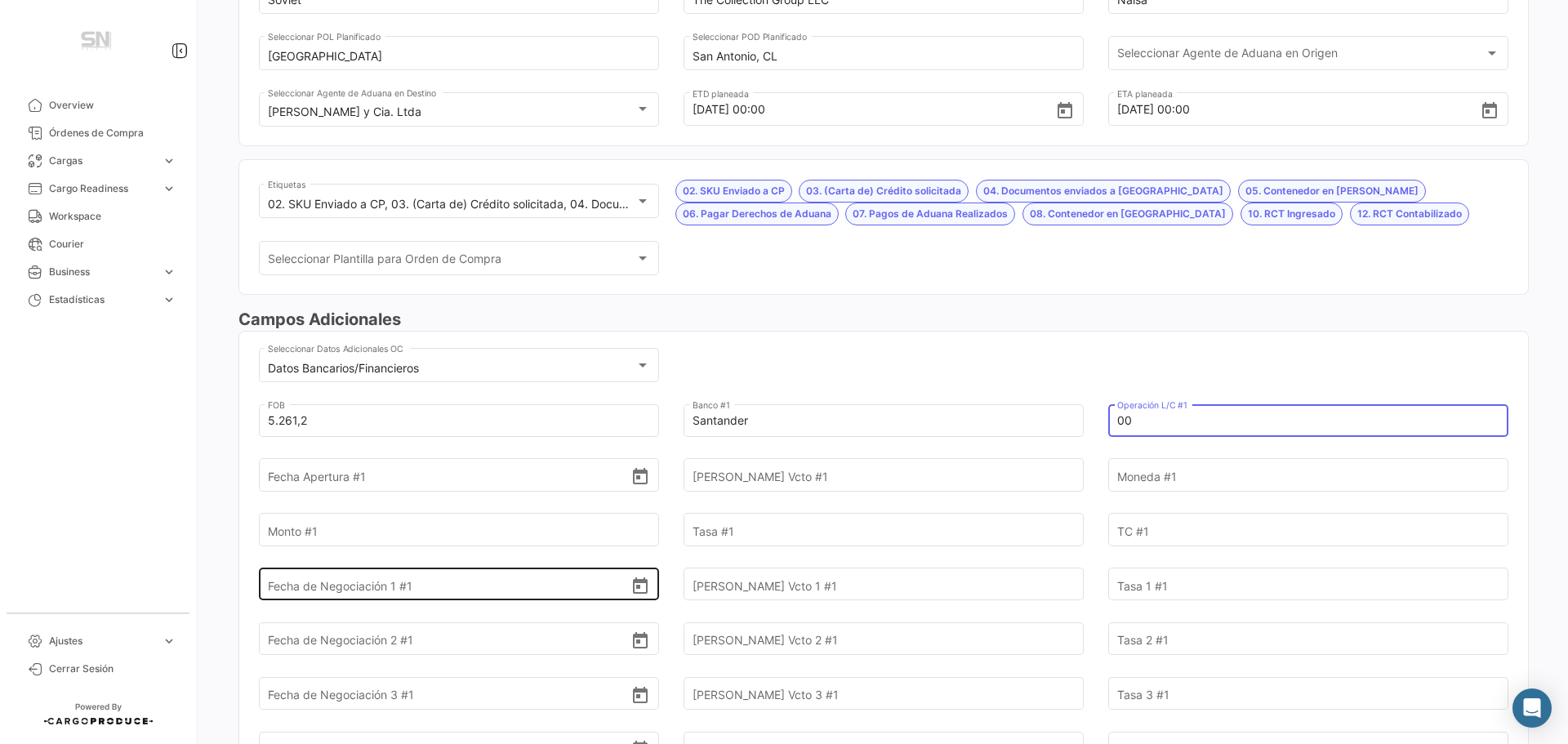
type input "0"
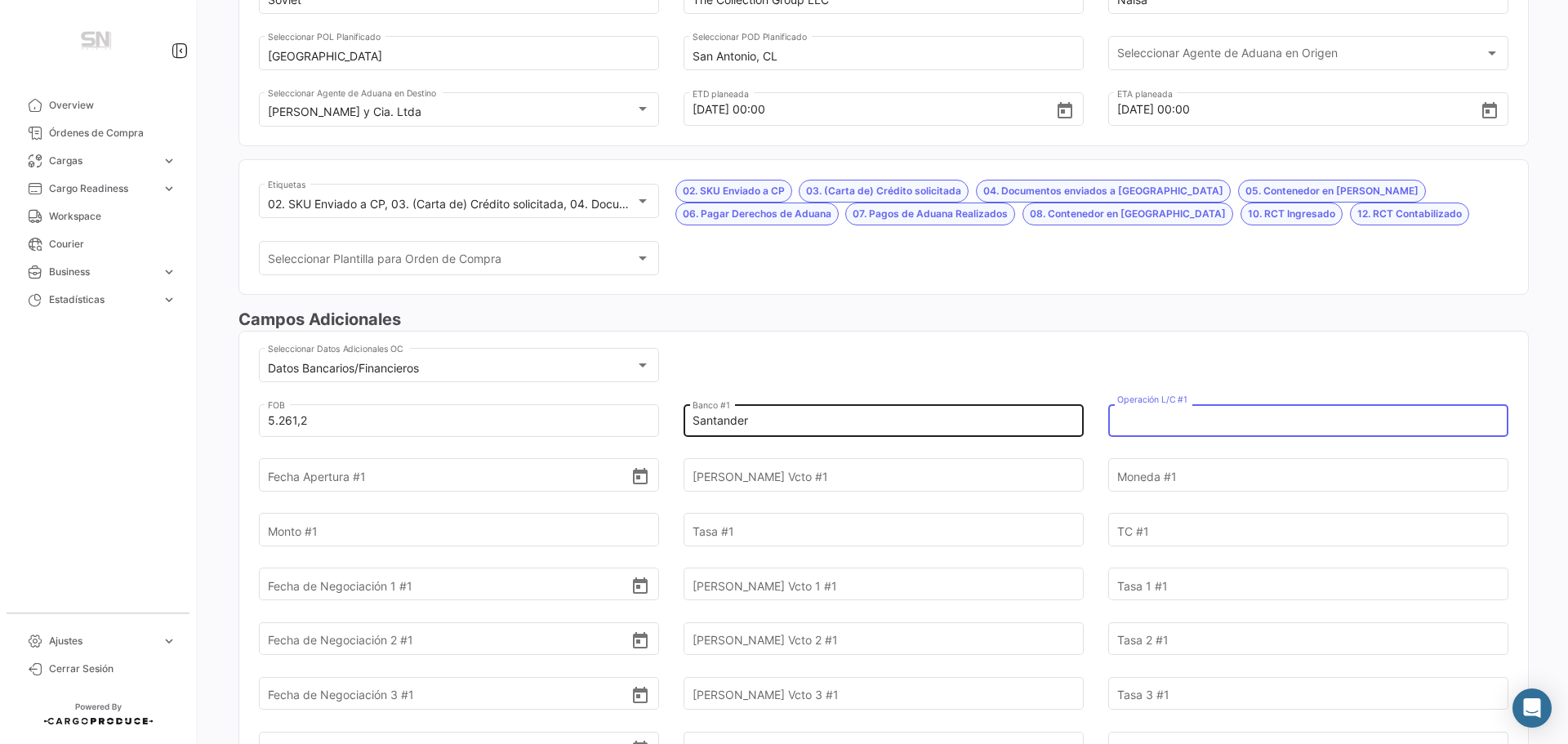
click at [756, 423] on input "Santander" at bounding box center [874, 420] width 364 height 57
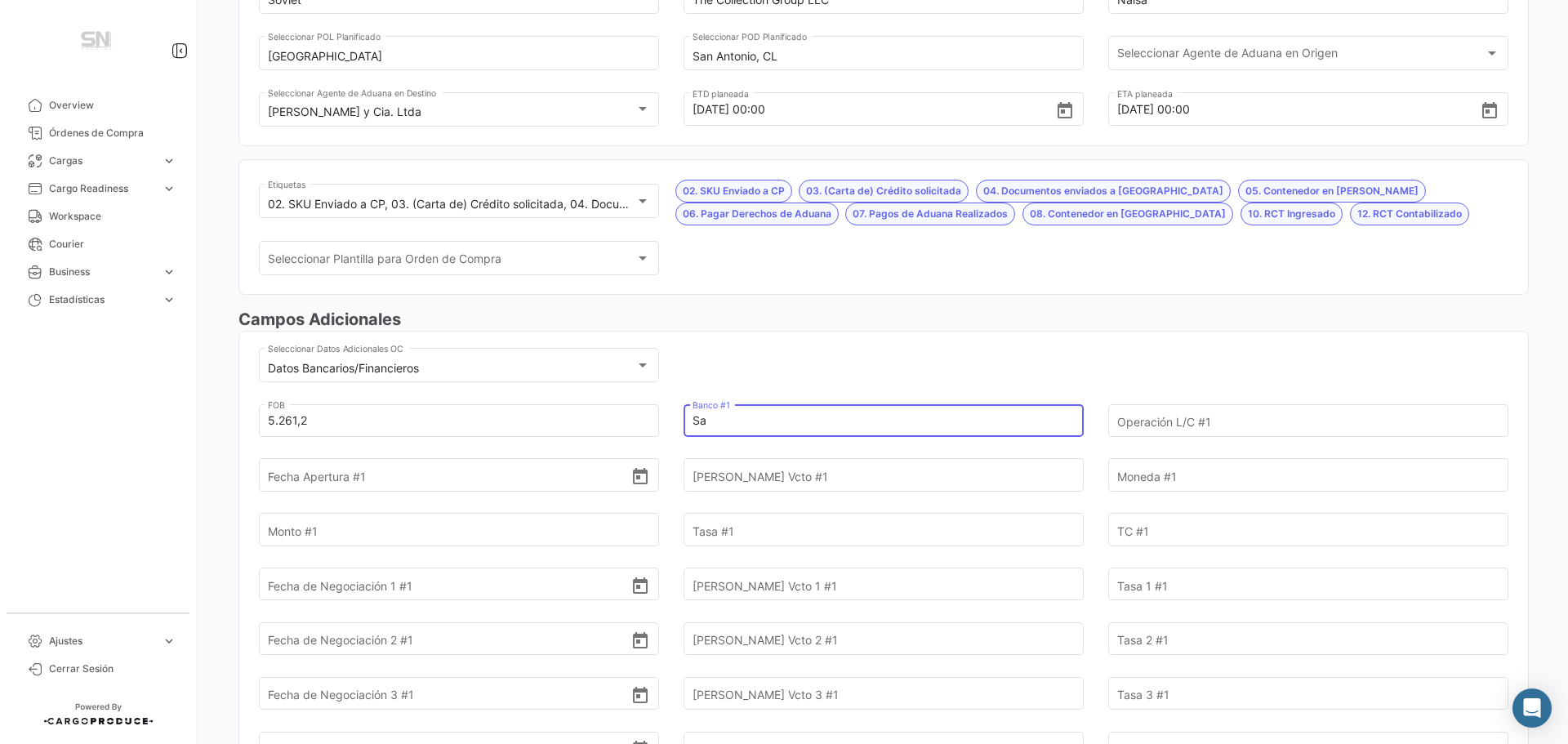
type input "S"
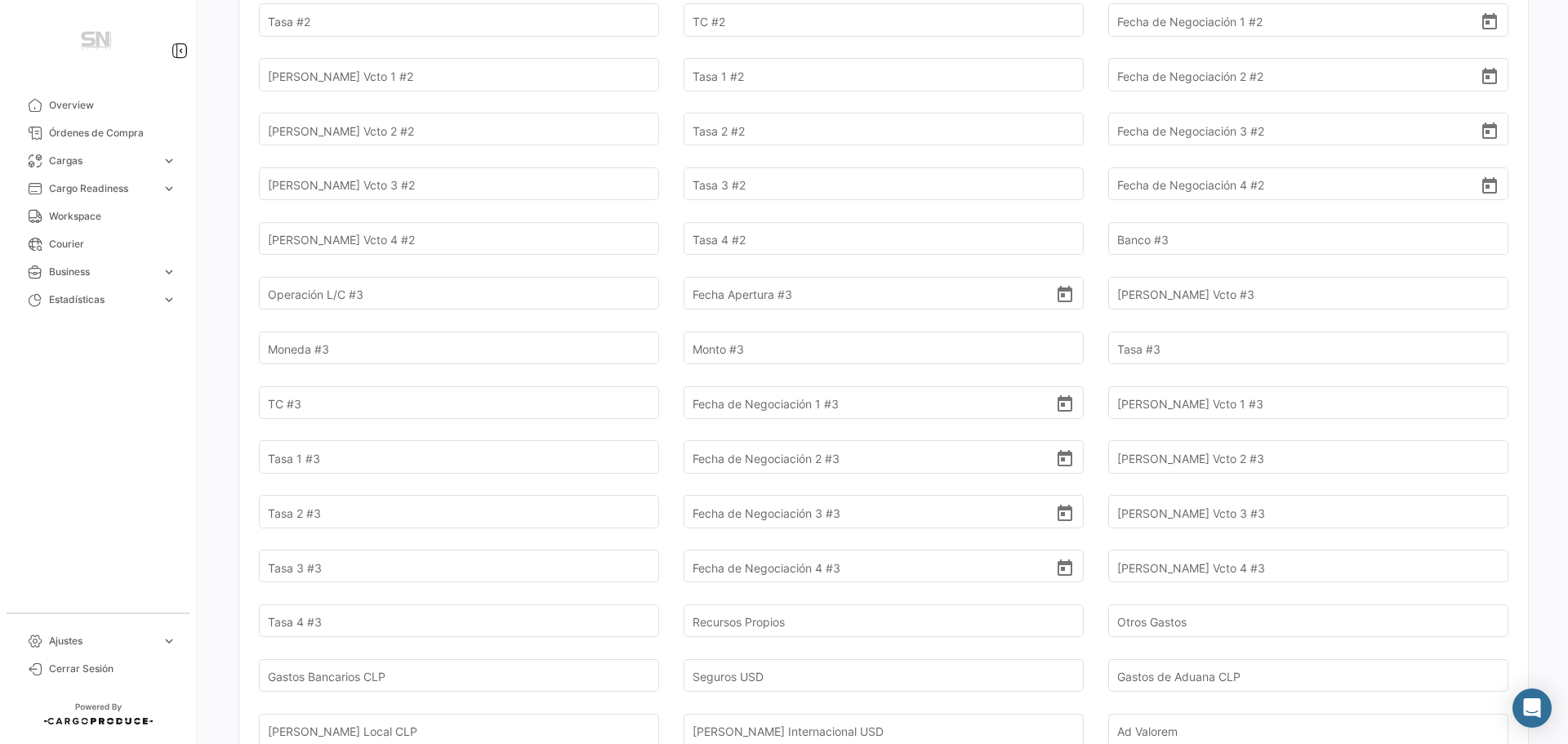
scroll to position [1143, 0]
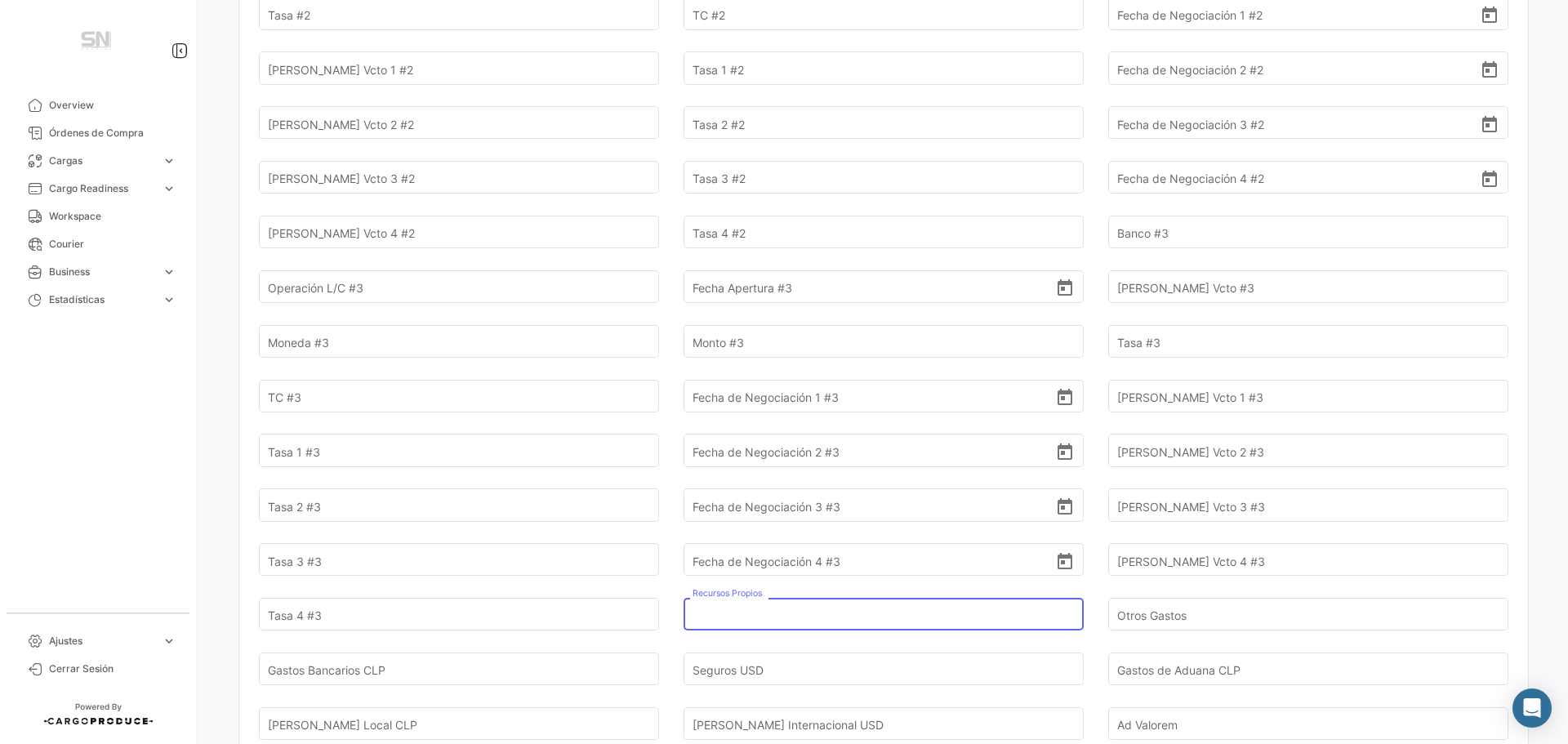
click at [842, 612] on input "Recursos Propios" at bounding box center [874, 614] width 364 height 57
type input "1"
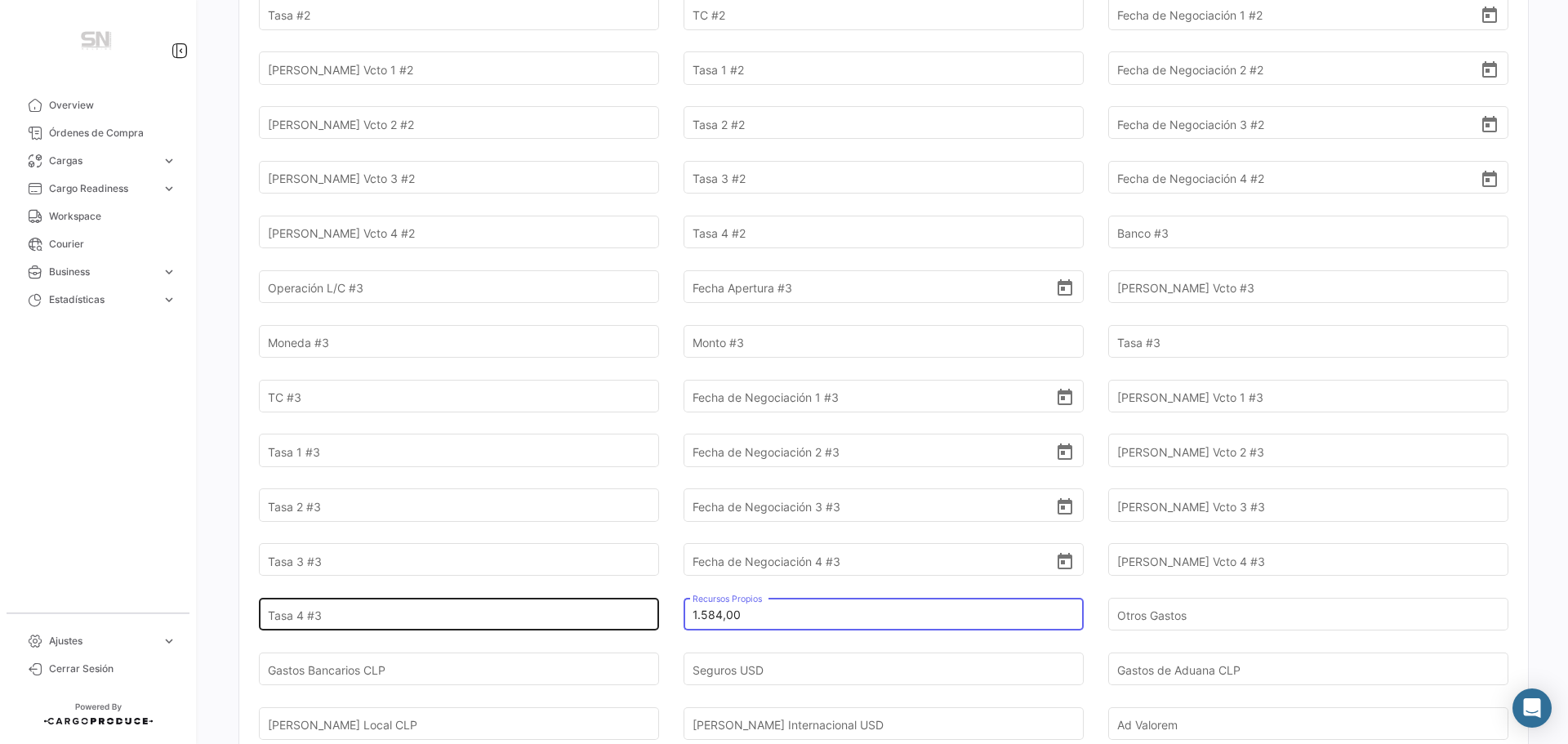
type input "1.584,00"
click at [483, 620] on input "Tasa 4 #3" at bounding box center [450, 614] width 364 height 57
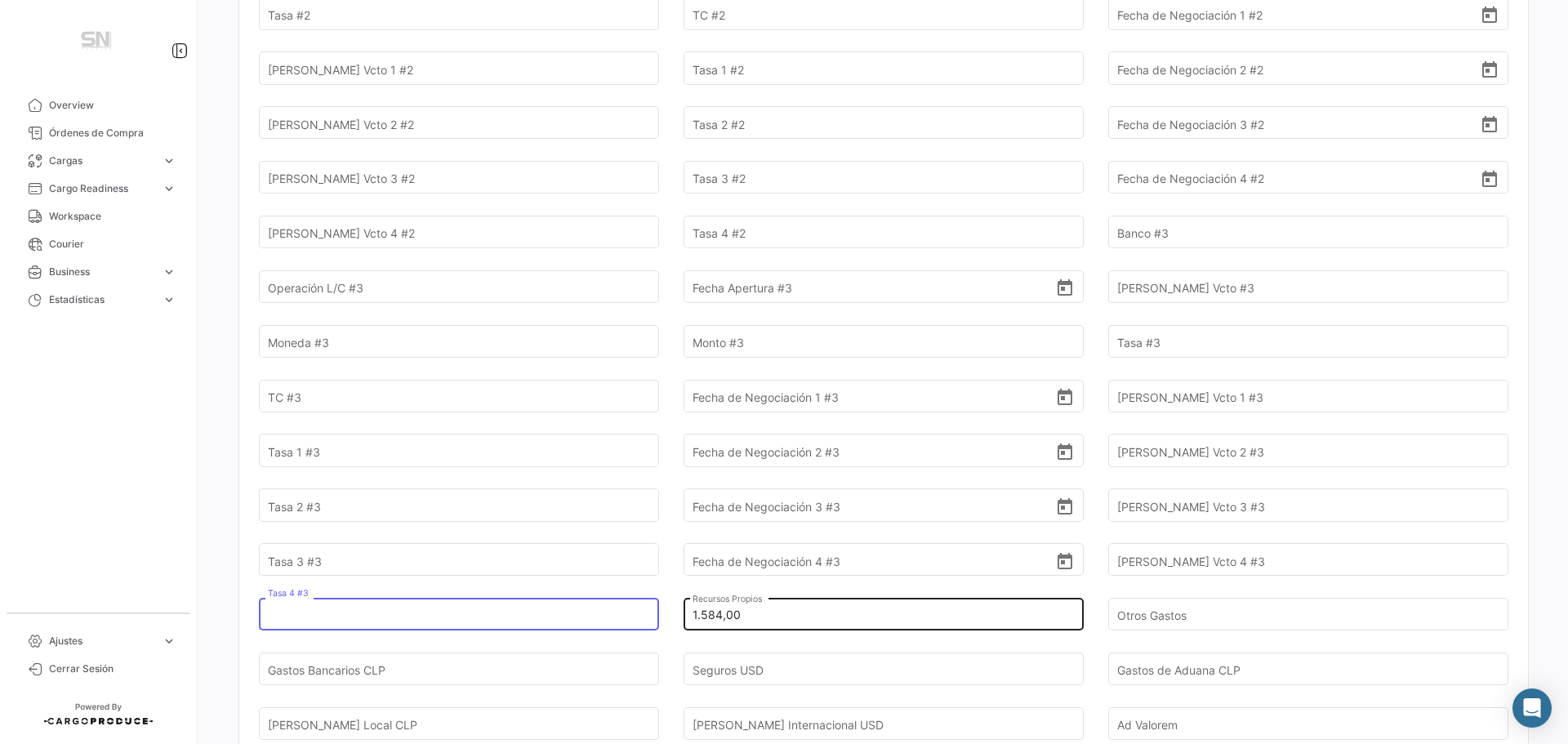
click at [752, 612] on input "1.584,00" at bounding box center [874, 614] width 364 height 57
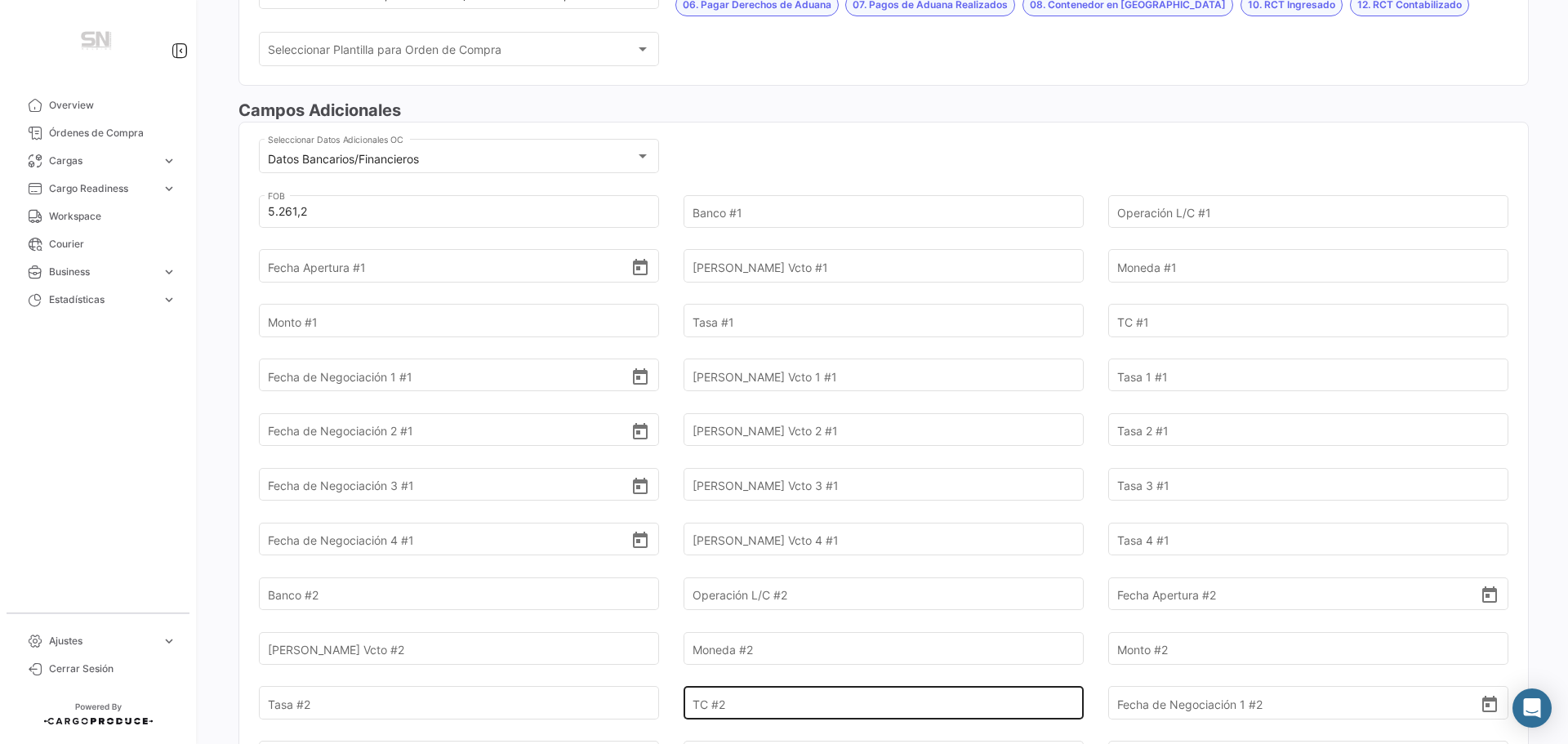
scroll to position [245, 0]
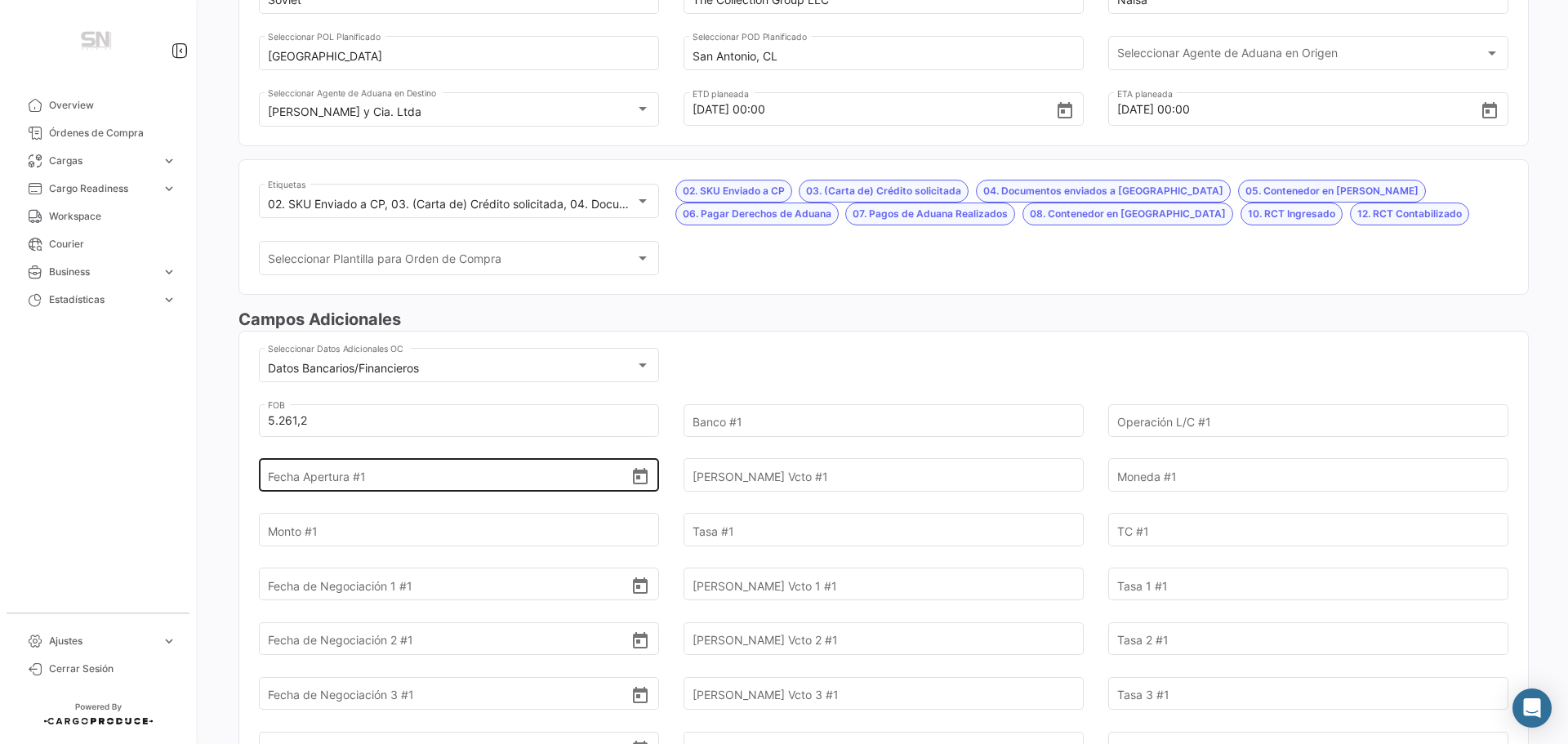
click at [331, 472] on input "Fecha Apertura #1" at bounding box center [450, 475] width 364 height 57
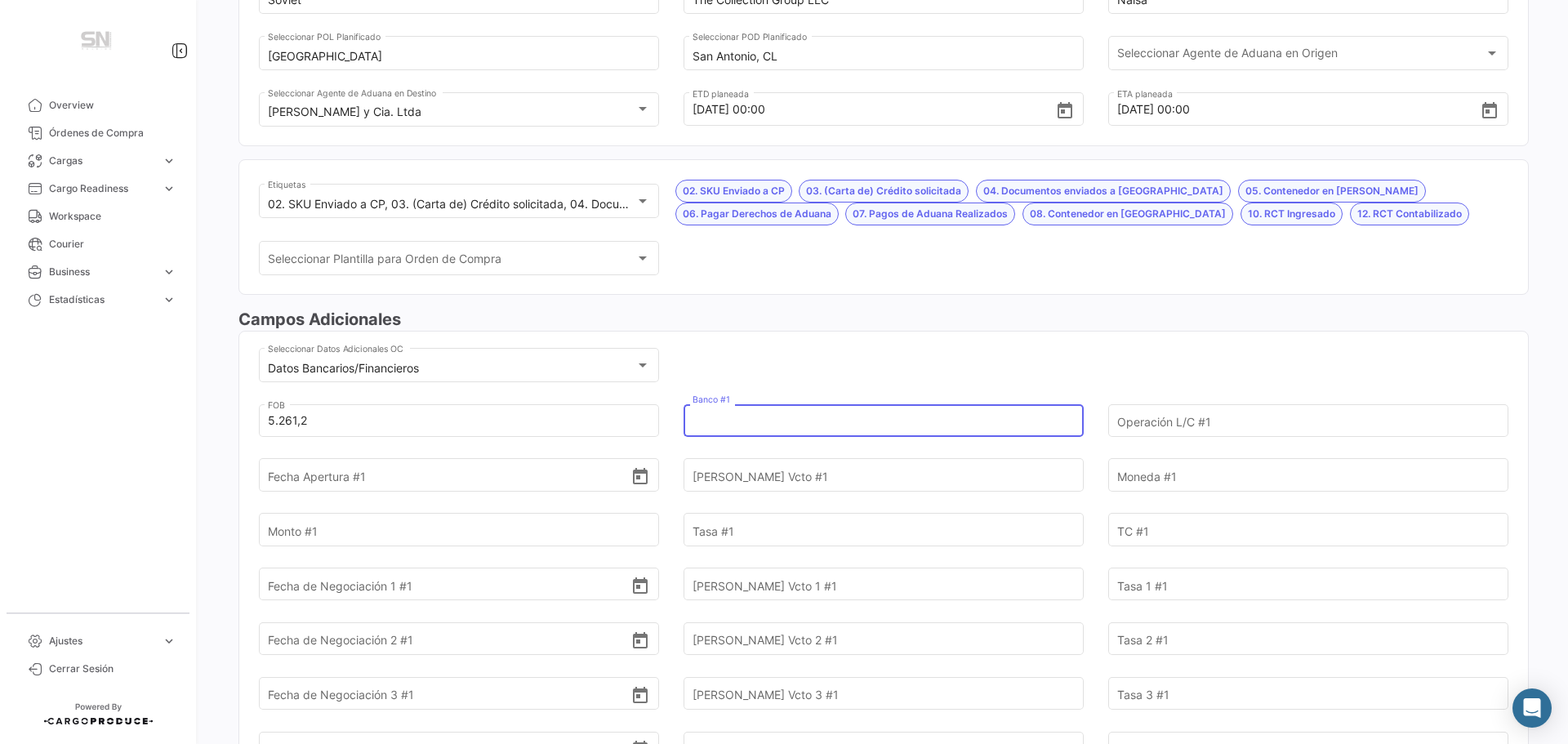
click at [718, 420] on input "Banco #1" at bounding box center [874, 420] width 364 height 57
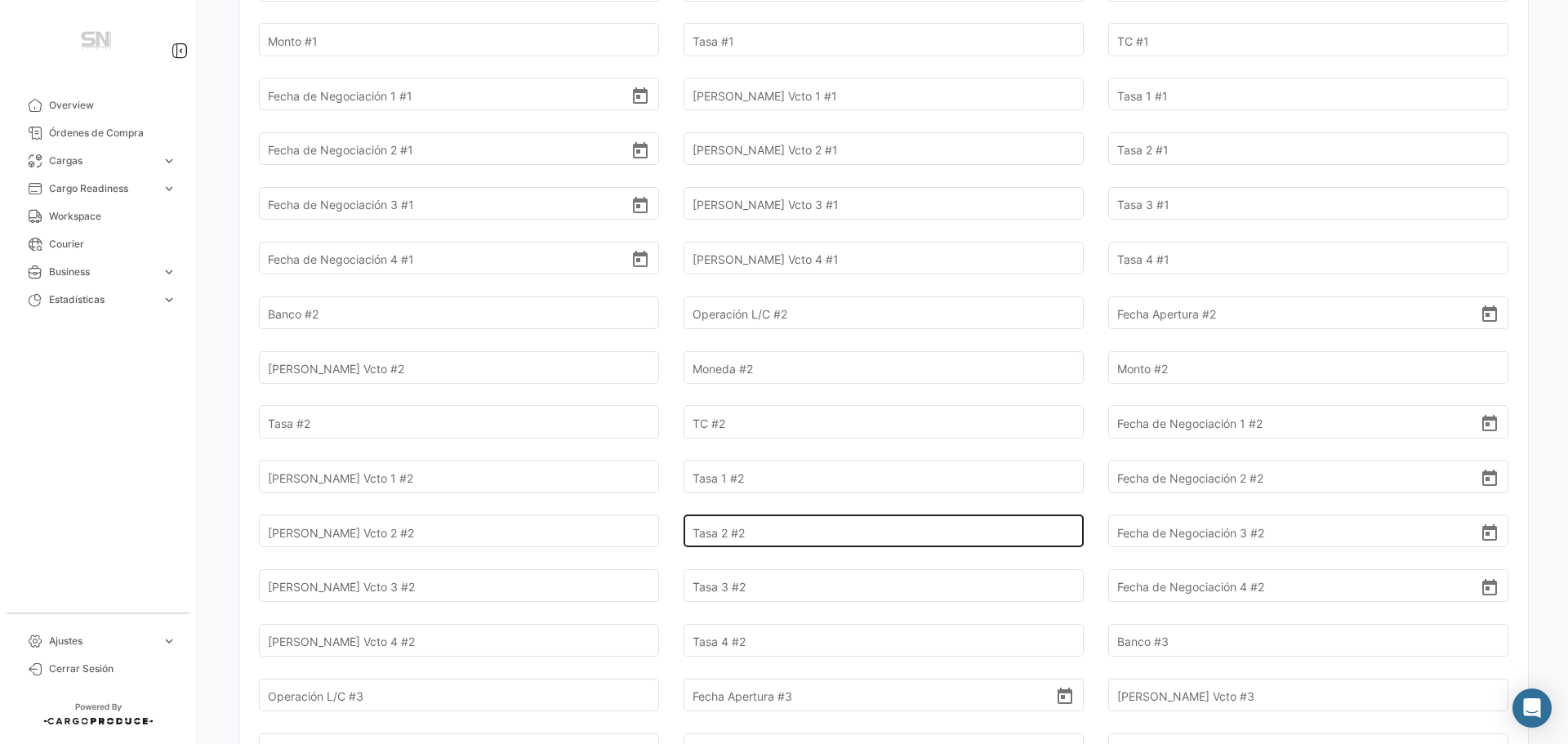
scroll to position [490, 0]
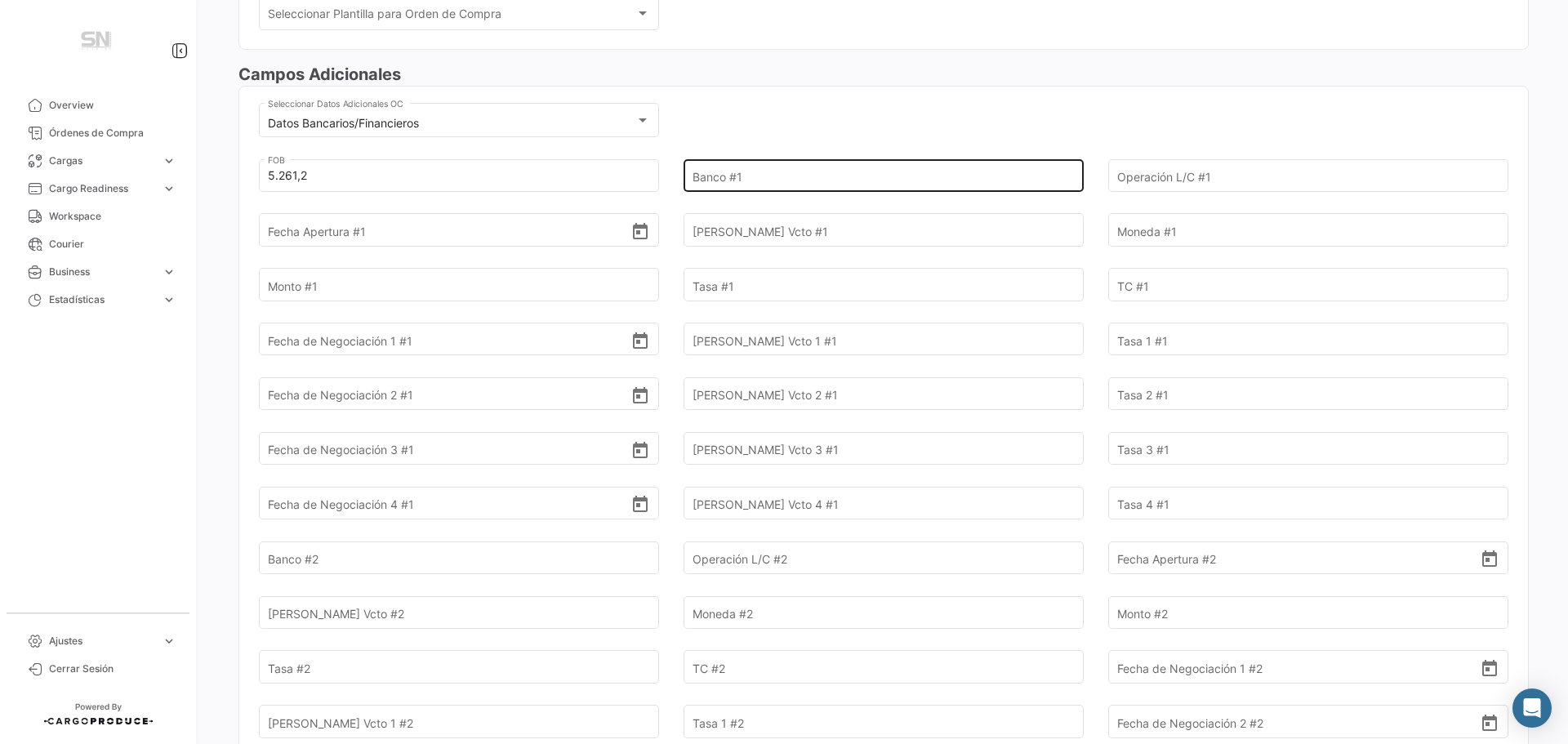
click at [726, 175] on input "Banco #1" at bounding box center [874, 175] width 364 height 57
type input "Consorcio"
type input "6290034283"
type input "[DATE]"
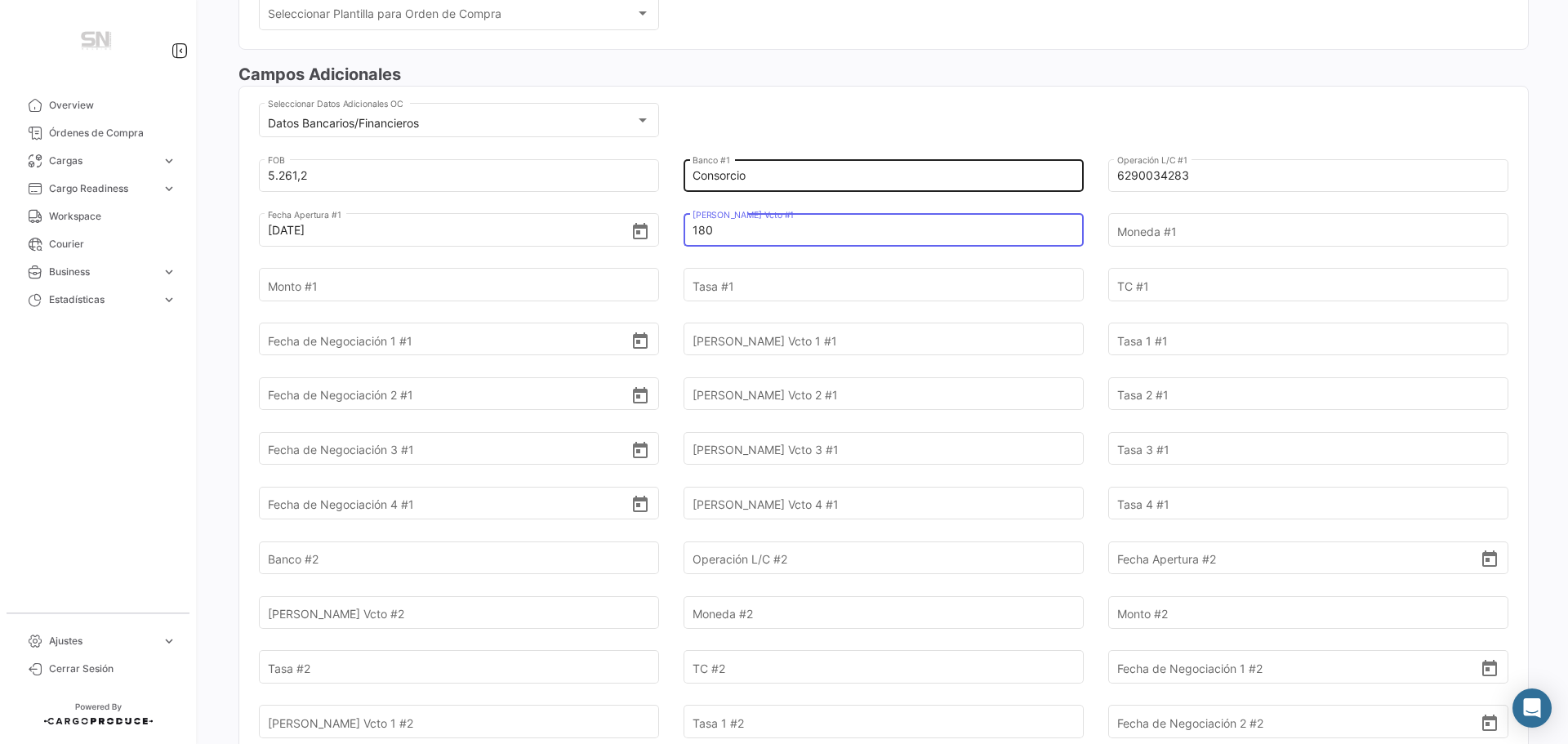
type input "180"
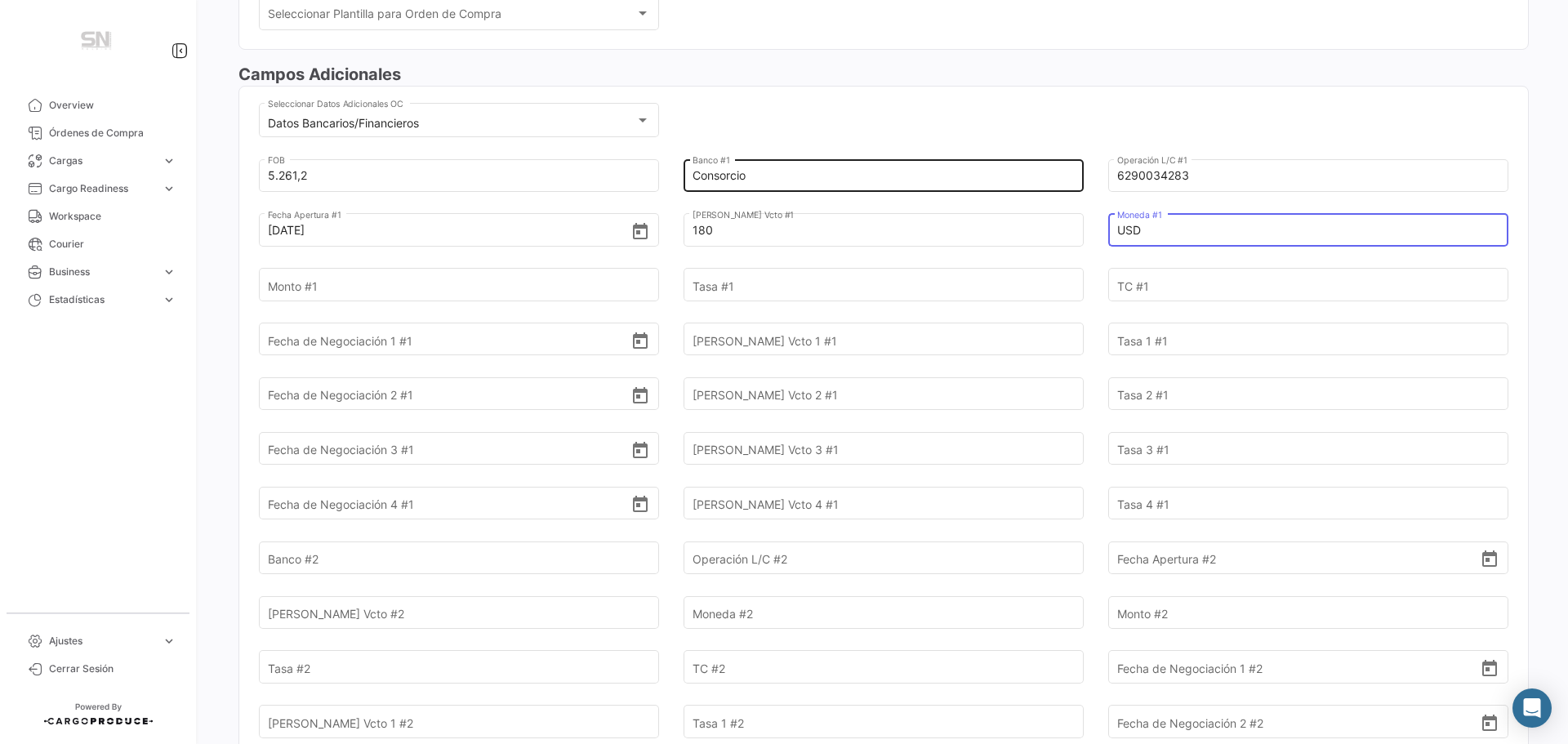
type input "USD"
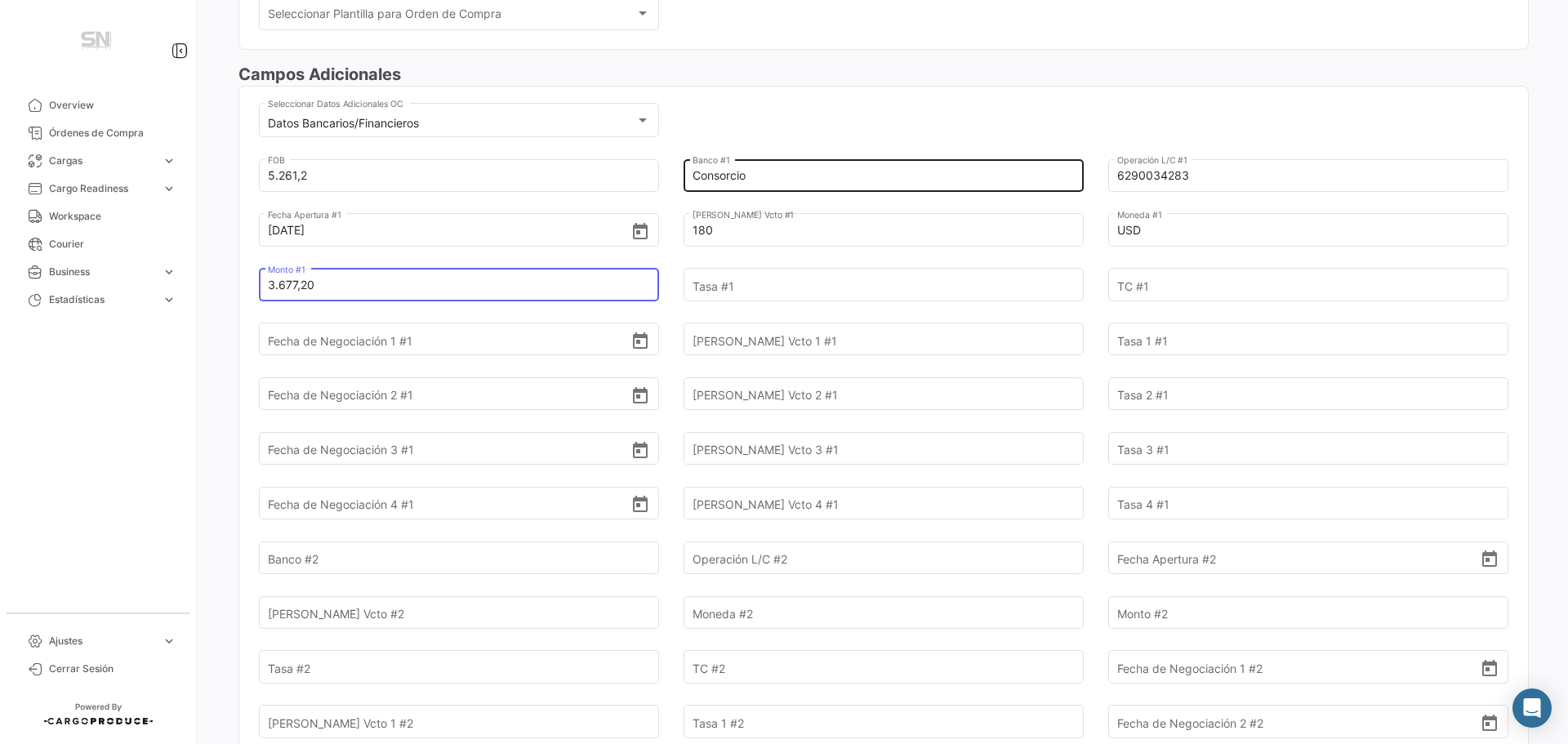
type input "3.677,20"
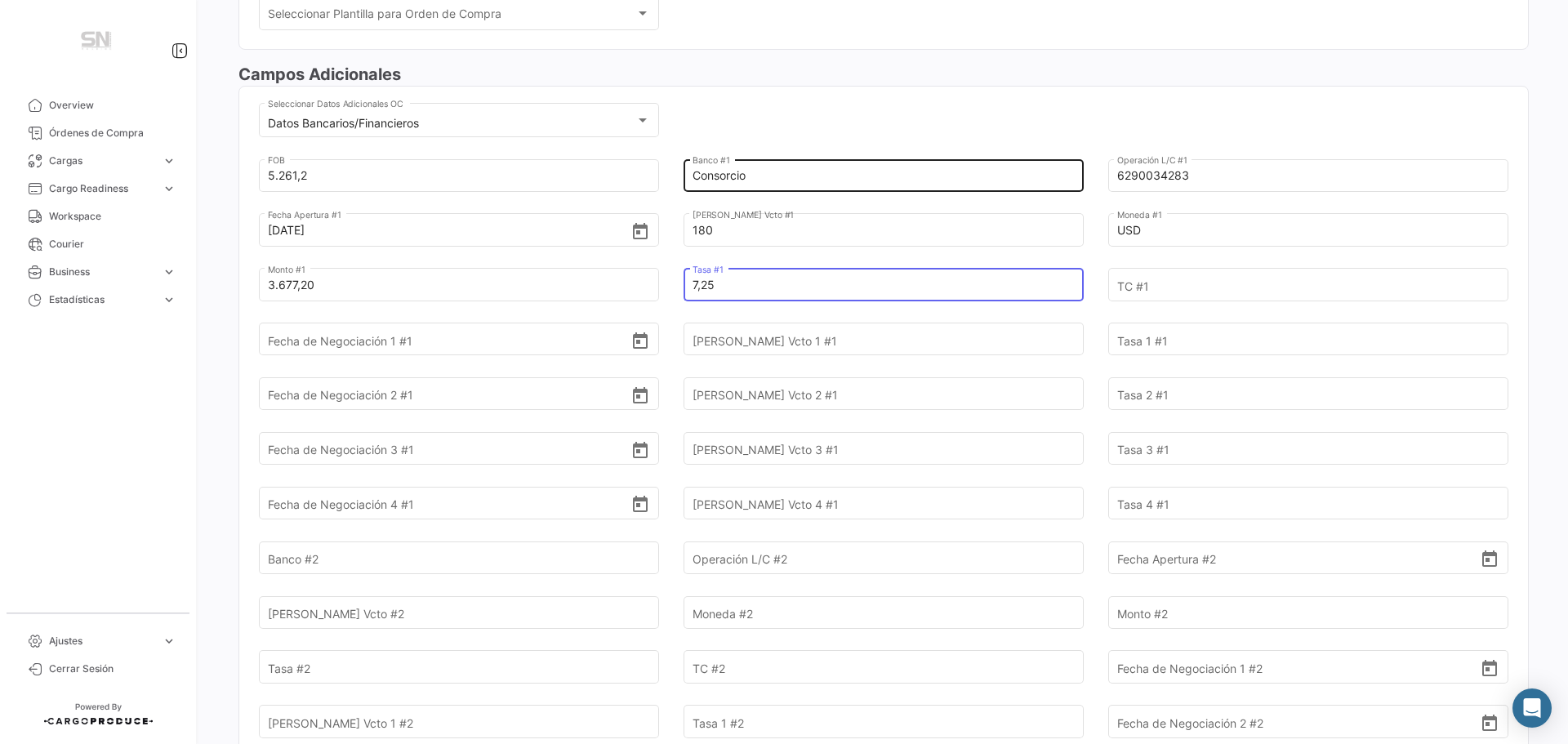
type input "7,25"
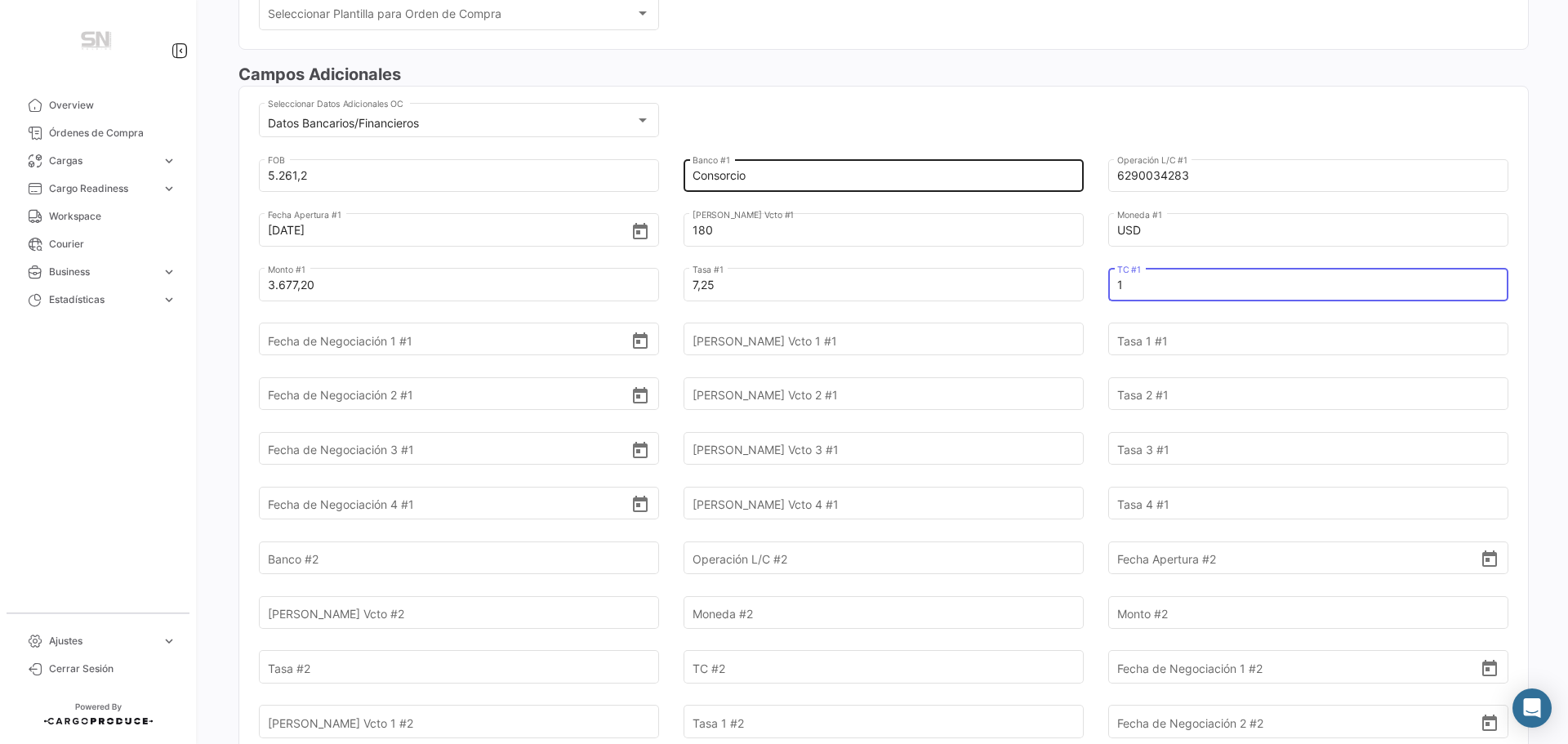
type input "1"
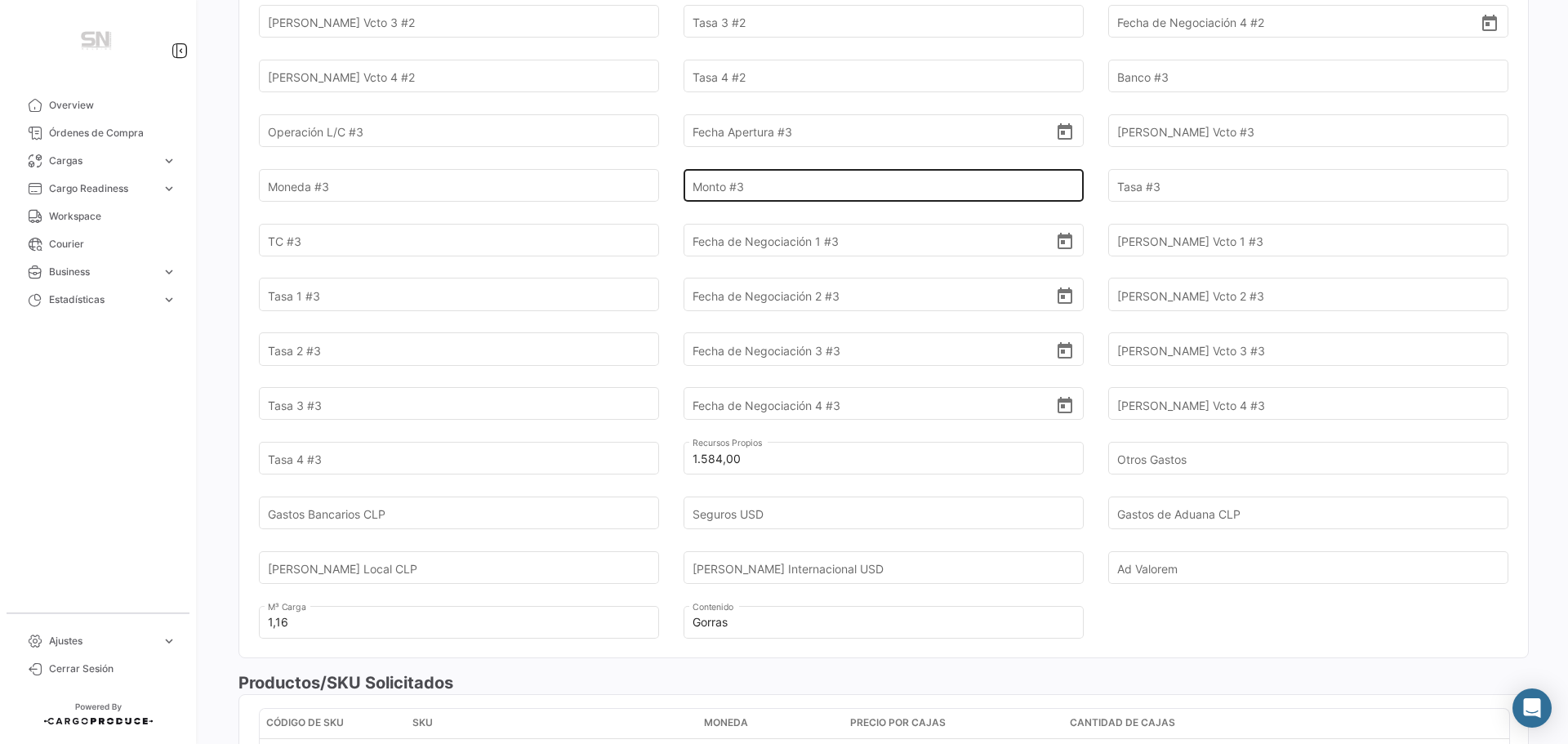
scroll to position [1307, 0]
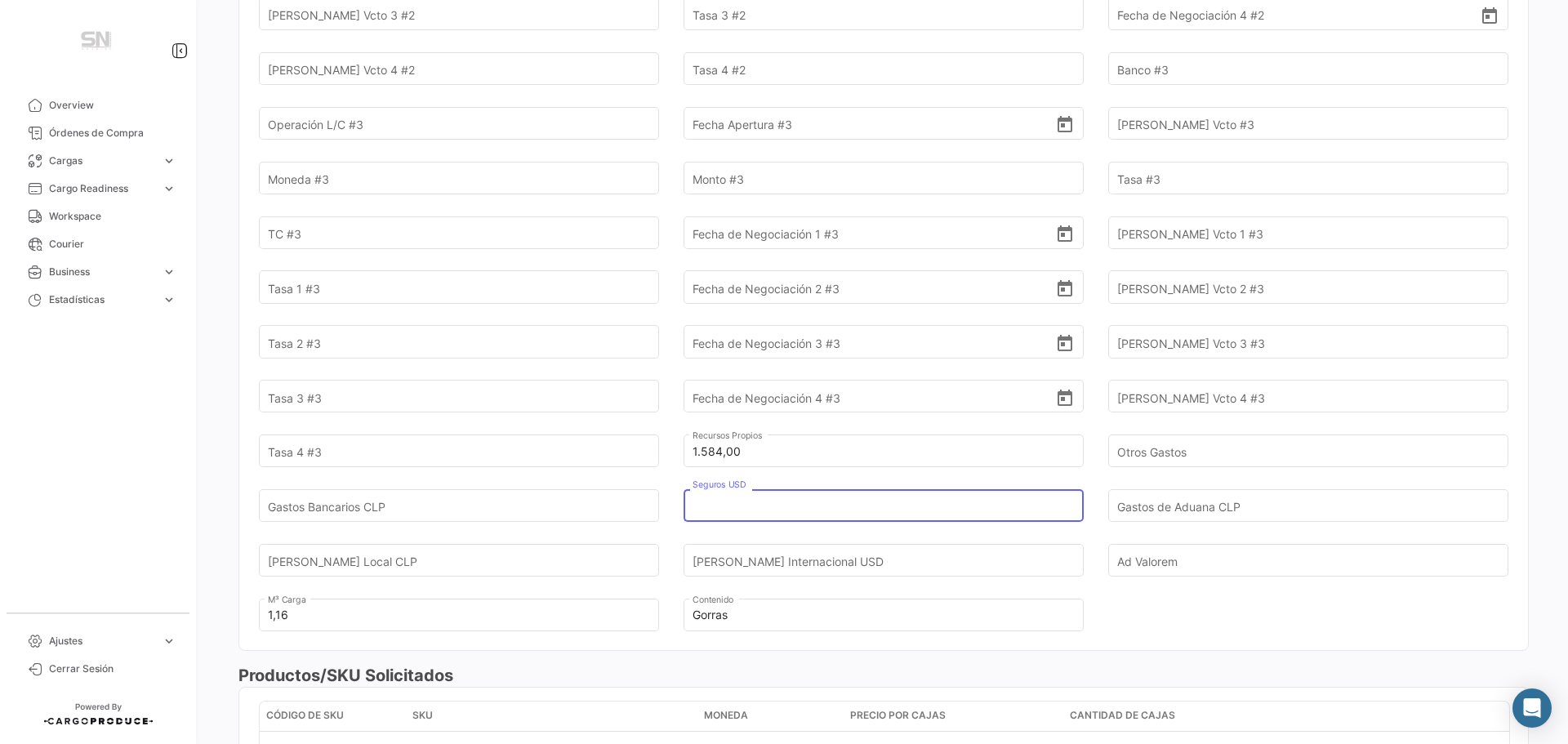
click at [730, 503] on input "Seguros USD" at bounding box center [874, 505] width 364 height 57
type input "5,92"
click at [720, 569] on input "[PERSON_NAME] Internacional USD" at bounding box center [874, 560] width 364 height 57
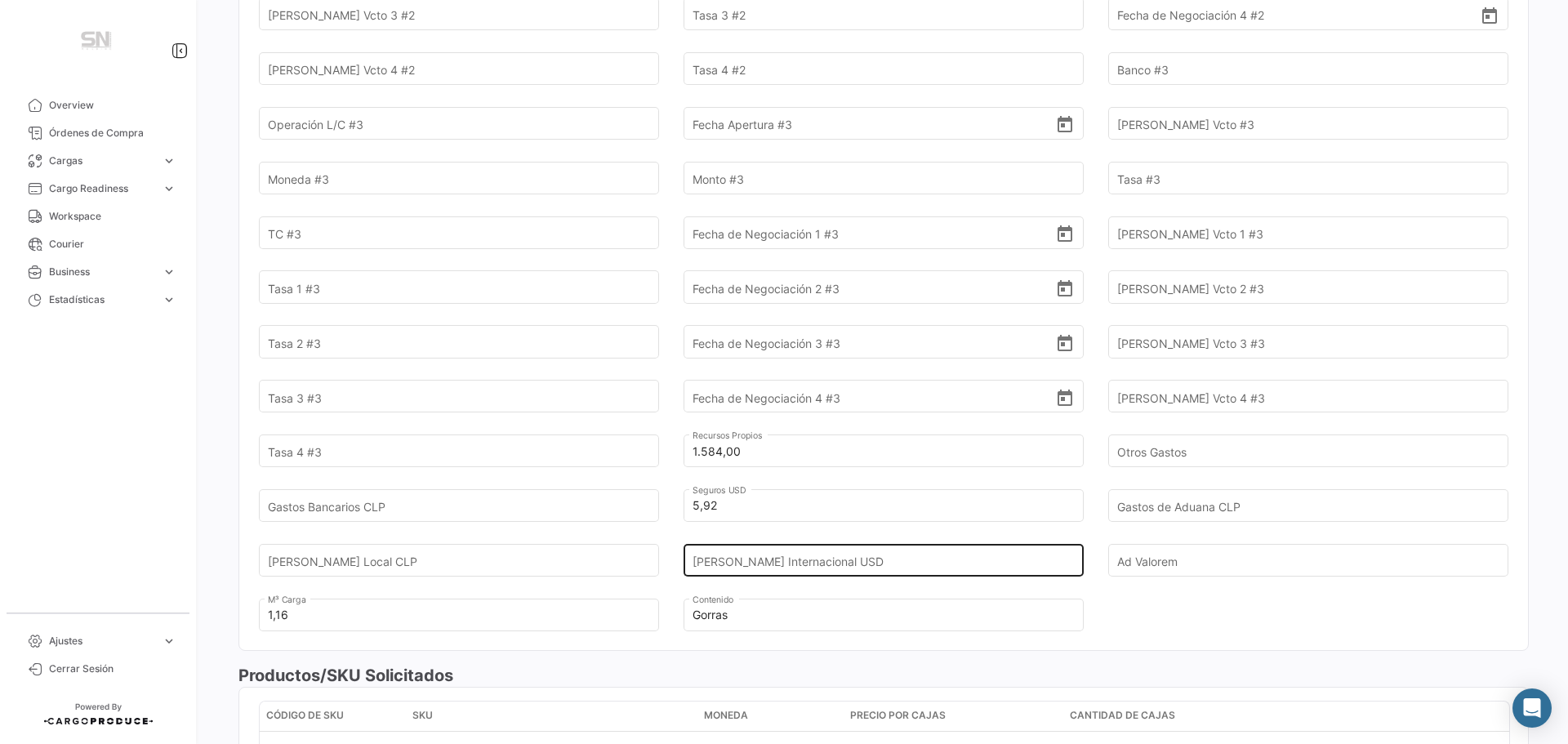
click at [885, 557] on input "[PERSON_NAME] Internacional USD" at bounding box center [874, 560] width 364 height 57
type input "120,00"
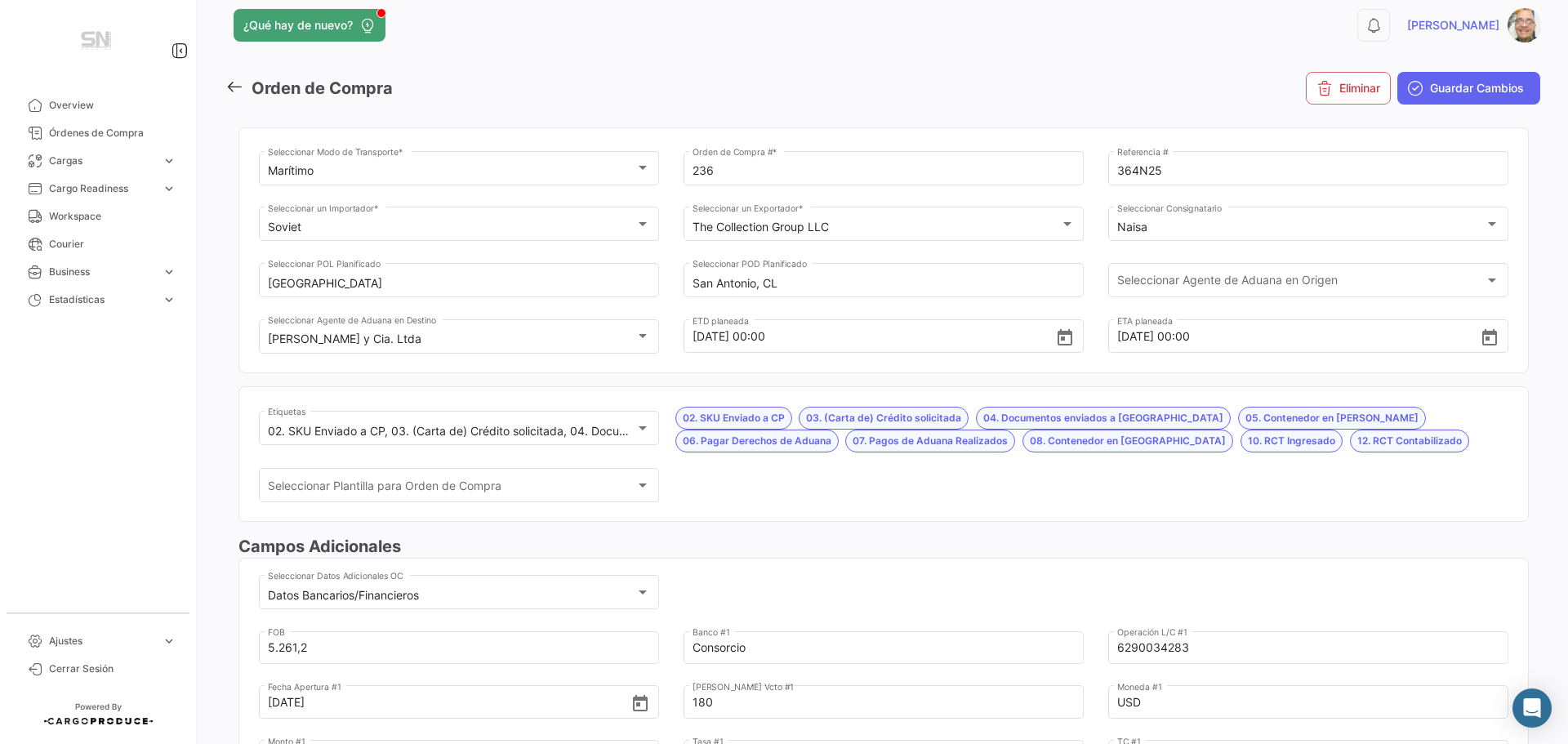
scroll to position [0, 0]
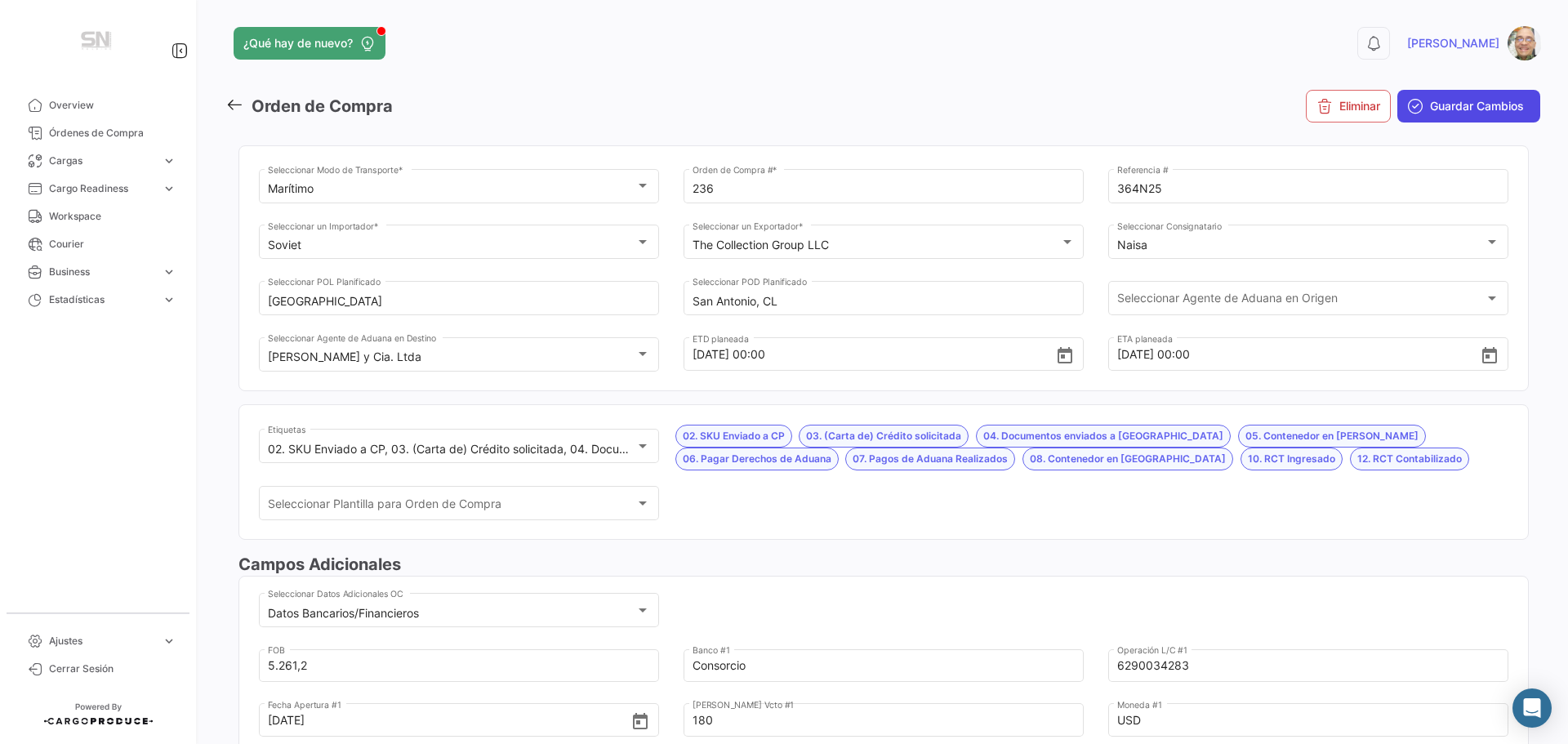
click at [1430, 110] on span "Guardar Cambios" at bounding box center [1476, 106] width 94 height 17
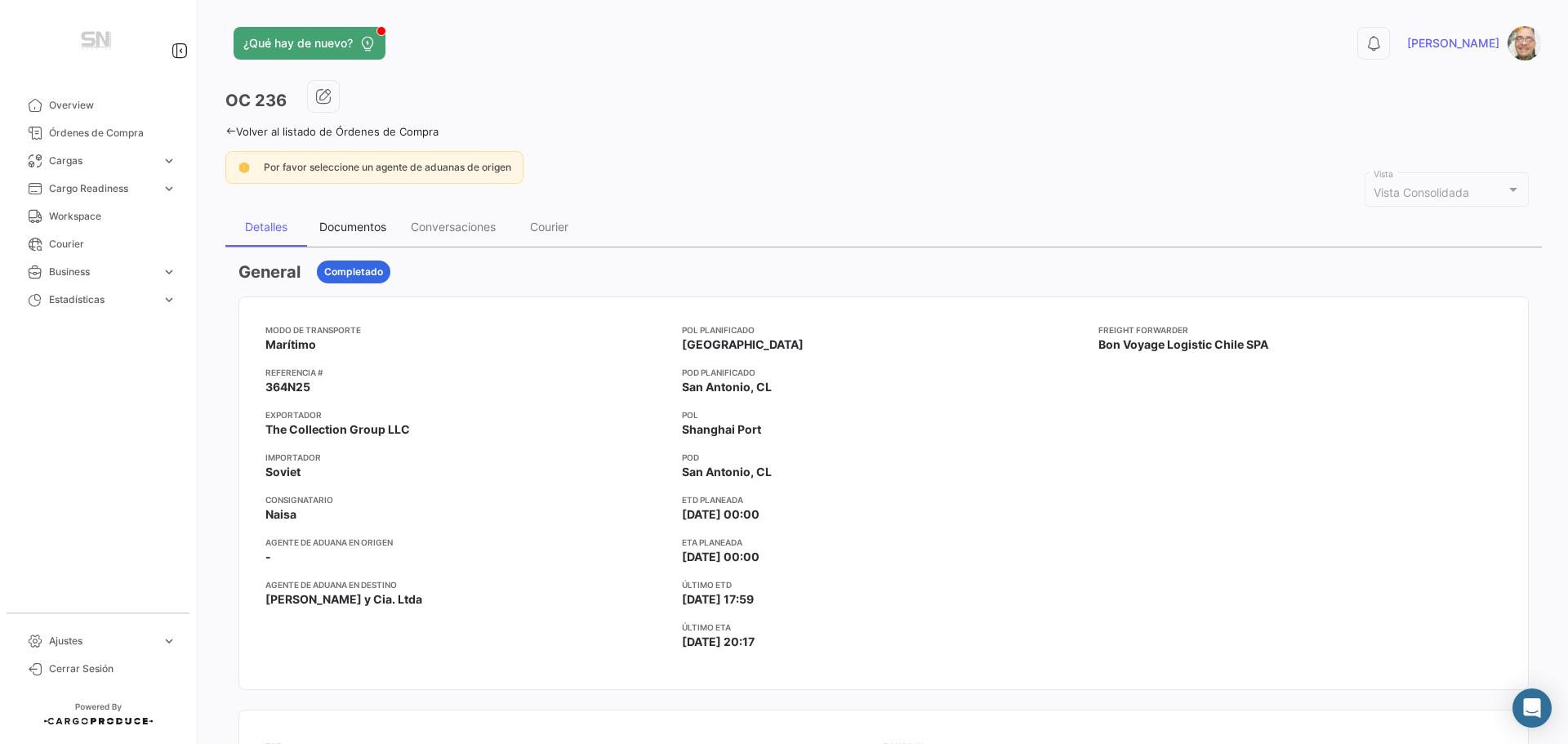
click at [359, 222] on div "Documentos" at bounding box center [353, 227] width 67 height 14
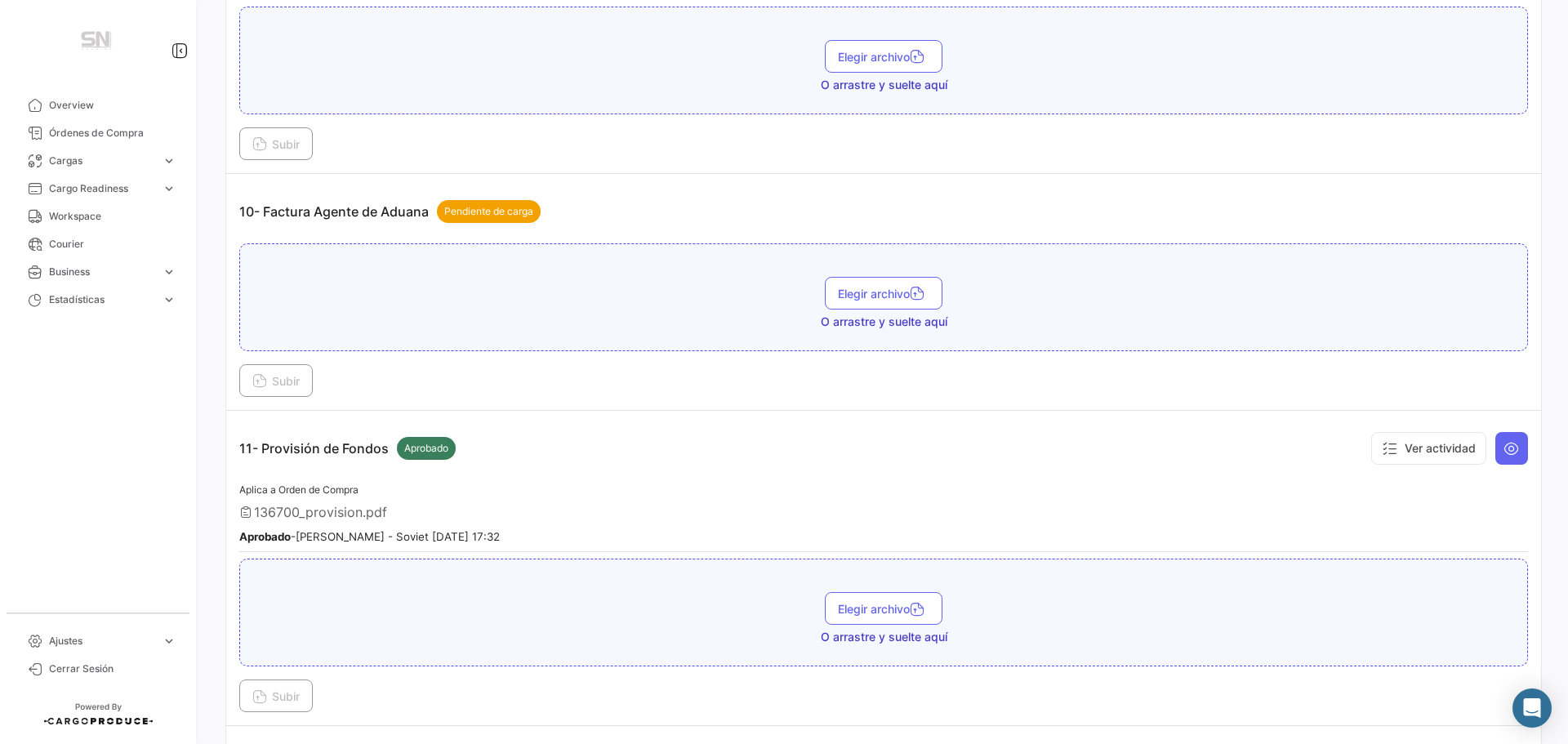
scroll to position [2695, 0]
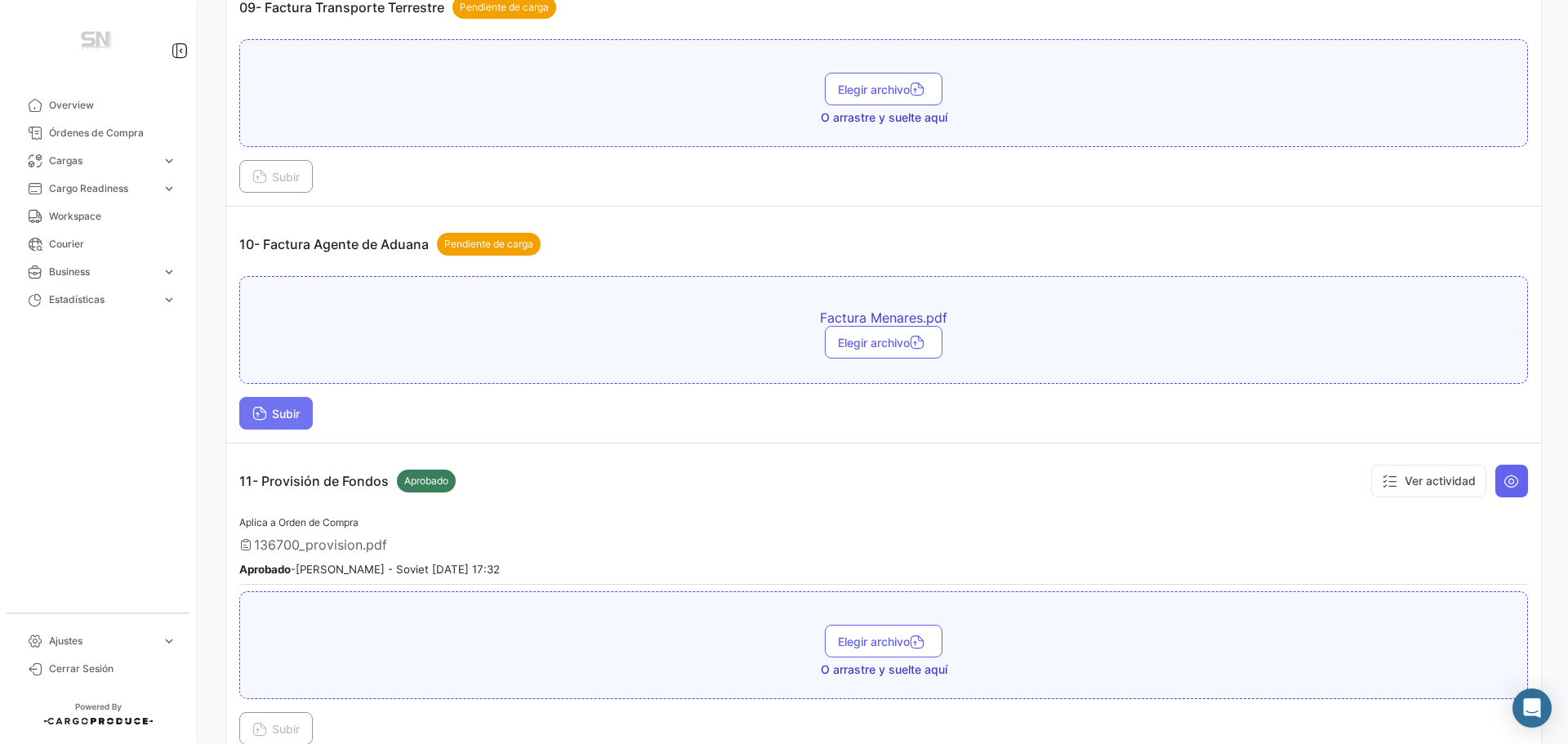
click at [268, 418] on span "Subir" at bounding box center [276, 414] width 47 height 14
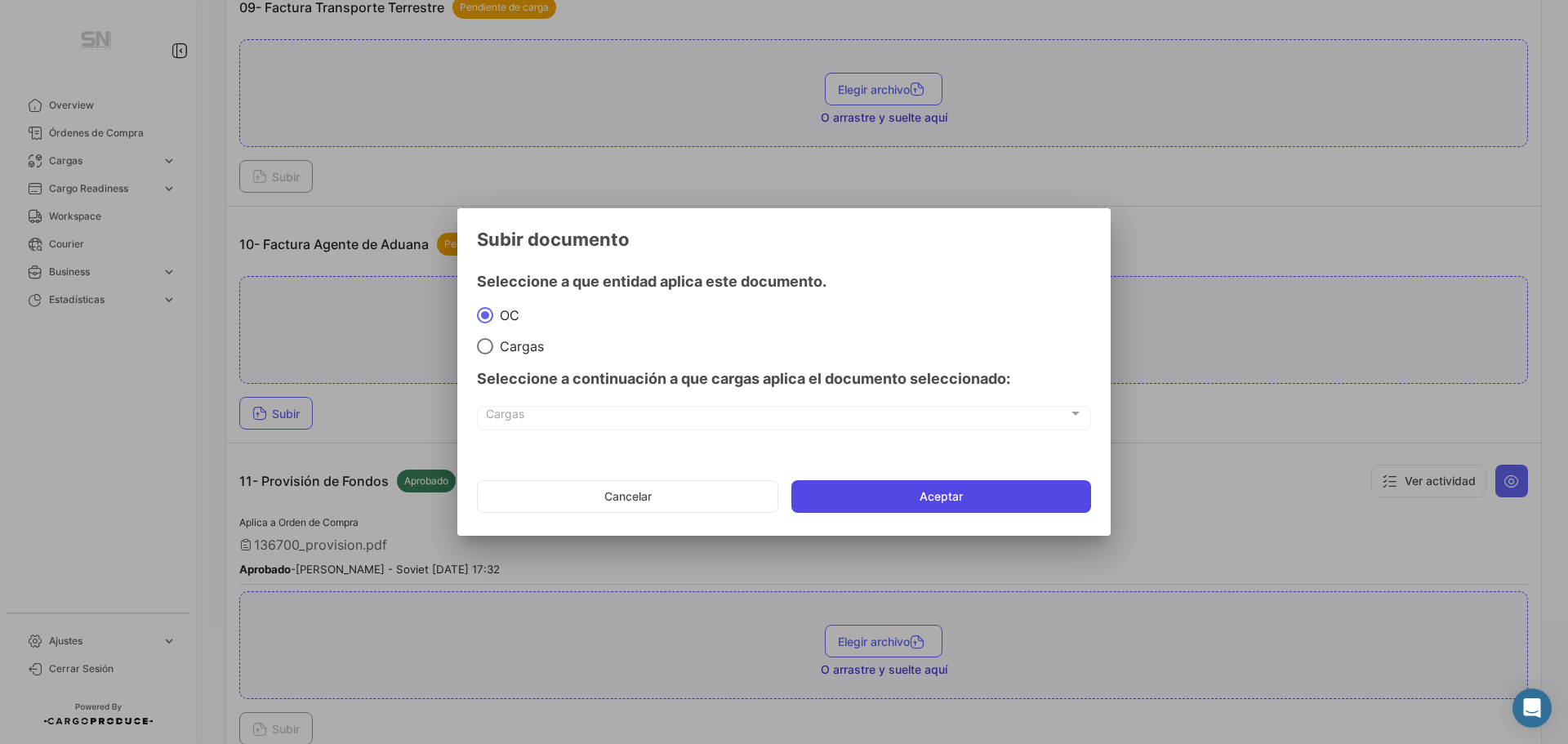
click at [968, 489] on button "Aceptar" at bounding box center [940, 496] width 300 height 32
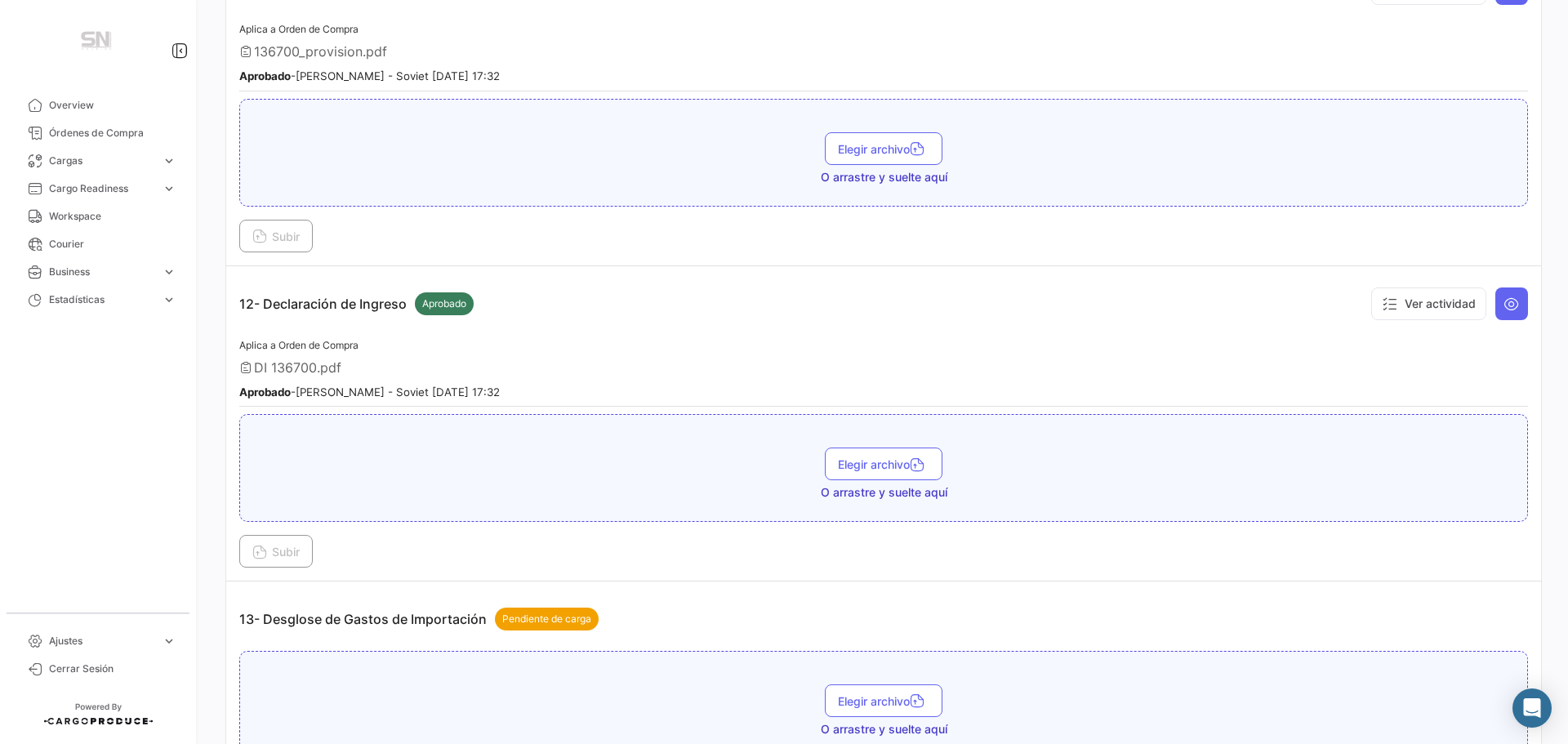
scroll to position [3512, 0]
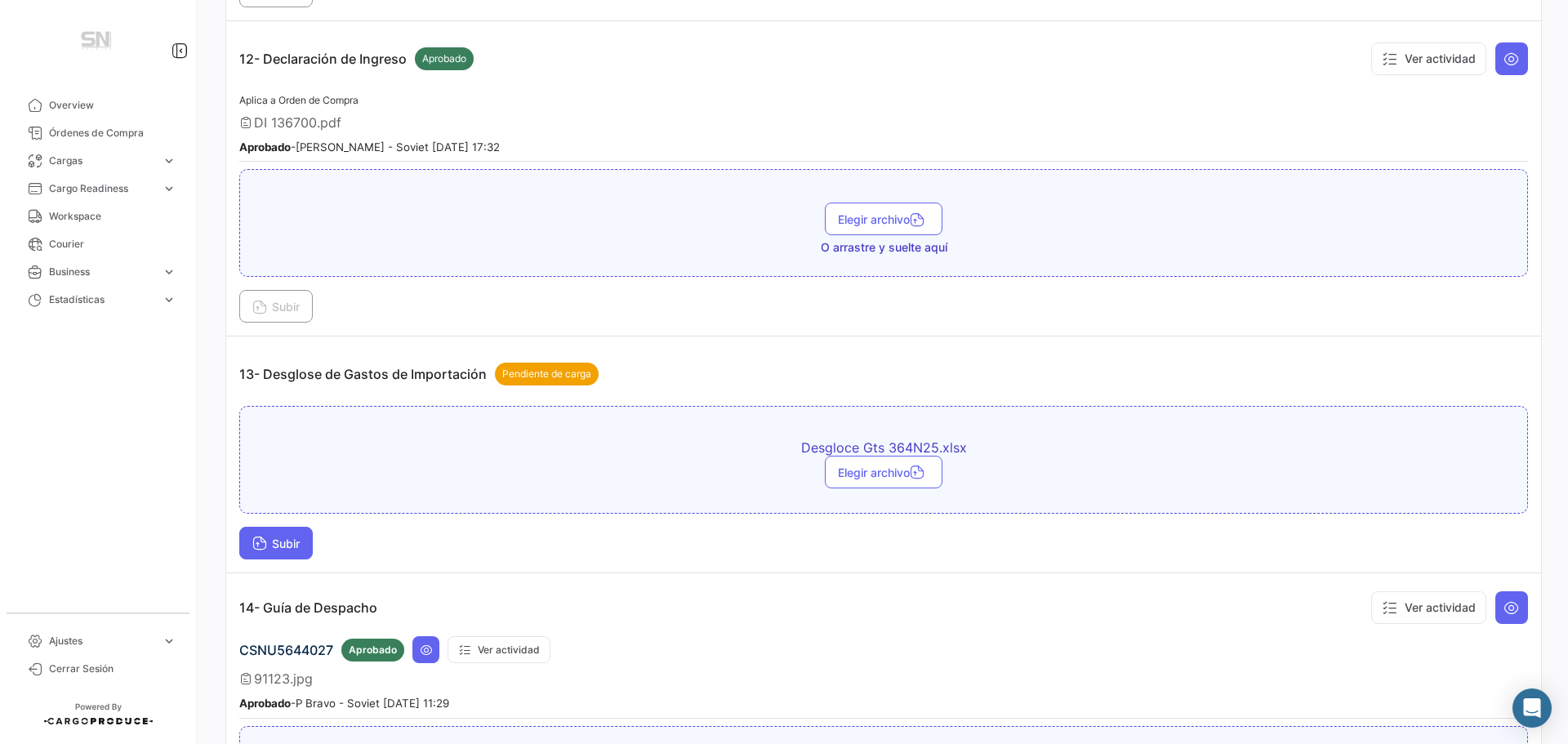
click at [271, 536] on button "Subir" at bounding box center [276, 542] width 74 height 32
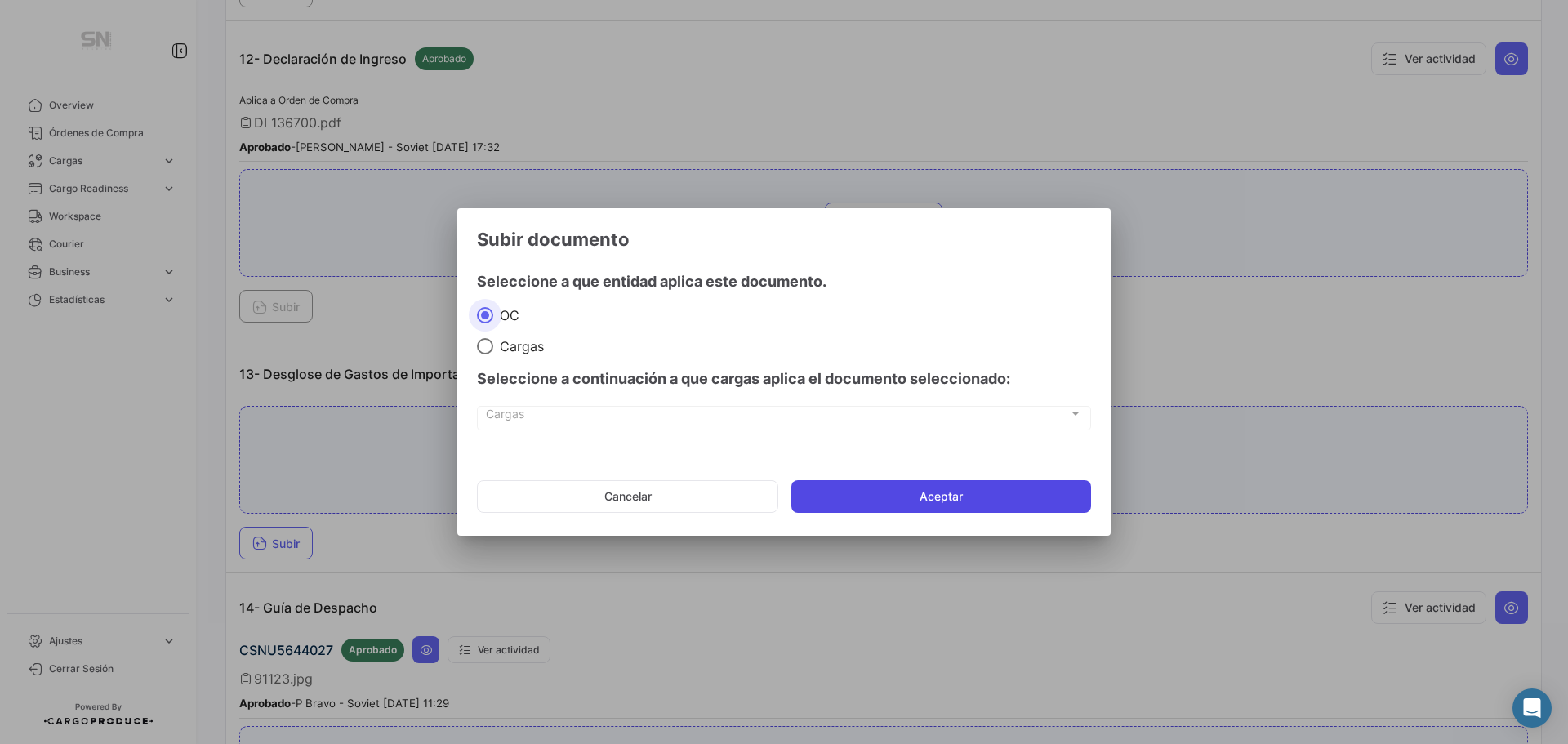
click at [869, 487] on button "Aceptar" at bounding box center [940, 496] width 300 height 32
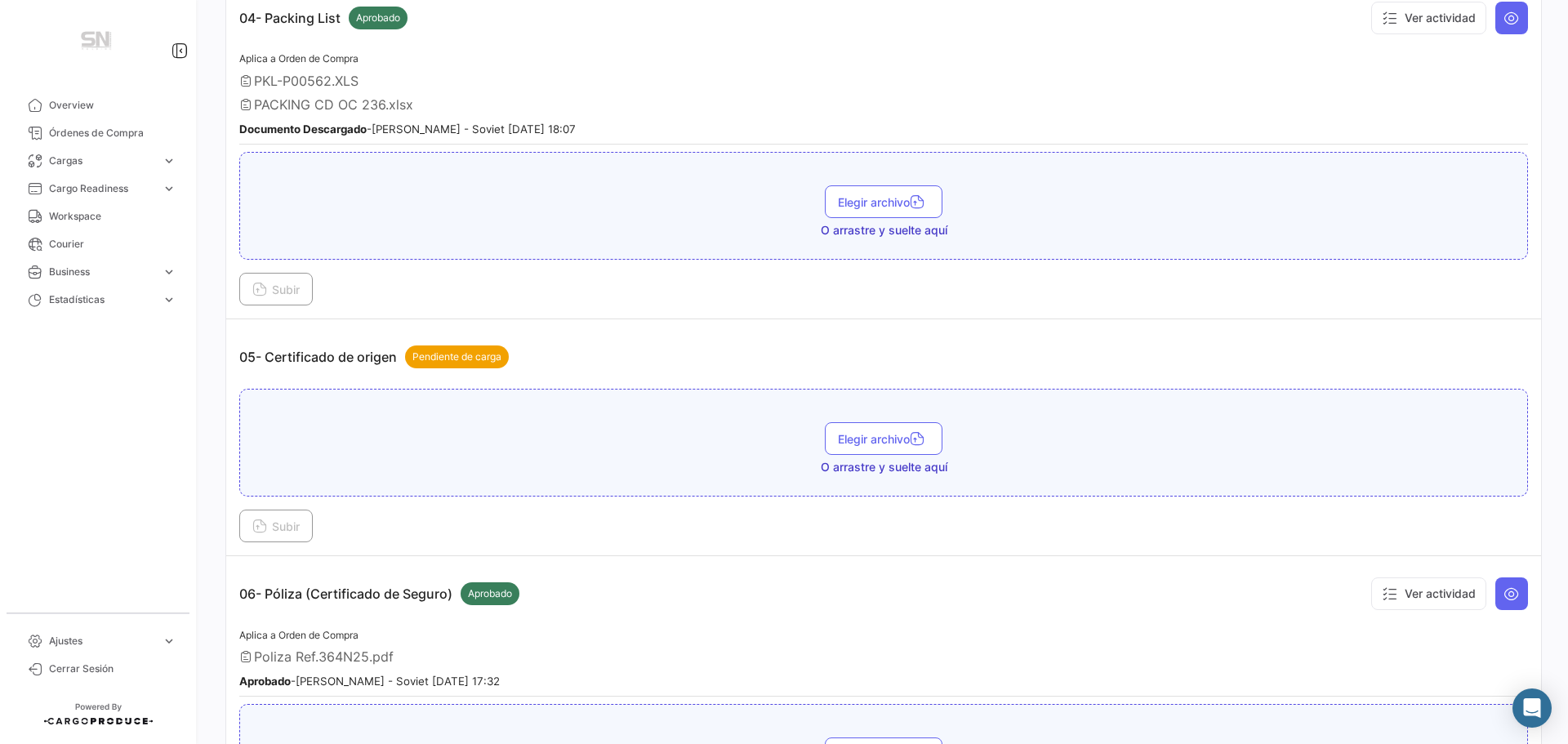
scroll to position [1194, 0]
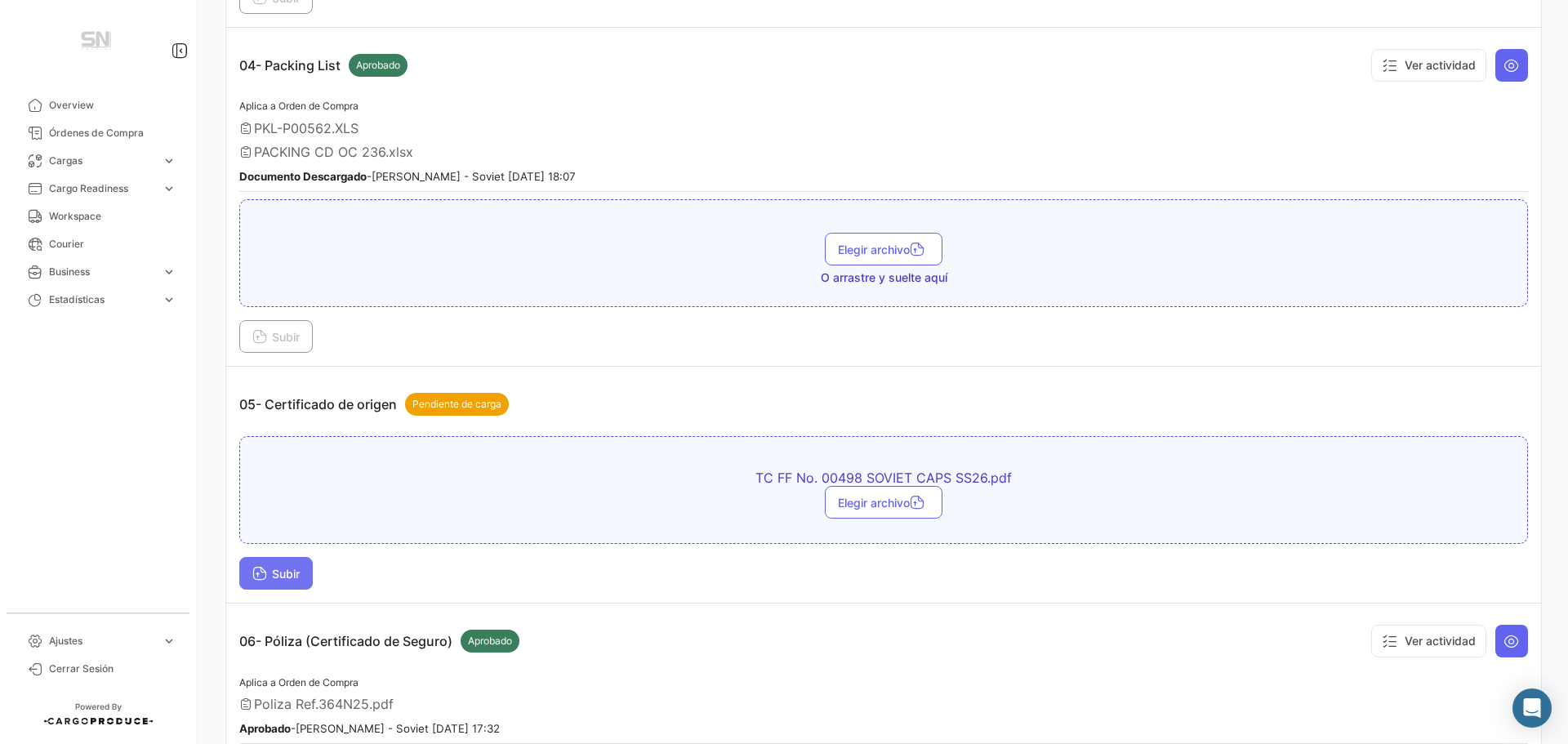
click at [261, 580] on icon at bounding box center [260, 575] width 15 height 15
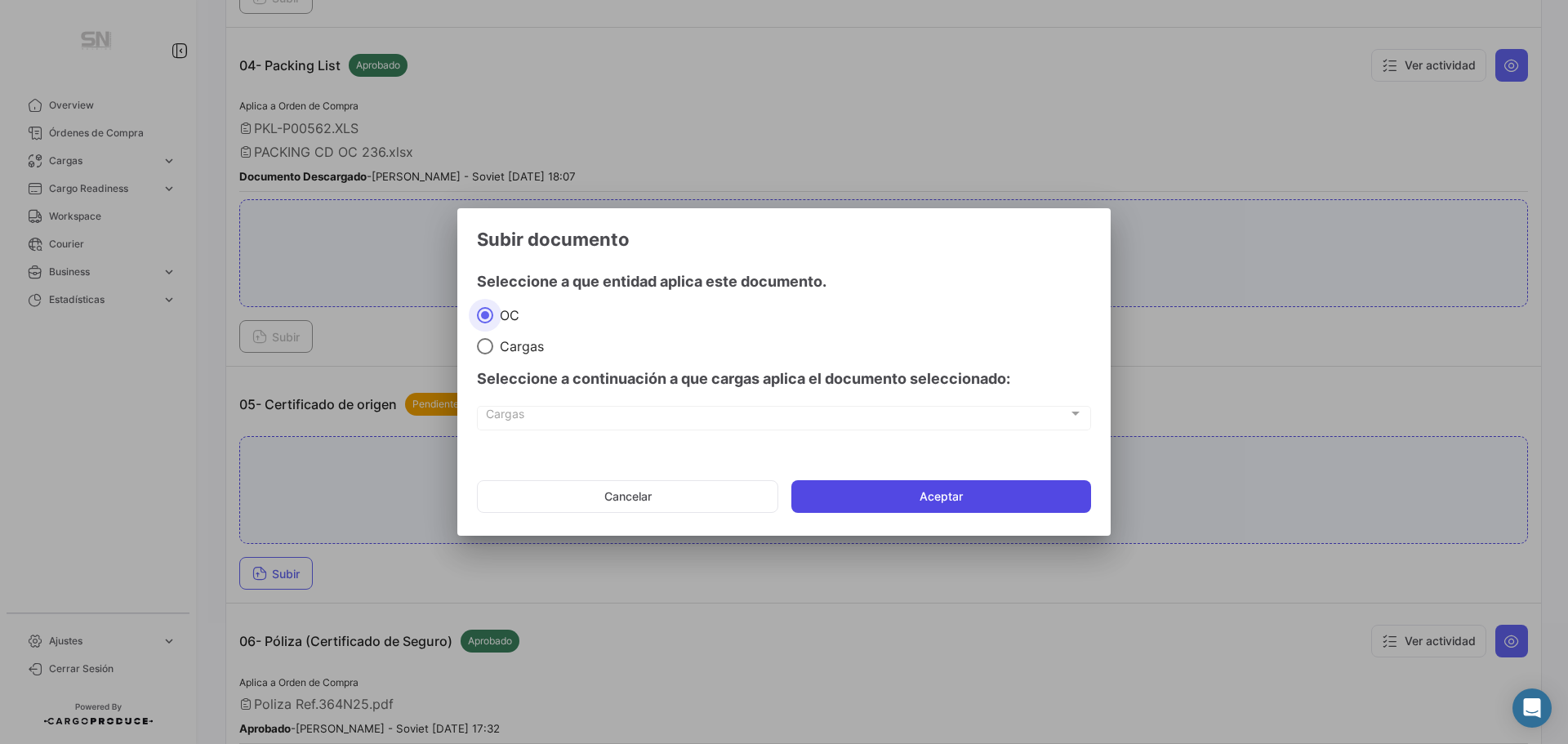
click at [911, 492] on button "Aceptar" at bounding box center [940, 496] width 300 height 32
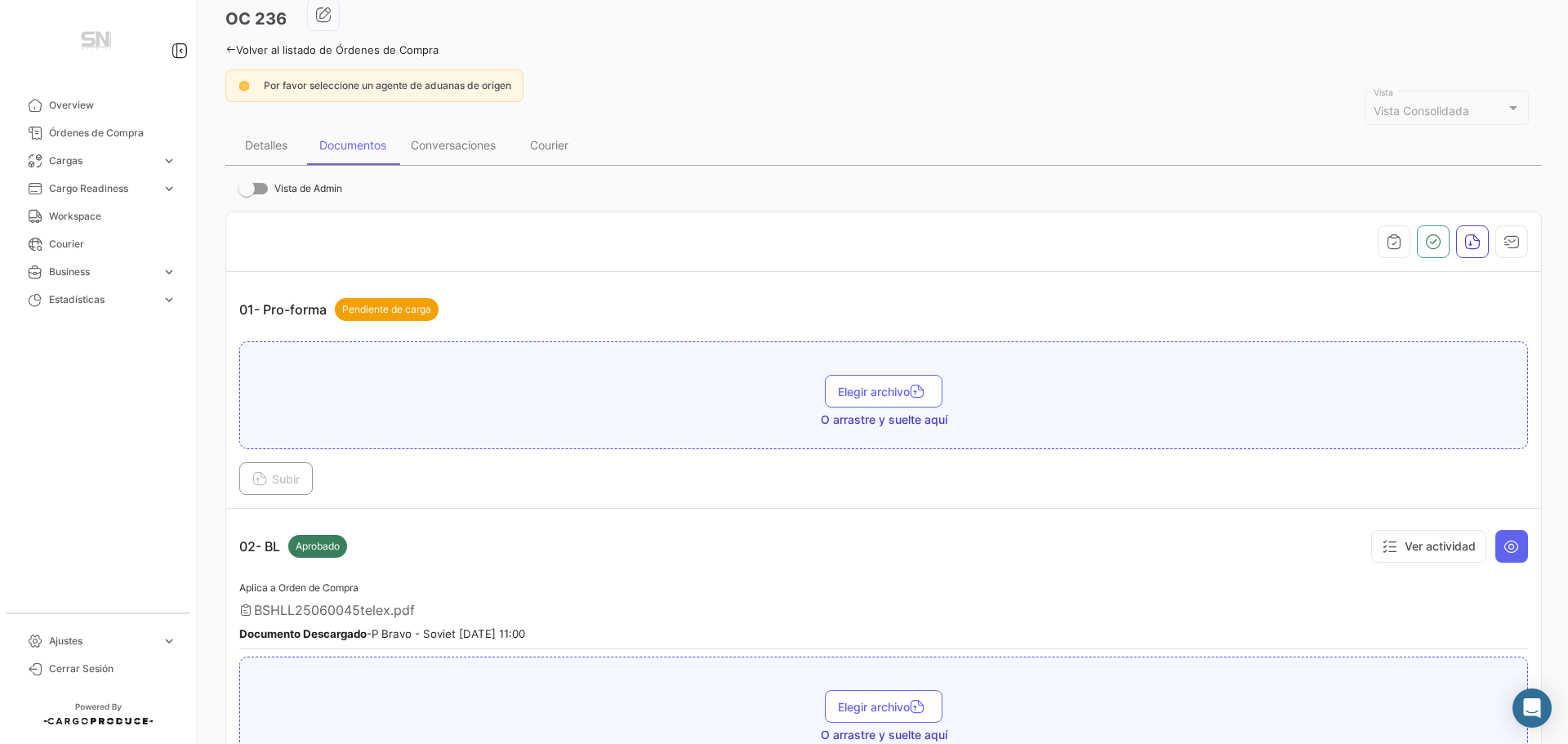
scroll to position [0, 0]
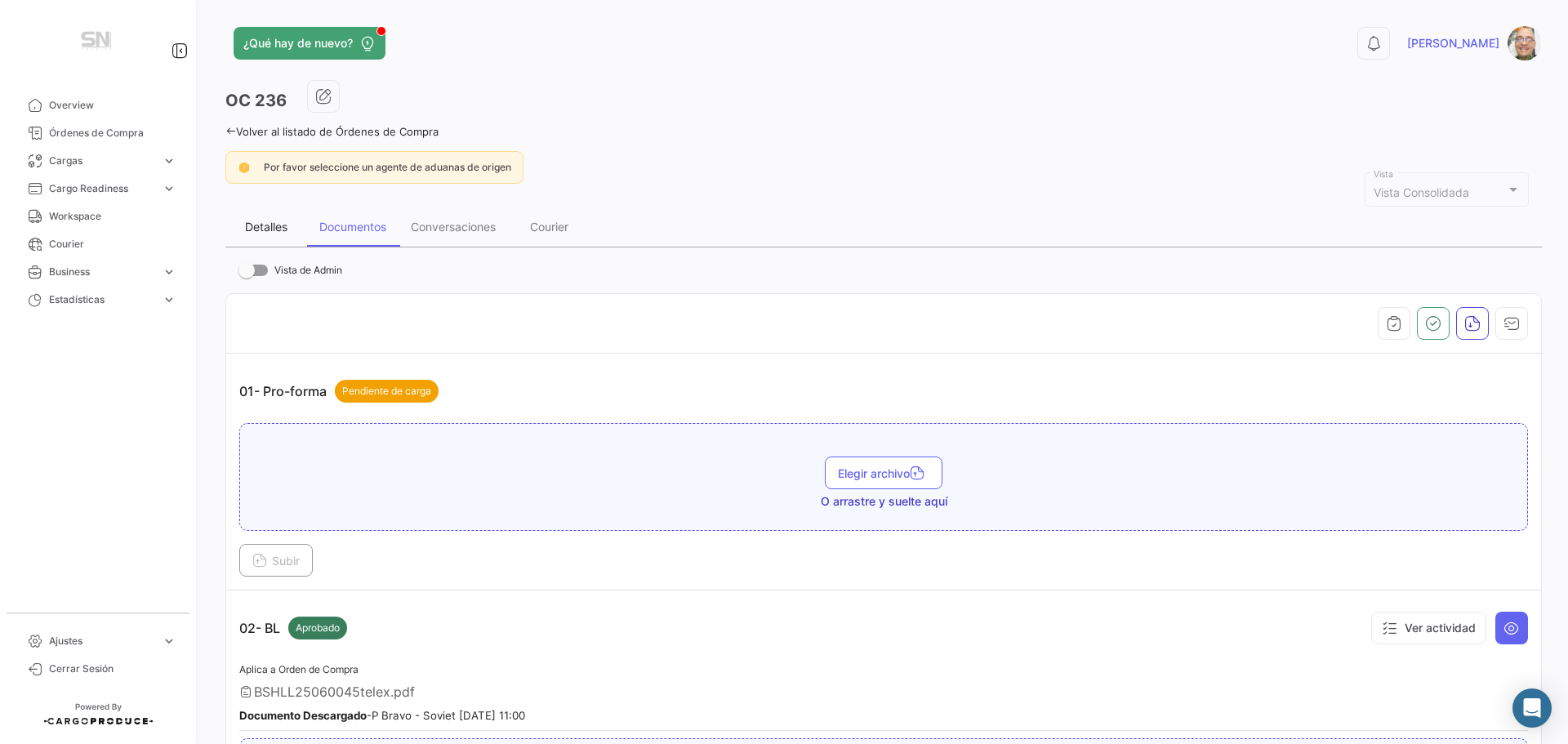
click at [271, 226] on div "Detalles" at bounding box center [266, 227] width 42 height 14
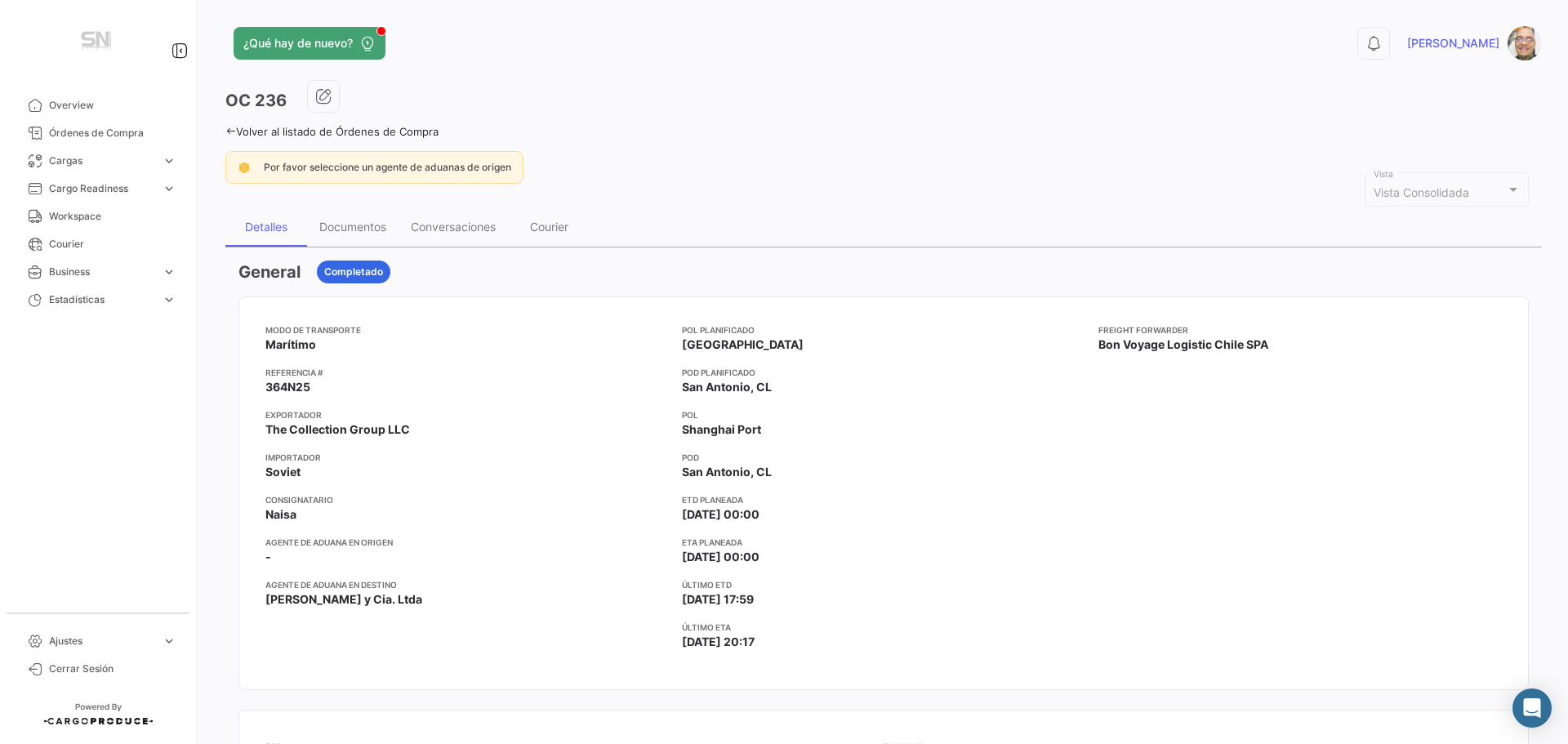
click at [226, 125] on div "Volver al listado de Órdenes de Compra" at bounding box center [883, 130] width 1316 height 17
click at [227, 131] on icon at bounding box center [230, 130] width 11 height 11
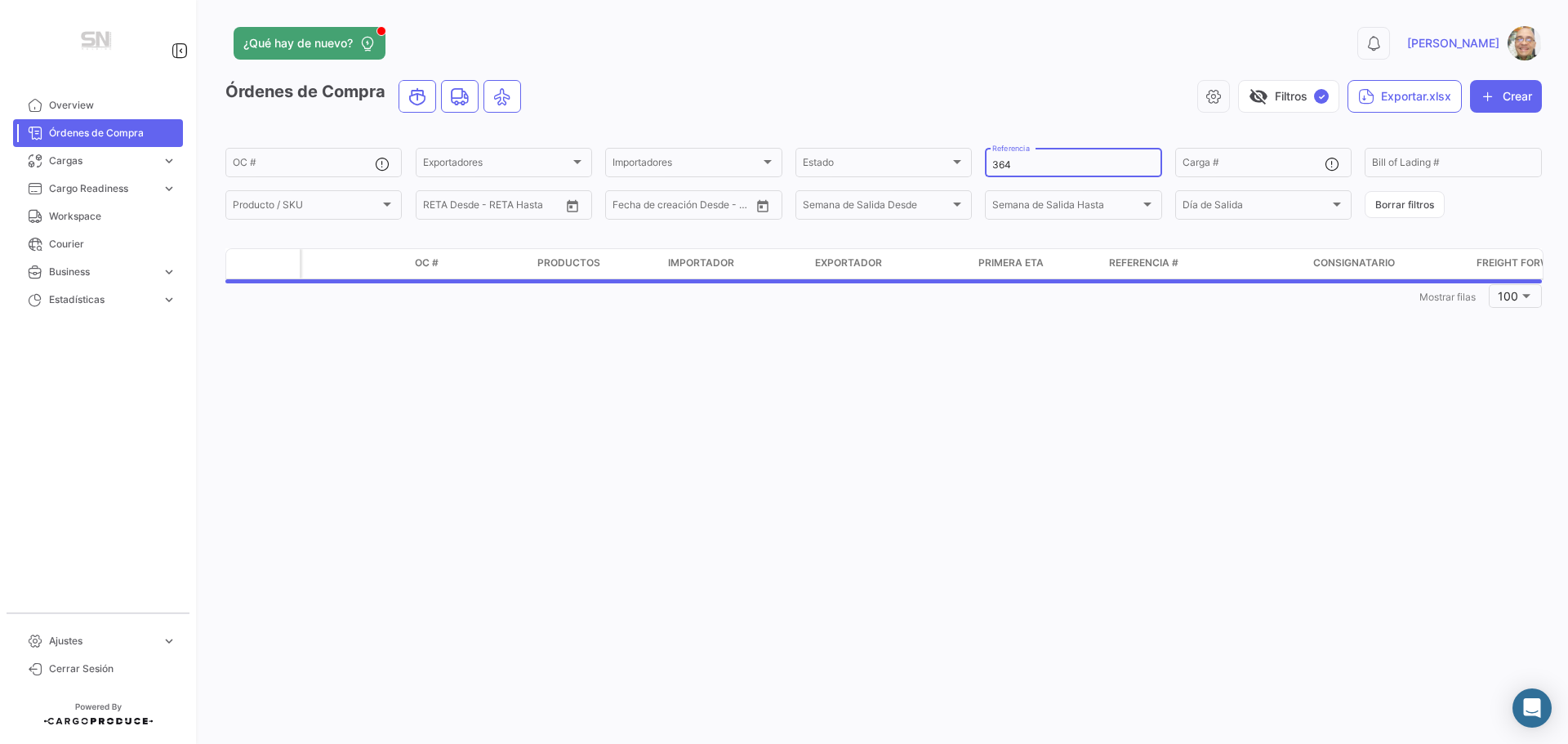
click at [1027, 165] on input "364" at bounding box center [1072, 165] width 162 height 12
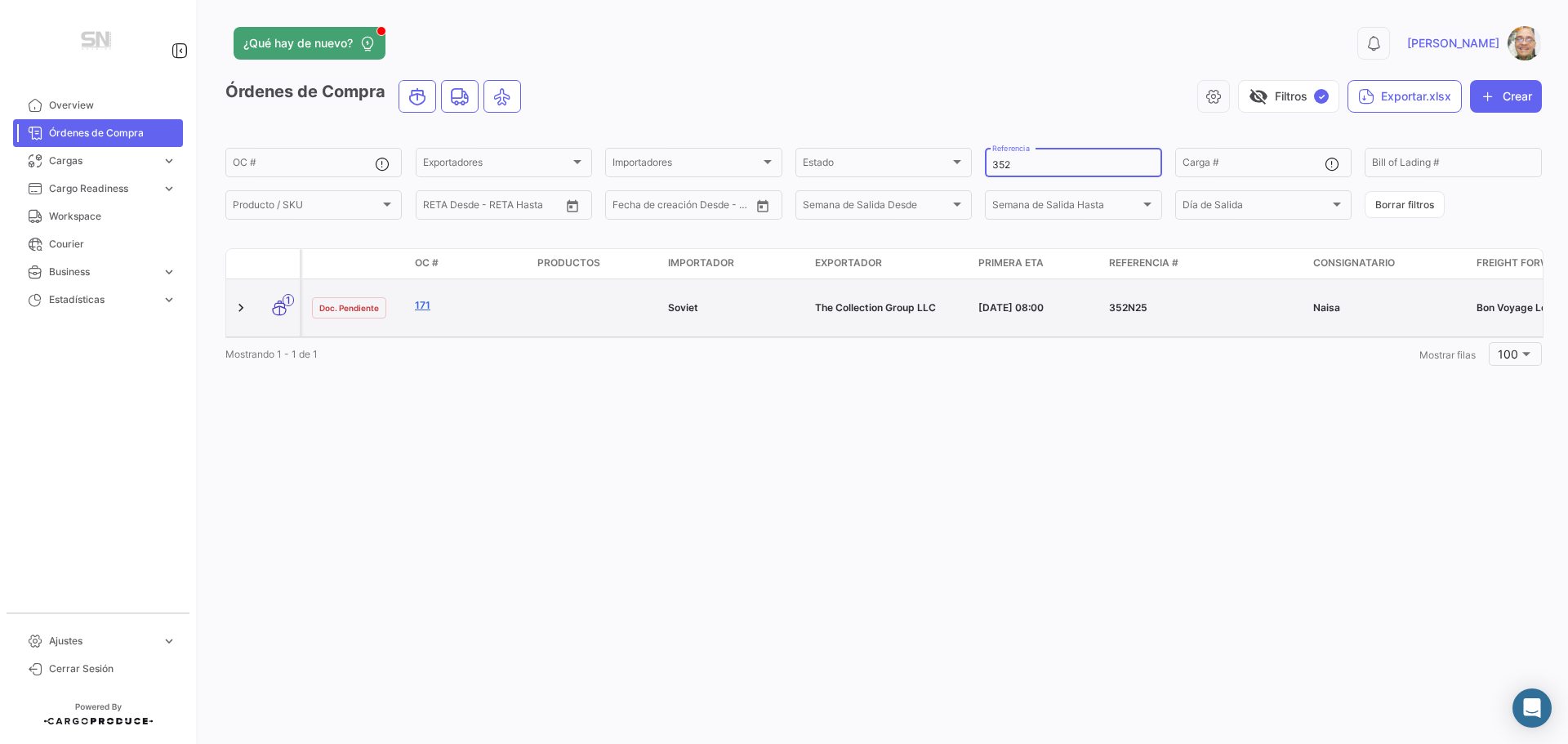
type input "352"
click at [424, 302] on link "171" at bounding box center [470, 306] width 110 height 15
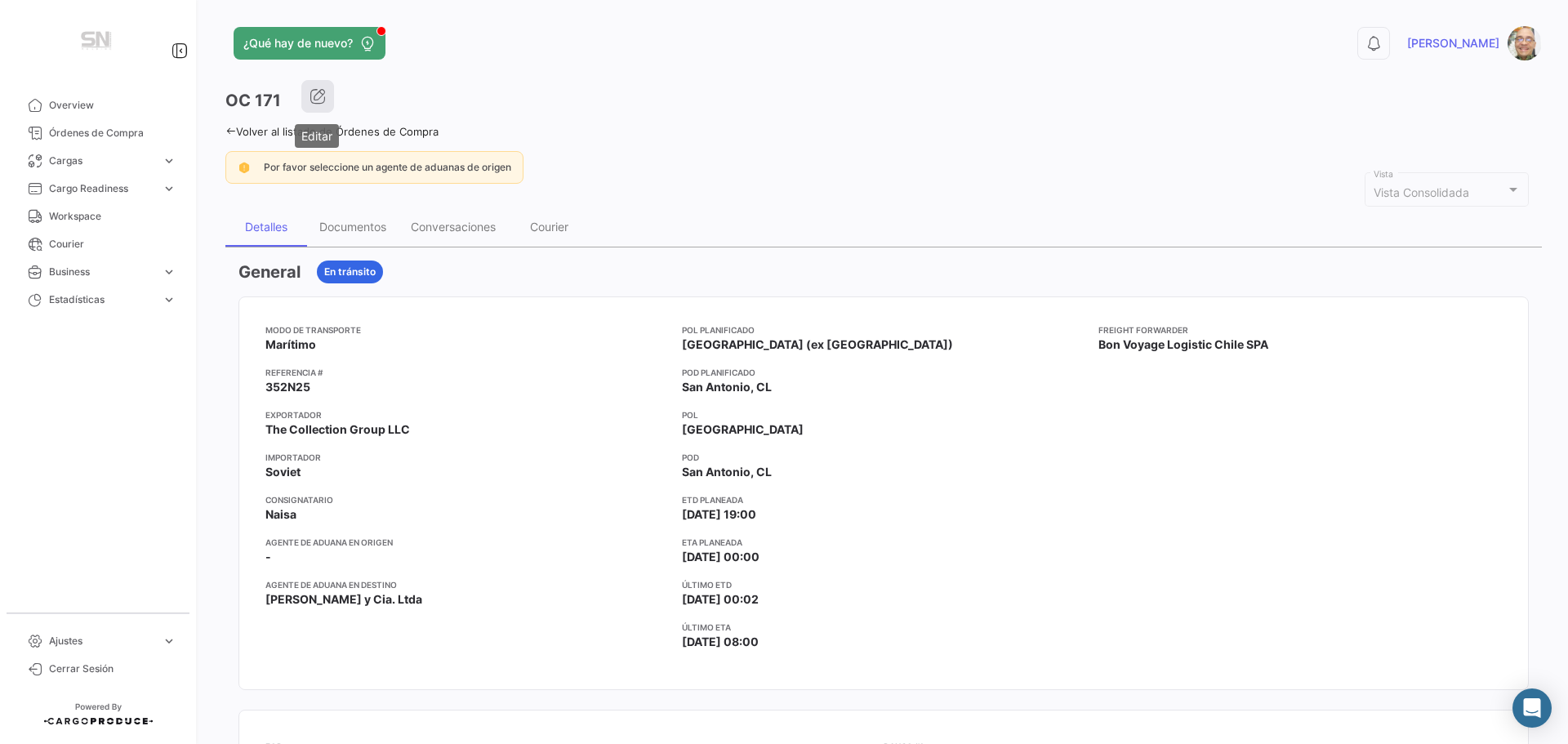
click at [320, 92] on icon "button" at bounding box center [318, 96] width 17 height 17
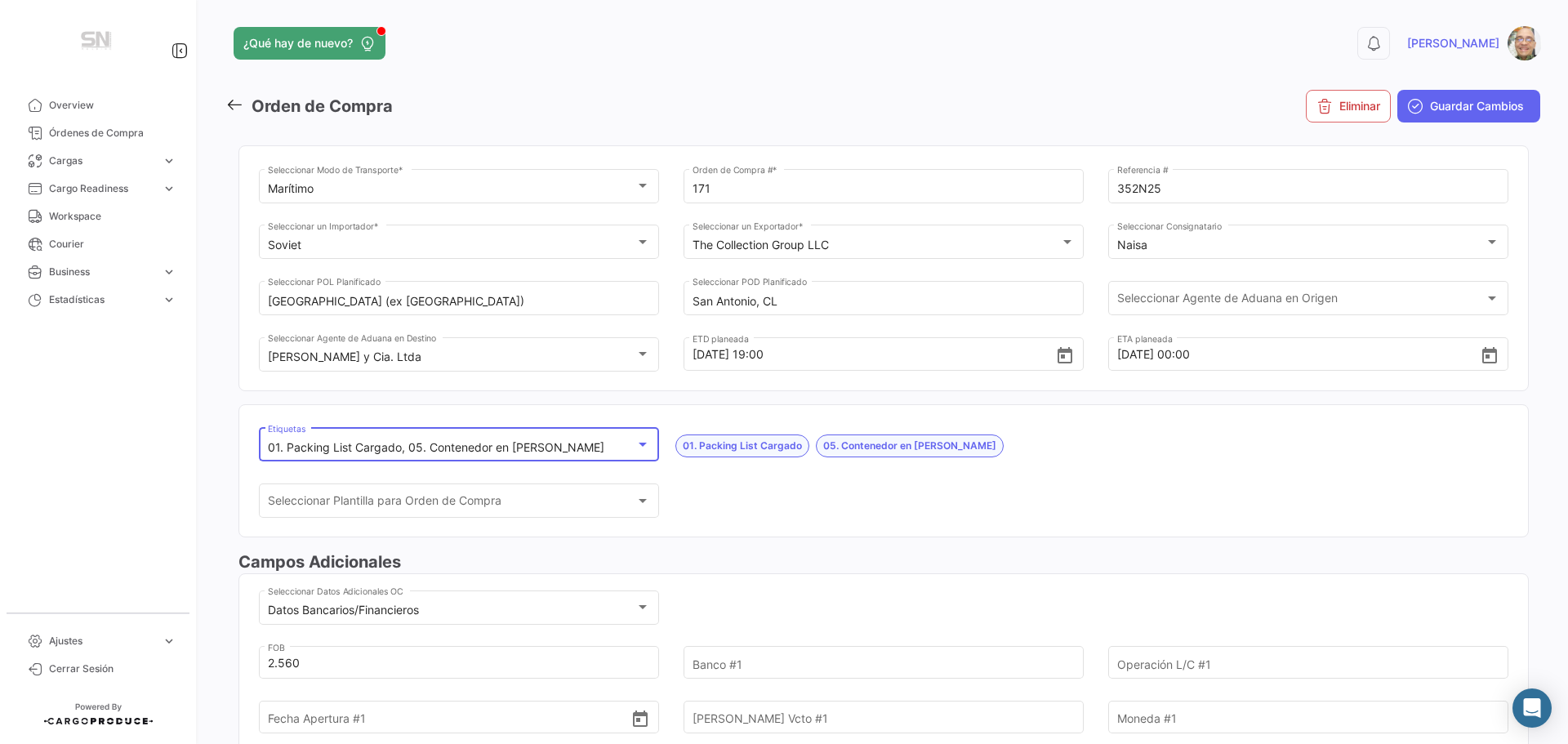
click at [639, 448] on div at bounding box center [642, 444] width 15 height 13
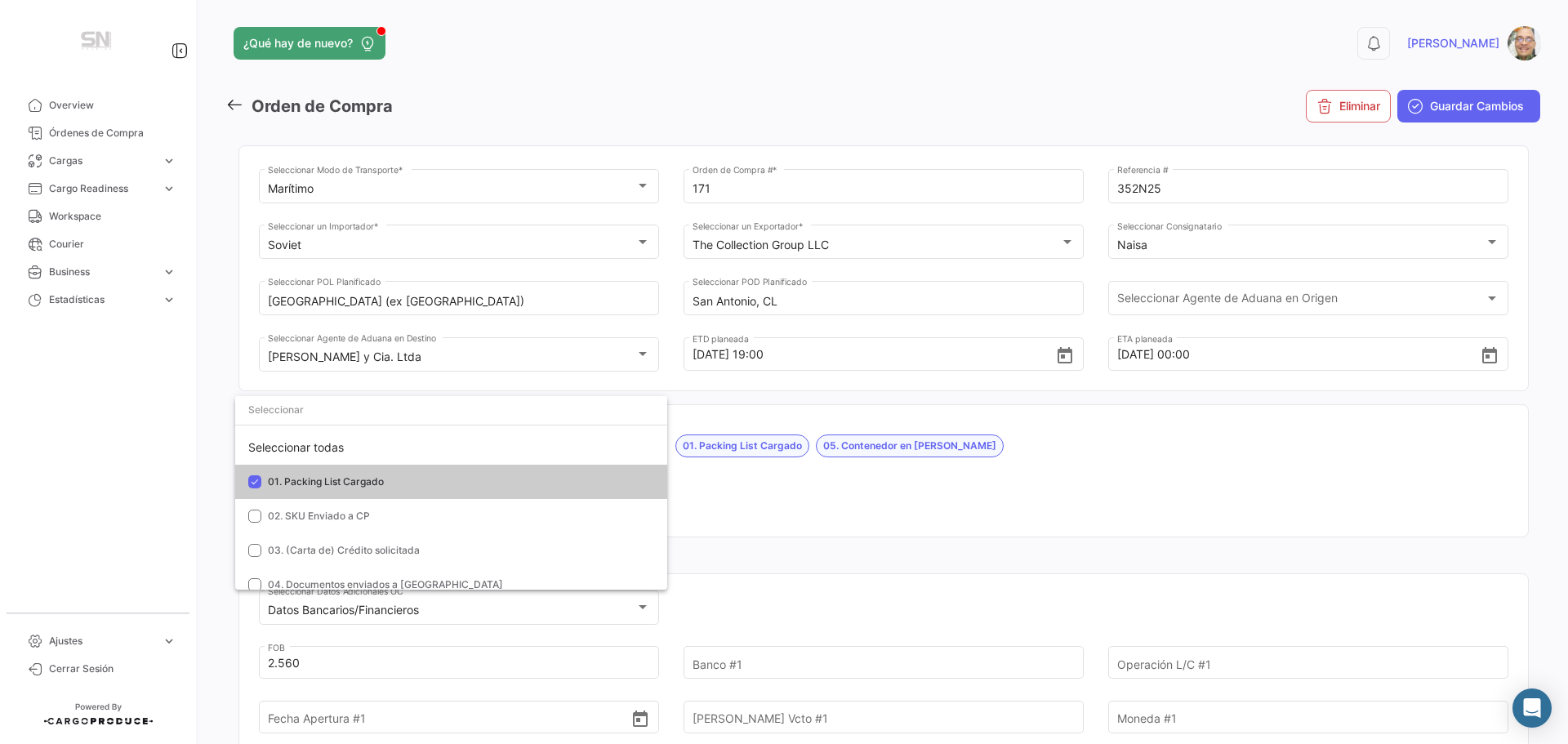
click at [779, 491] on div at bounding box center [784, 372] width 1568 height 744
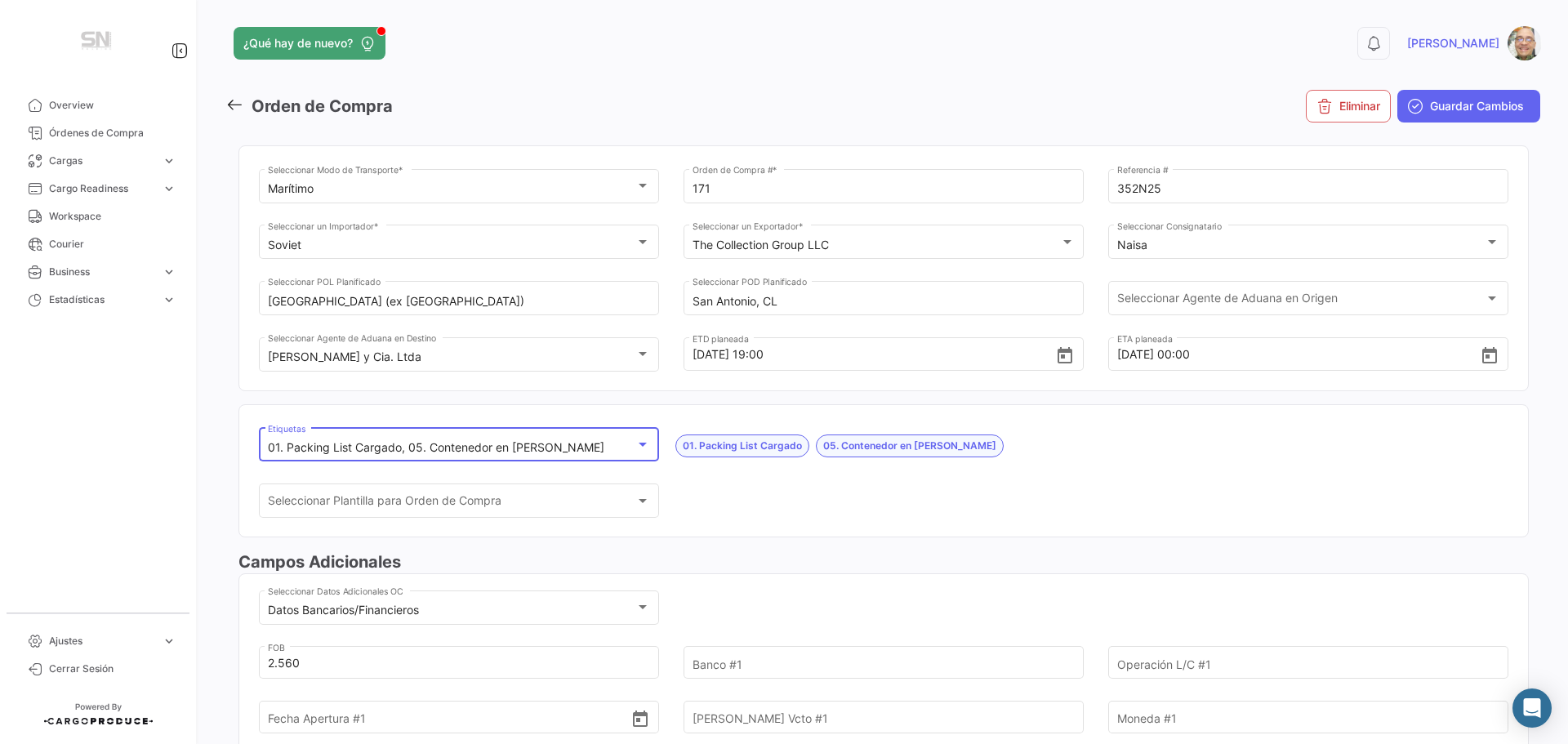
click at [642, 450] on div at bounding box center [642, 444] width 15 height 13
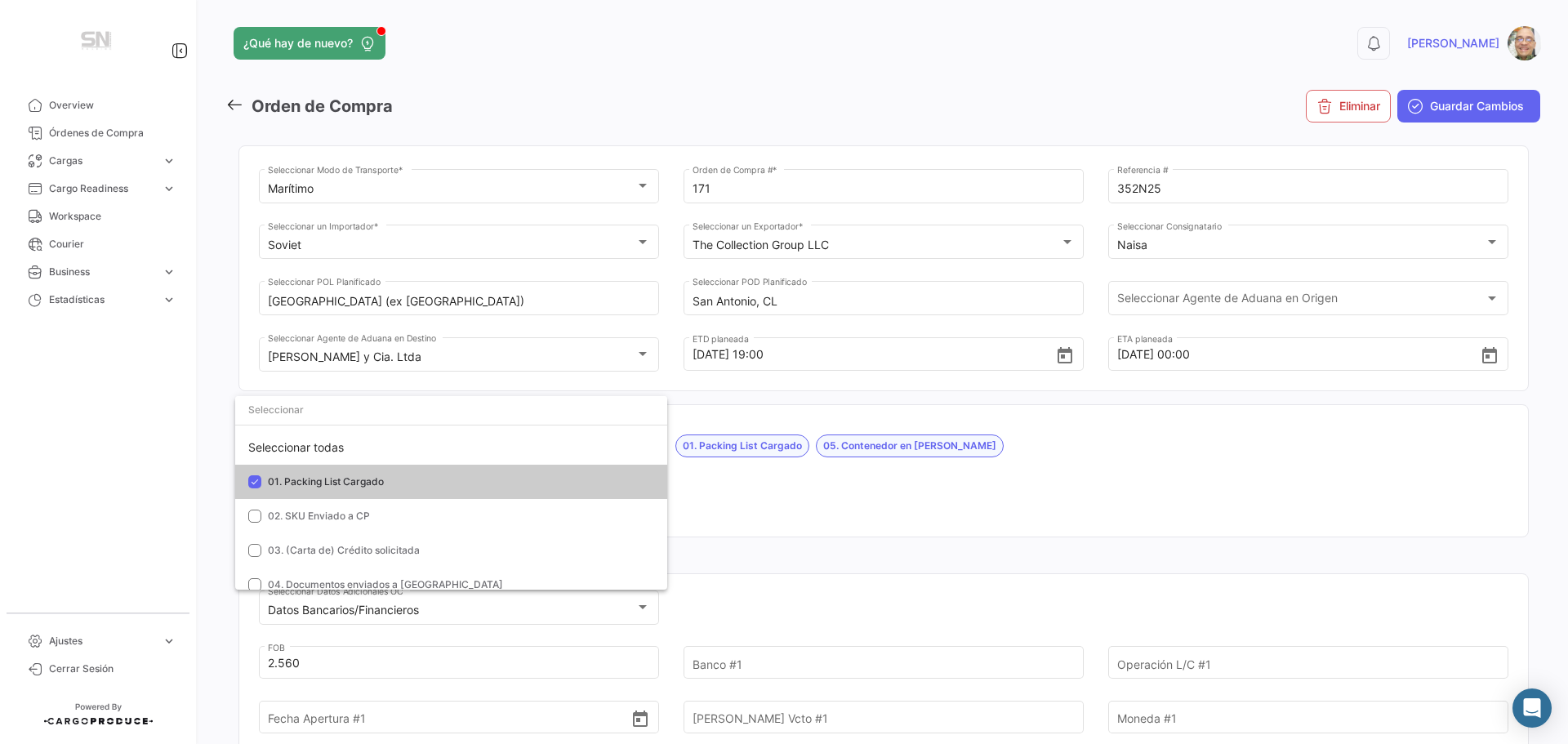
click at [945, 487] on div at bounding box center [784, 372] width 1568 height 744
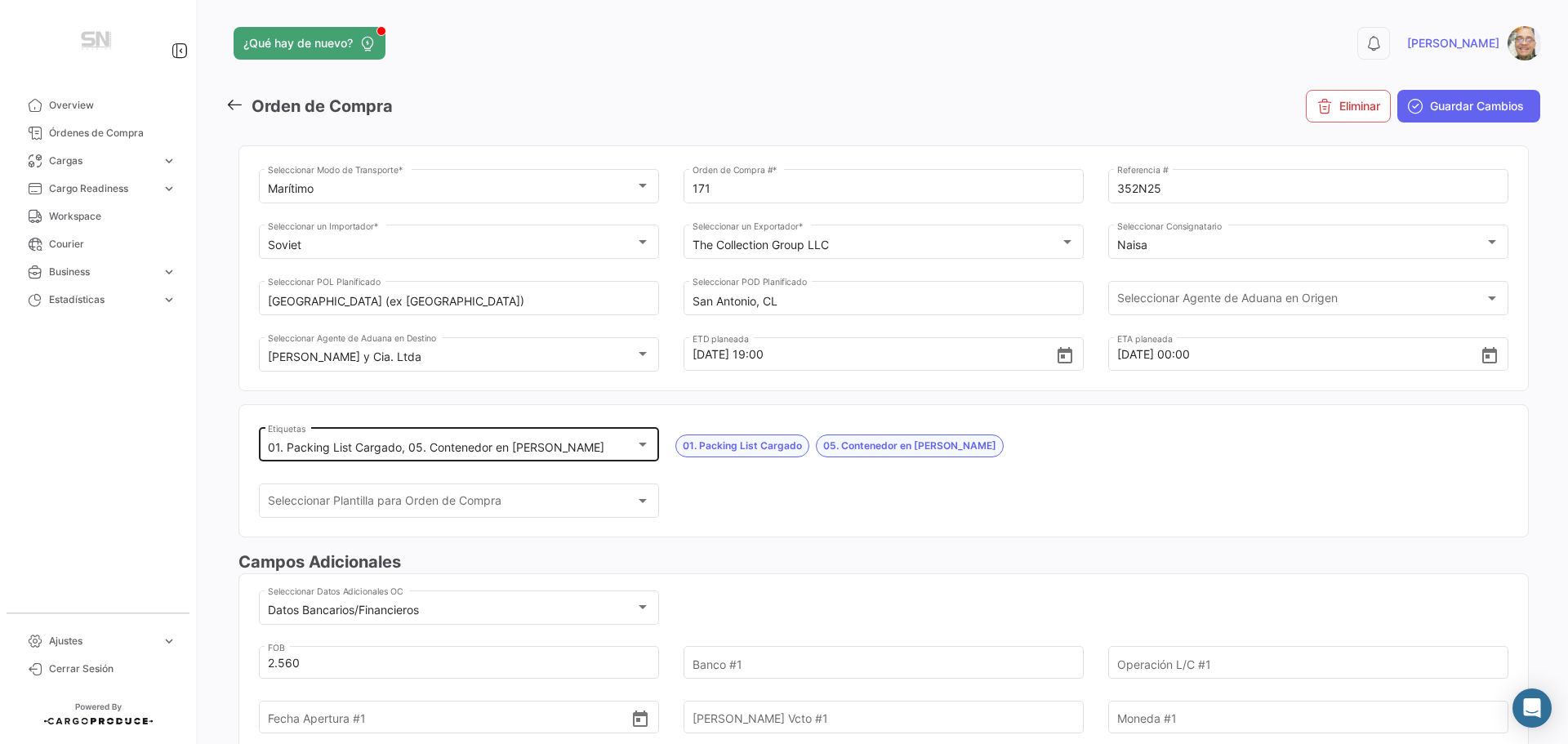
click at [642, 448] on div at bounding box center [642, 444] width 15 height 13
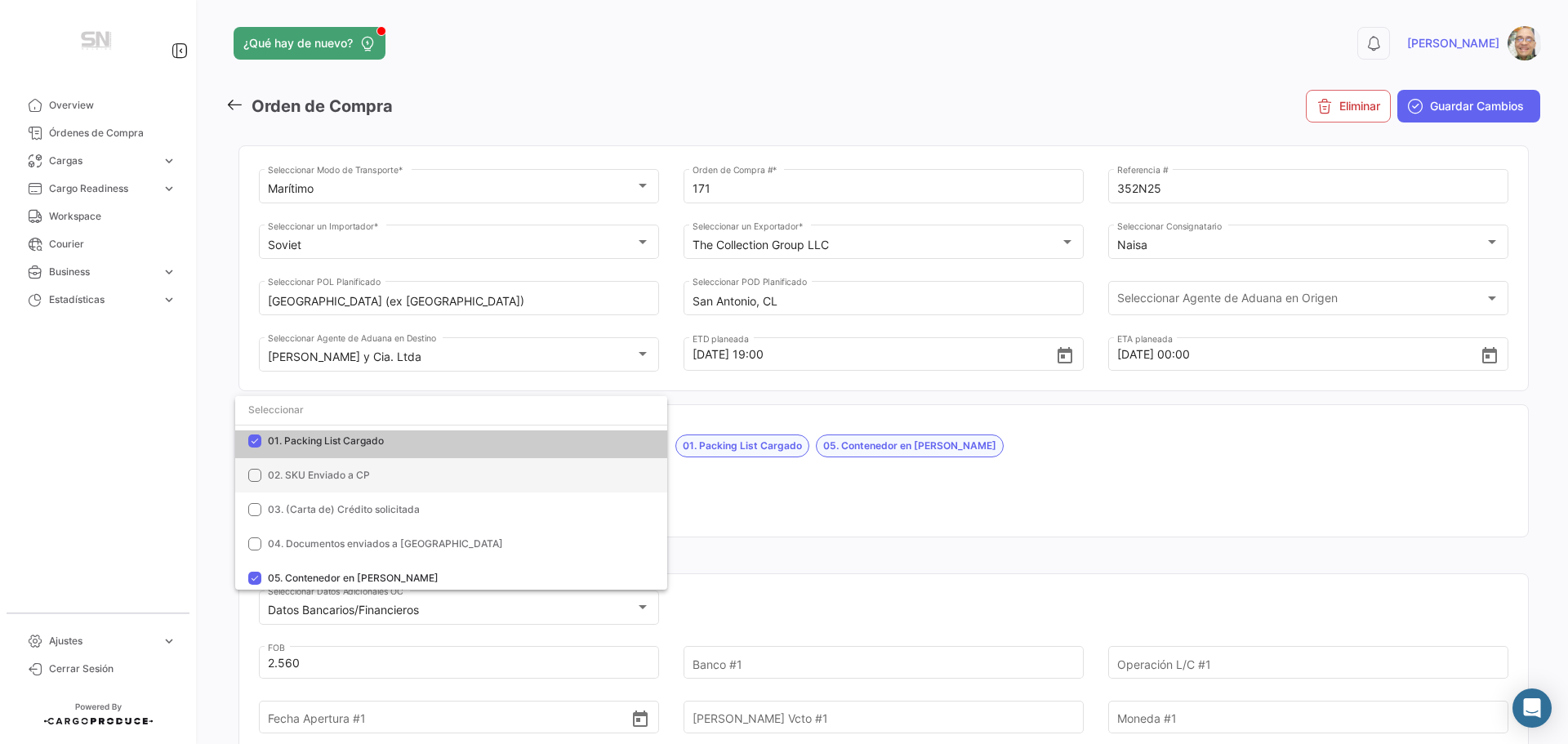
scroll to position [81, 0]
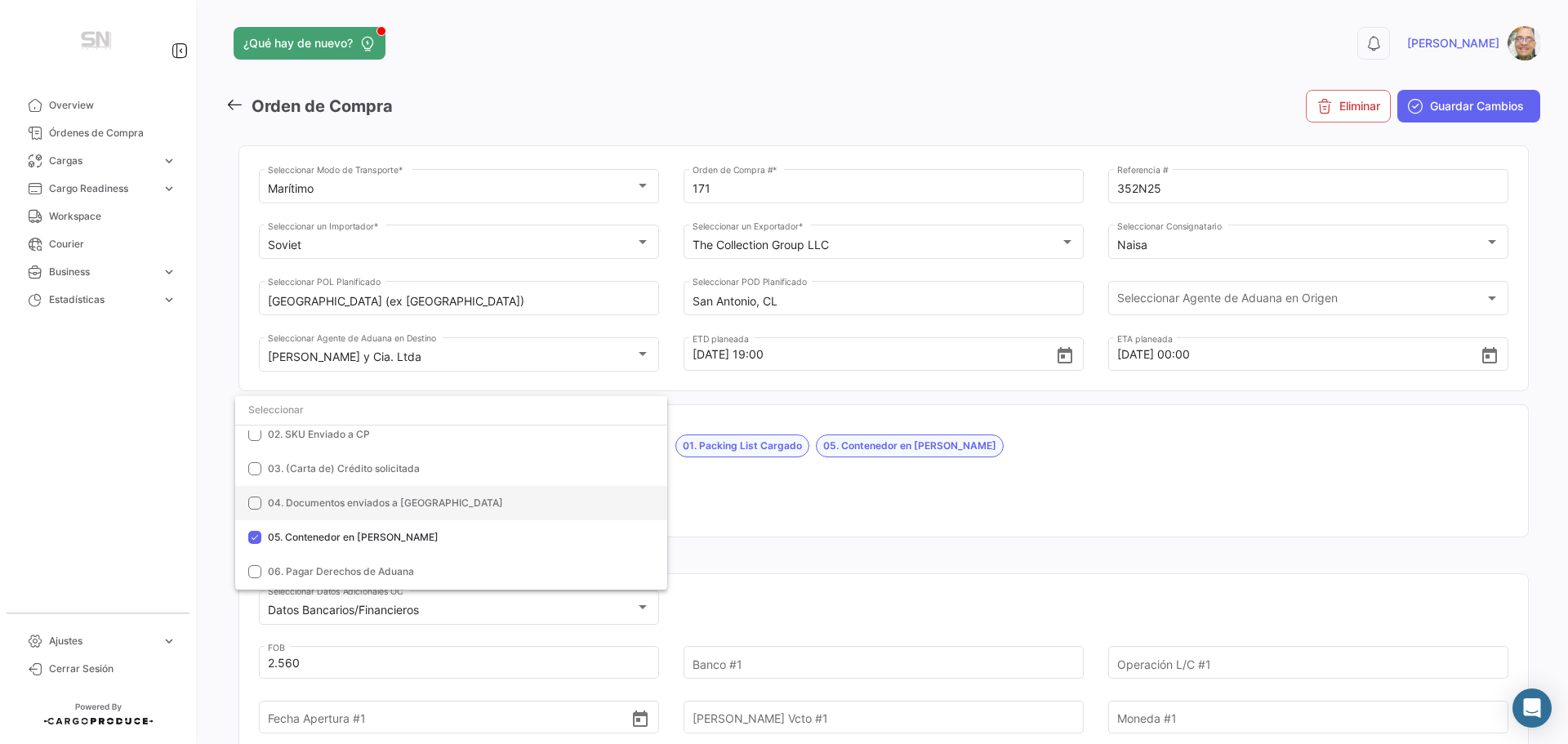
click at [257, 507] on mat-pseudo-checkbox at bounding box center [255, 503] width 13 height 13
click at [254, 578] on mat-option "06. Pagar Derechos de Aduana" at bounding box center [451, 571] width 432 height 34
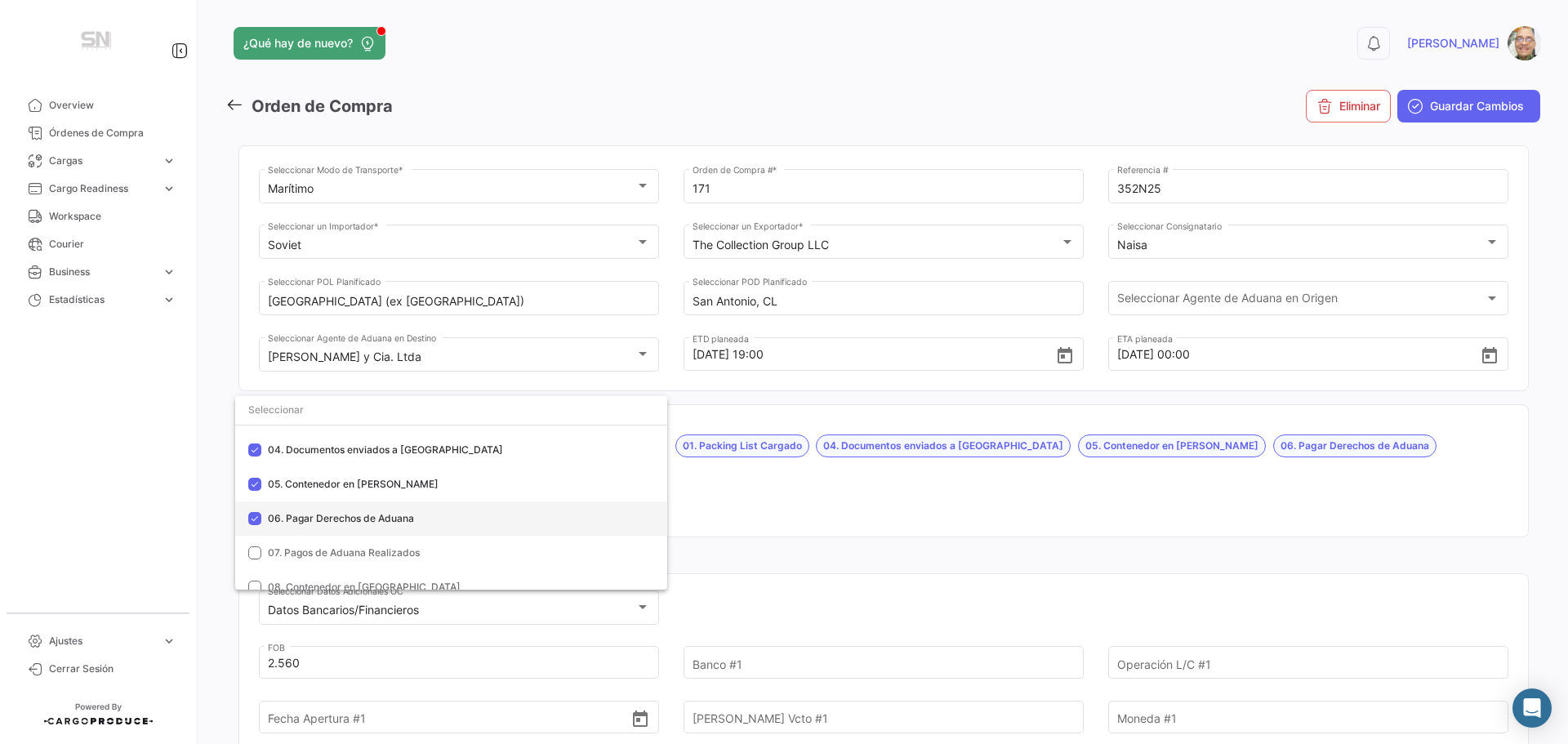
scroll to position [164, 0]
click at [253, 532] on mat-option "07. Pagos de Aduana Realizados" at bounding box center [451, 524] width 432 height 34
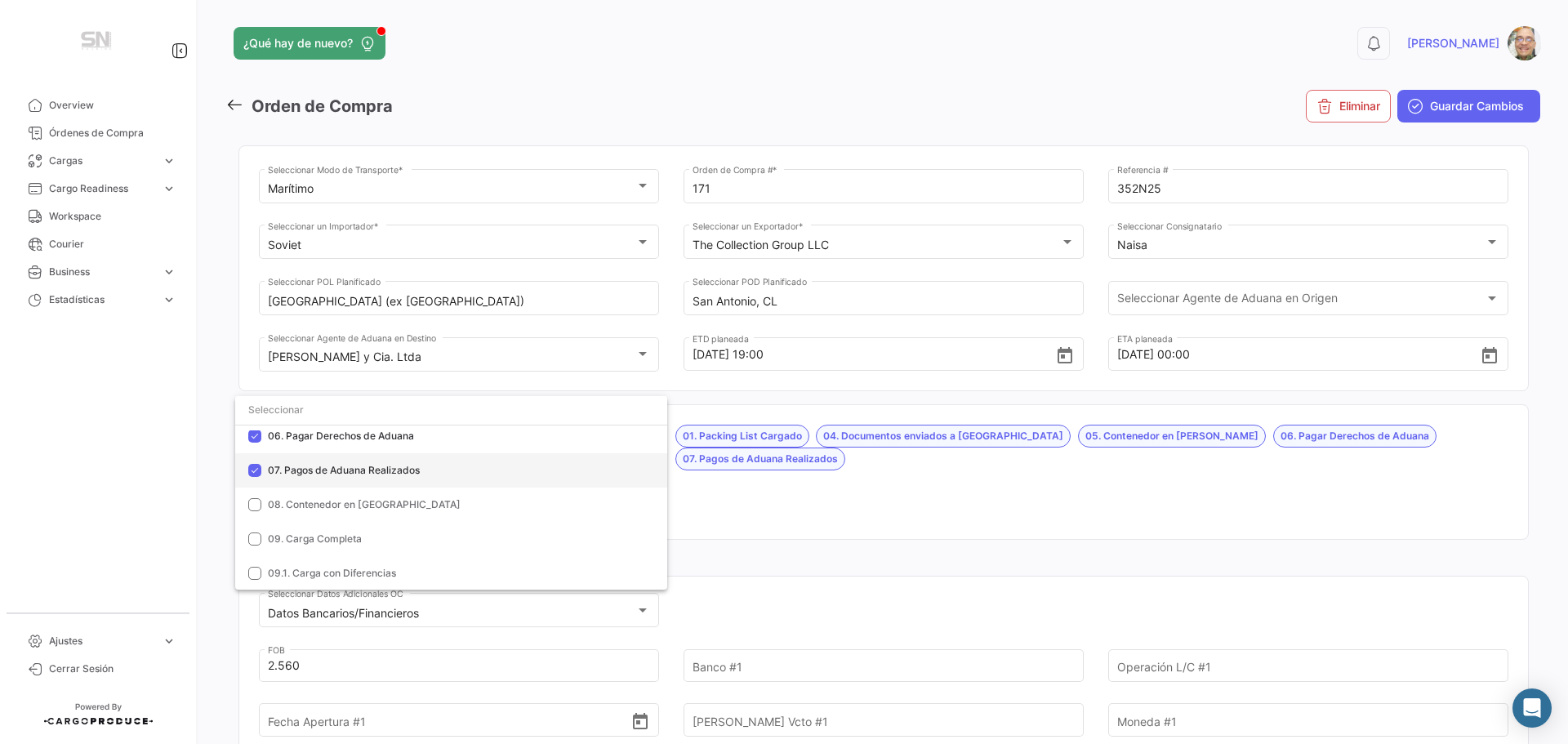
scroll to position [245, 0]
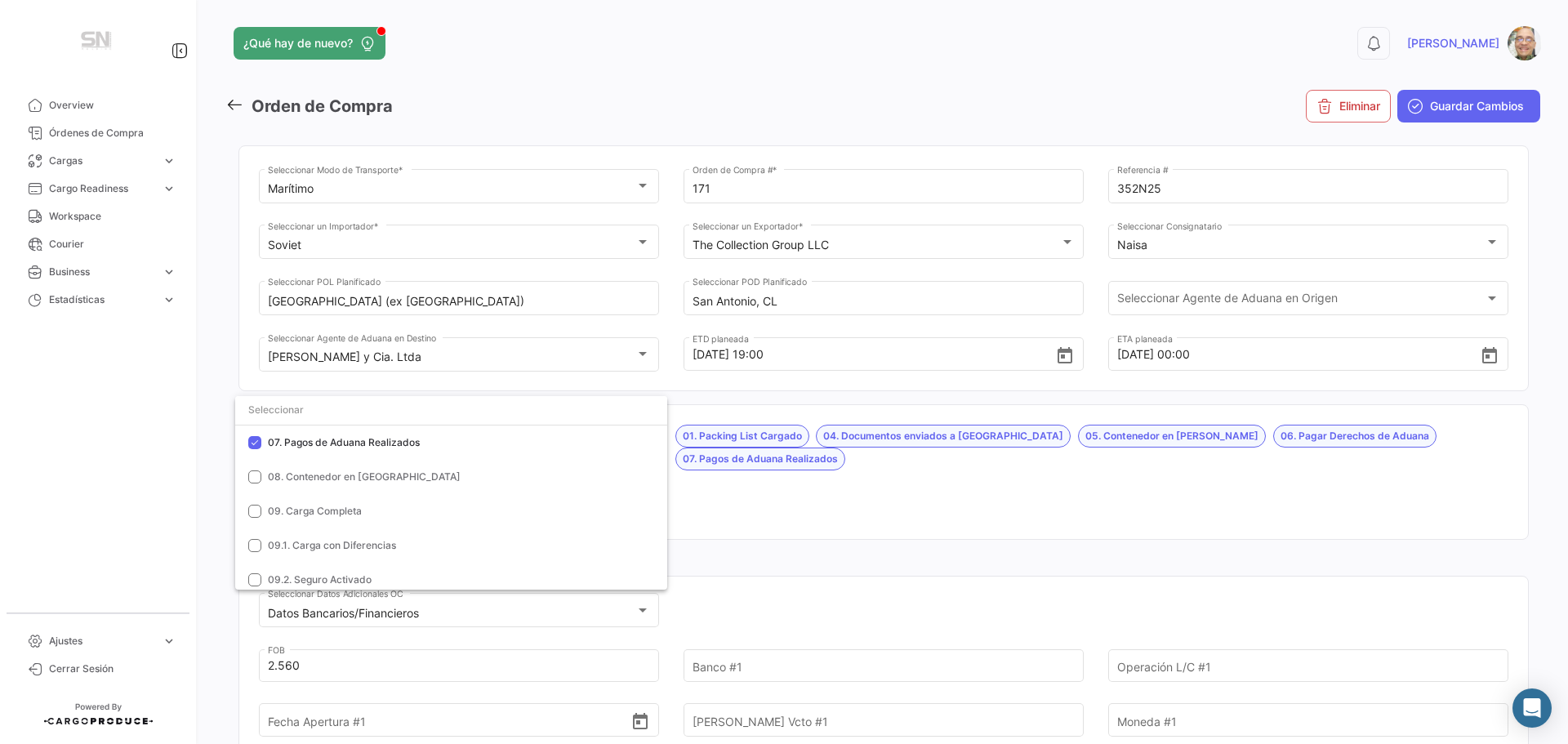
click at [745, 523] on div at bounding box center [784, 372] width 1568 height 744
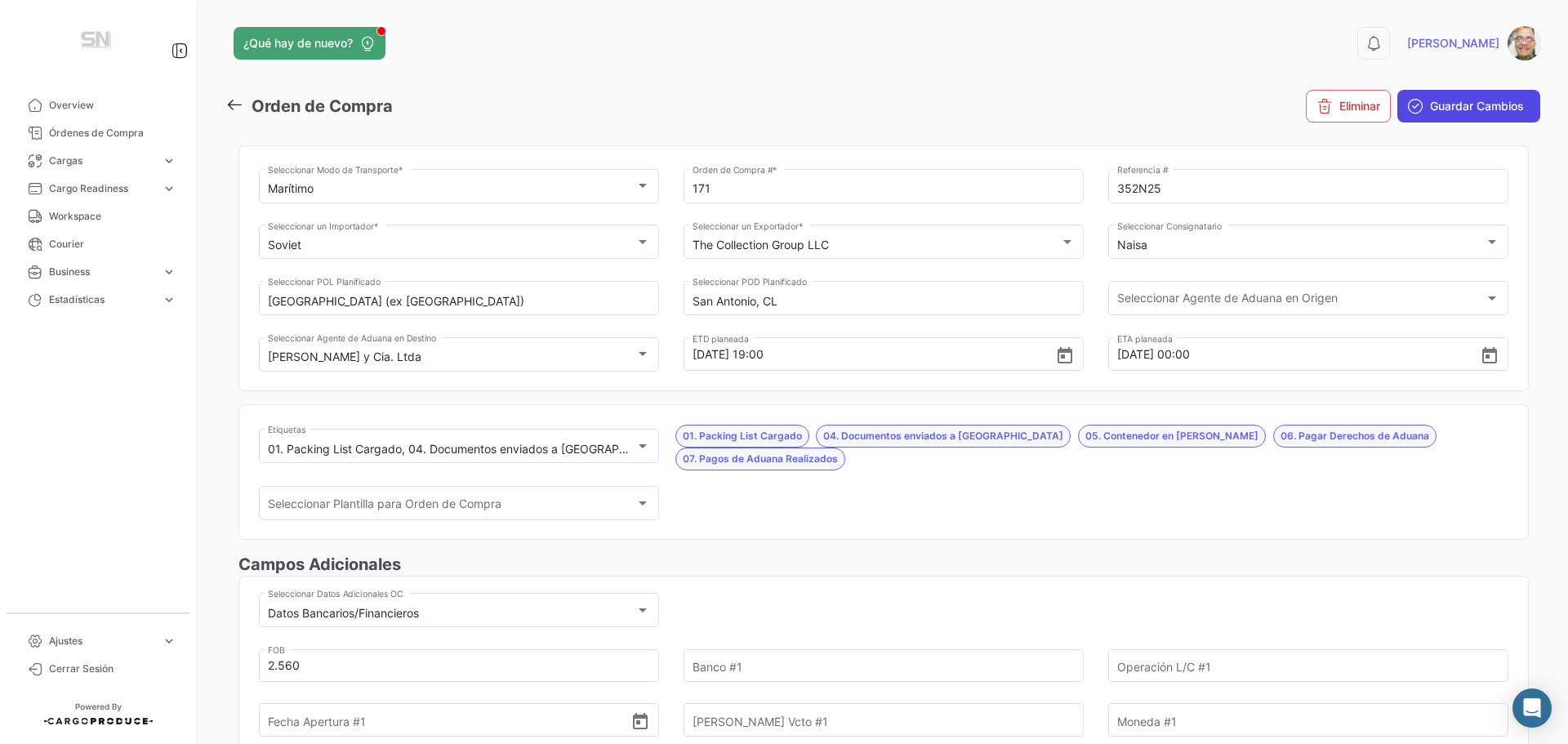
click at [1446, 106] on span "Guardar Cambios" at bounding box center [1476, 106] width 94 height 17
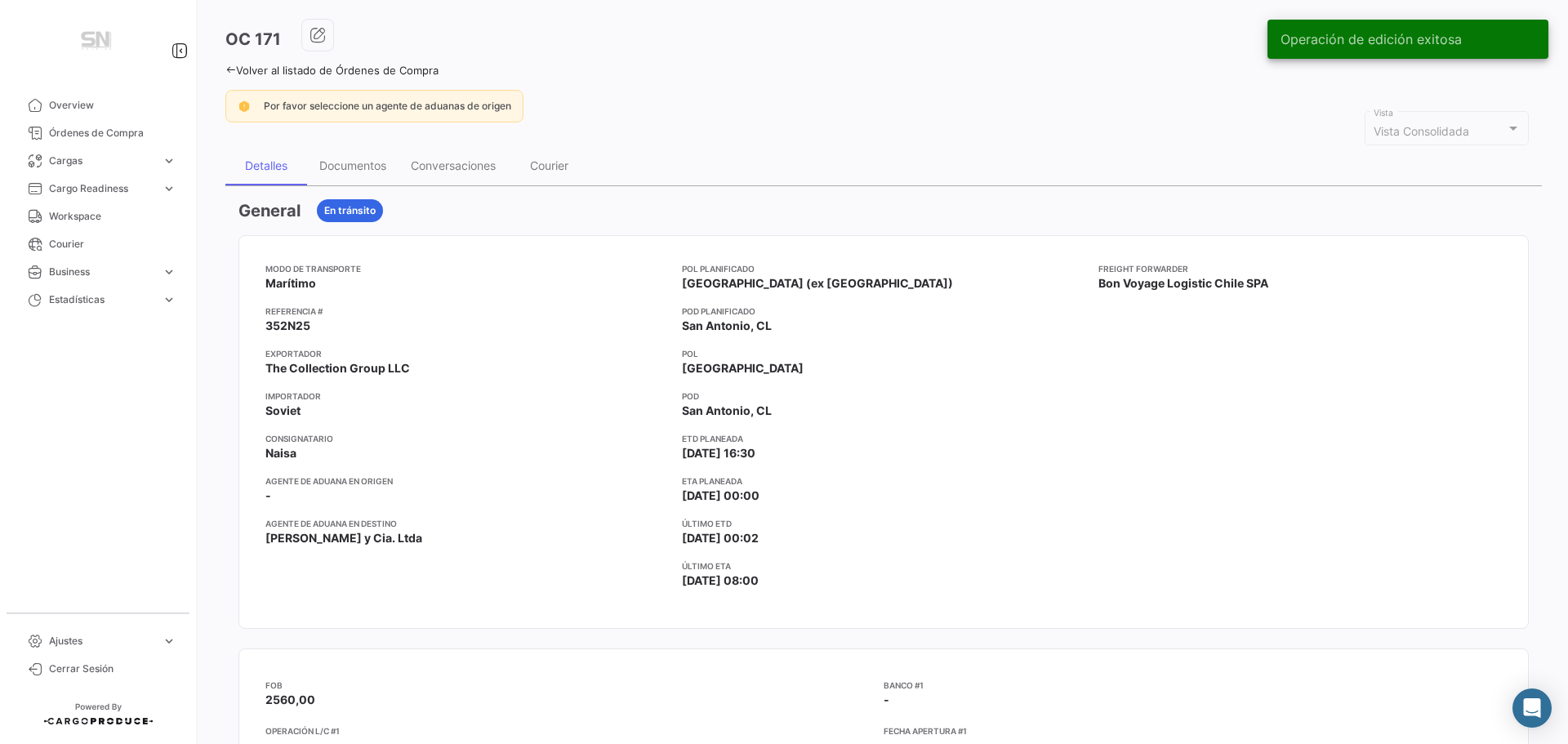
scroll to position [81, 0]
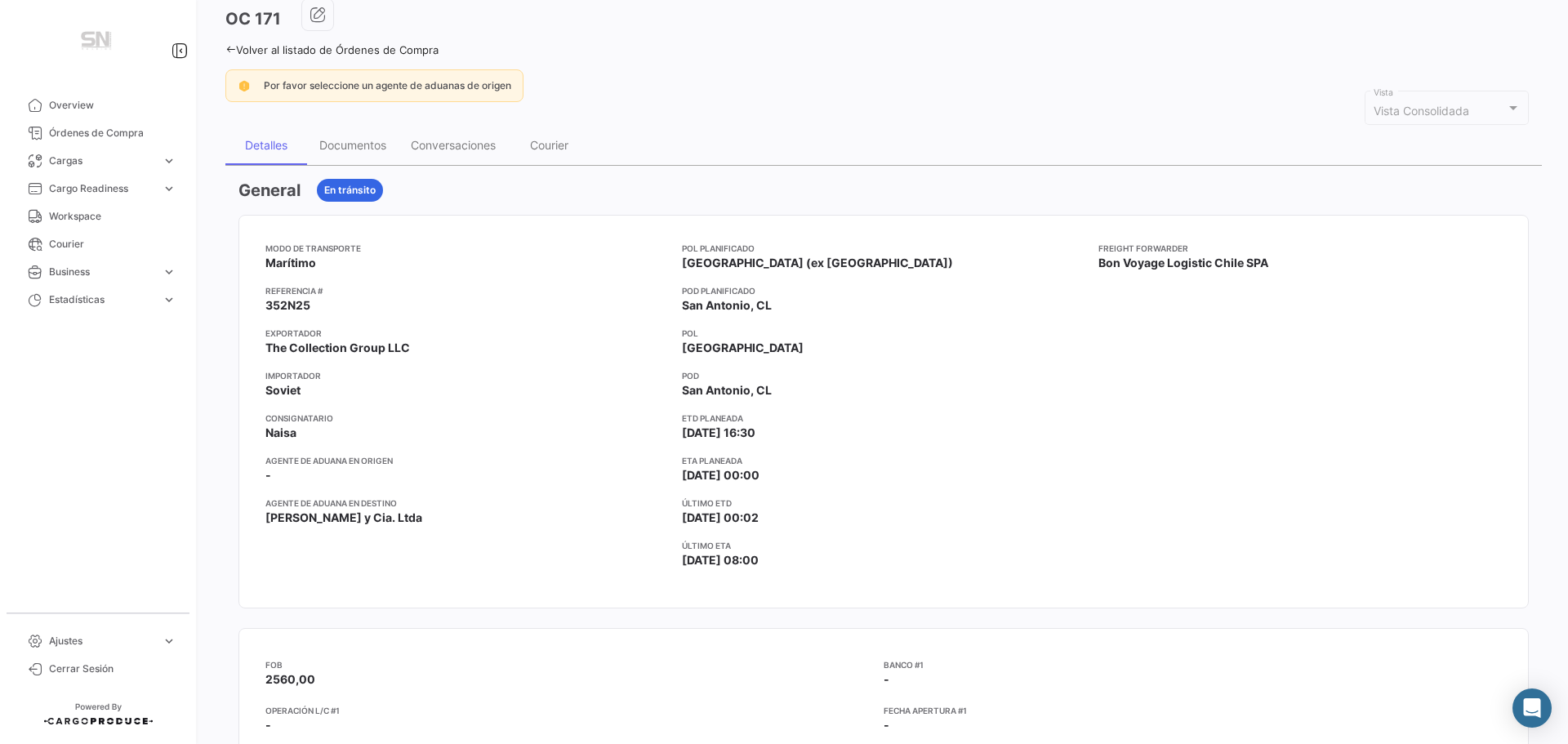
click at [225, 53] on icon at bounding box center [230, 49] width 11 height 11
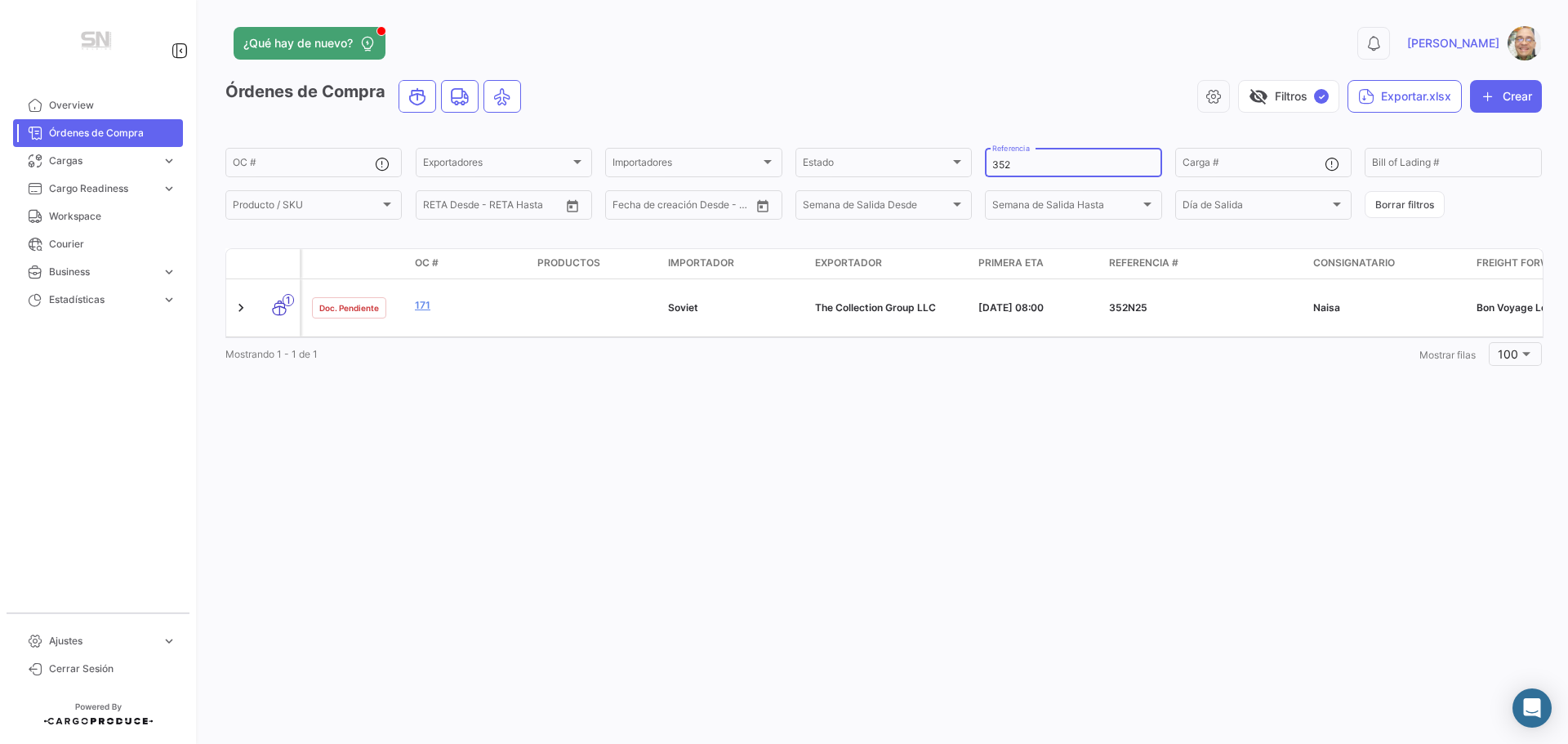
click at [1015, 168] on input "352" at bounding box center [1072, 165] width 162 height 12
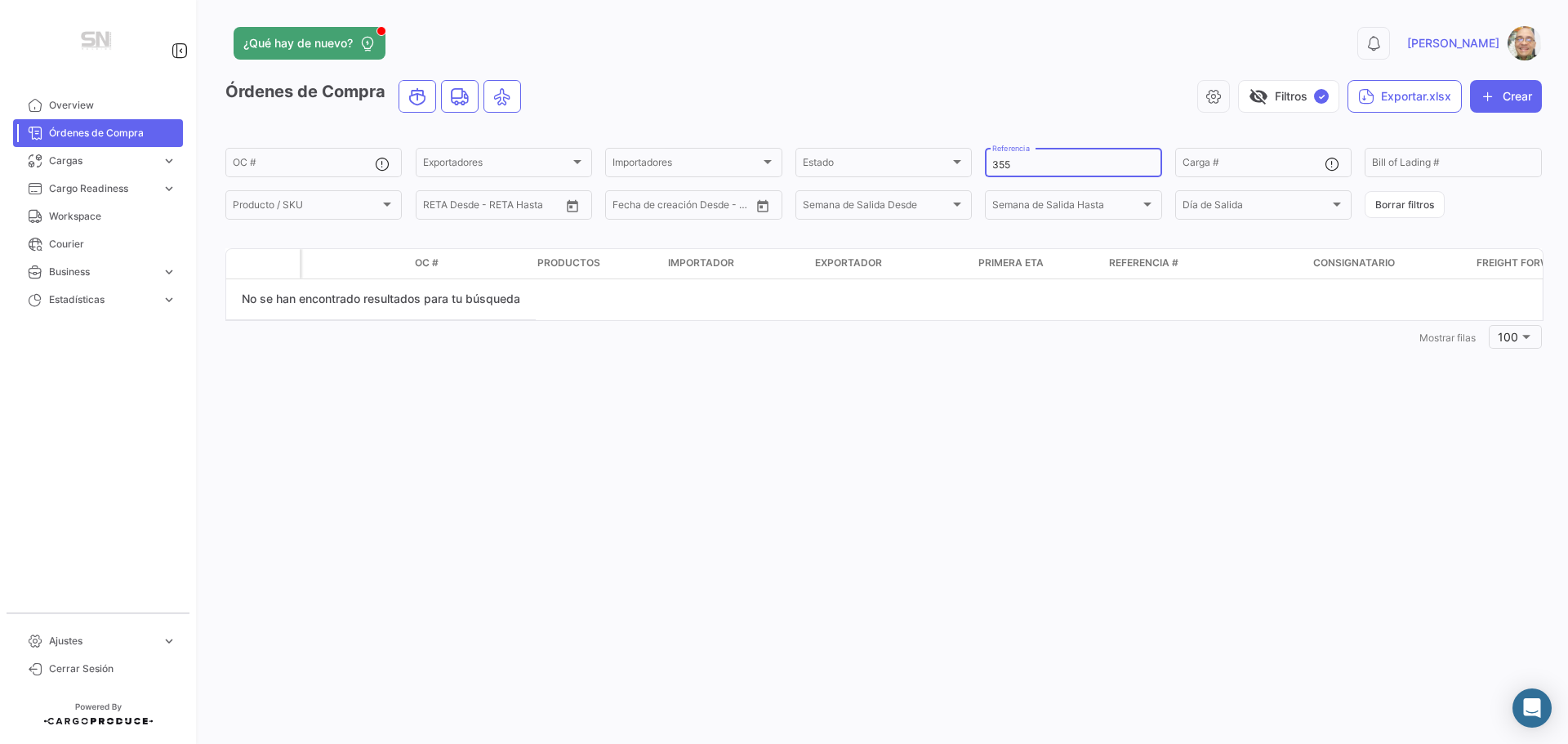
click at [1023, 164] on input "355" at bounding box center [1072, 165] width 162 height 12
type input "3"
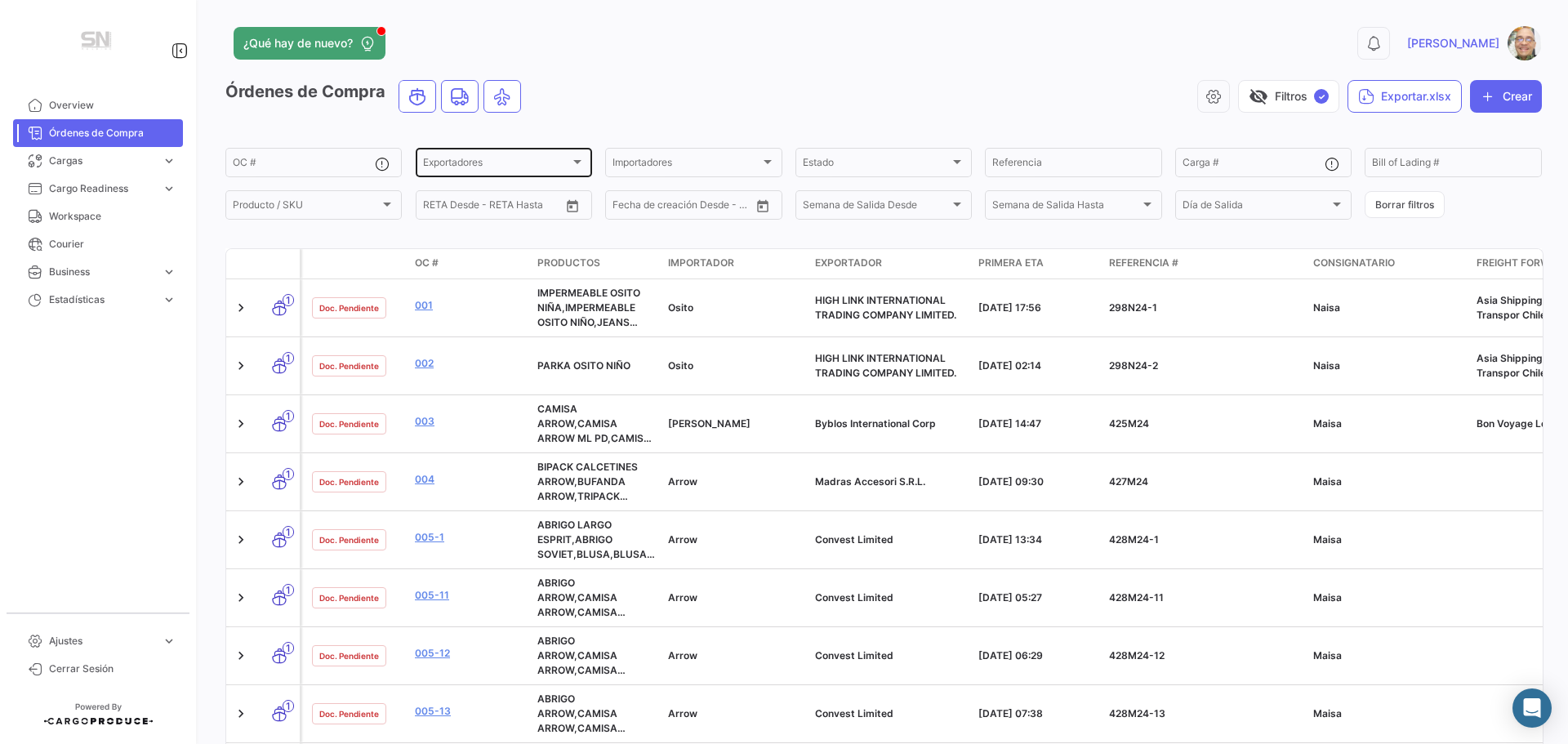
click at [571, 166] on div at bounding box center [578, 162] width 15 height 13
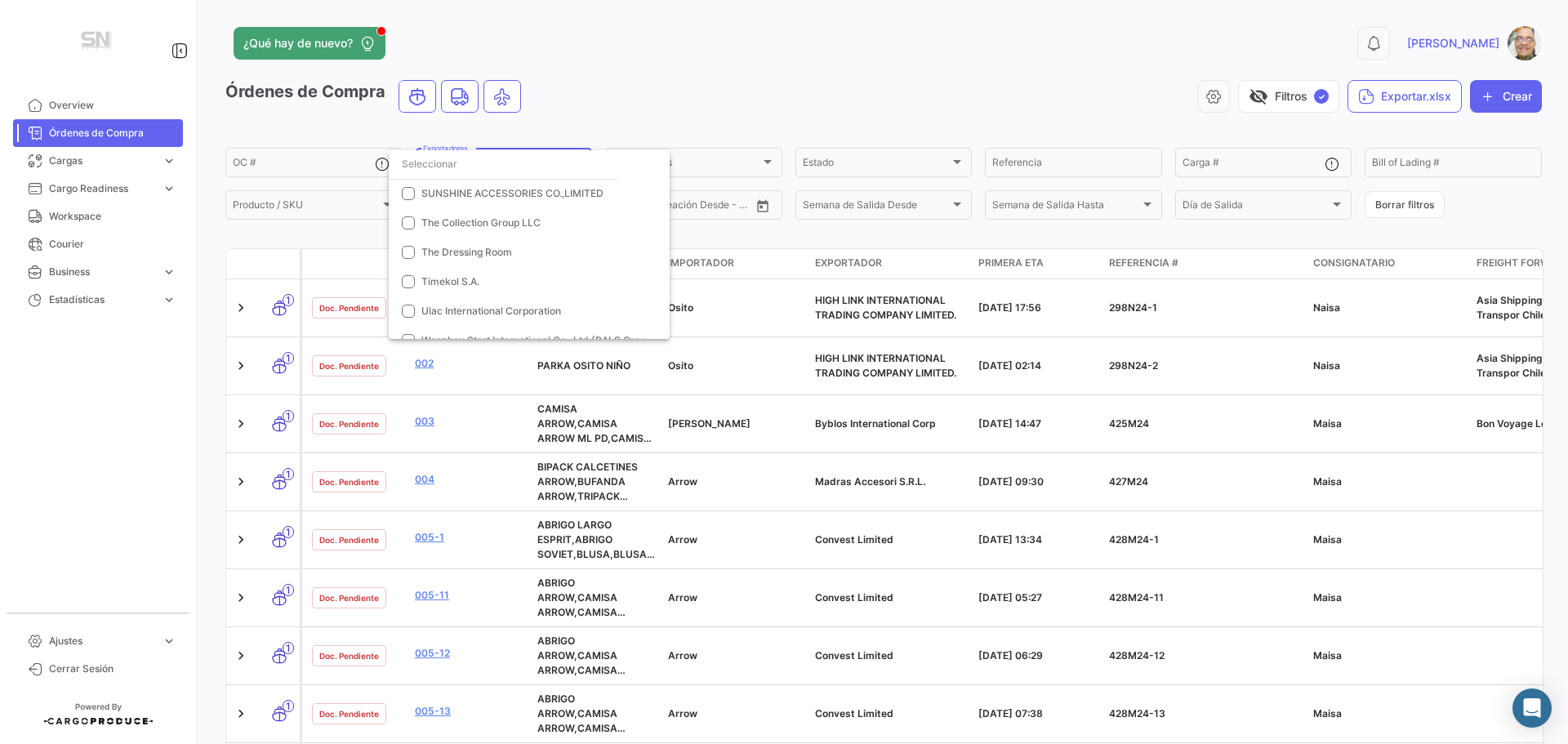
scroll to position [1016, 0]
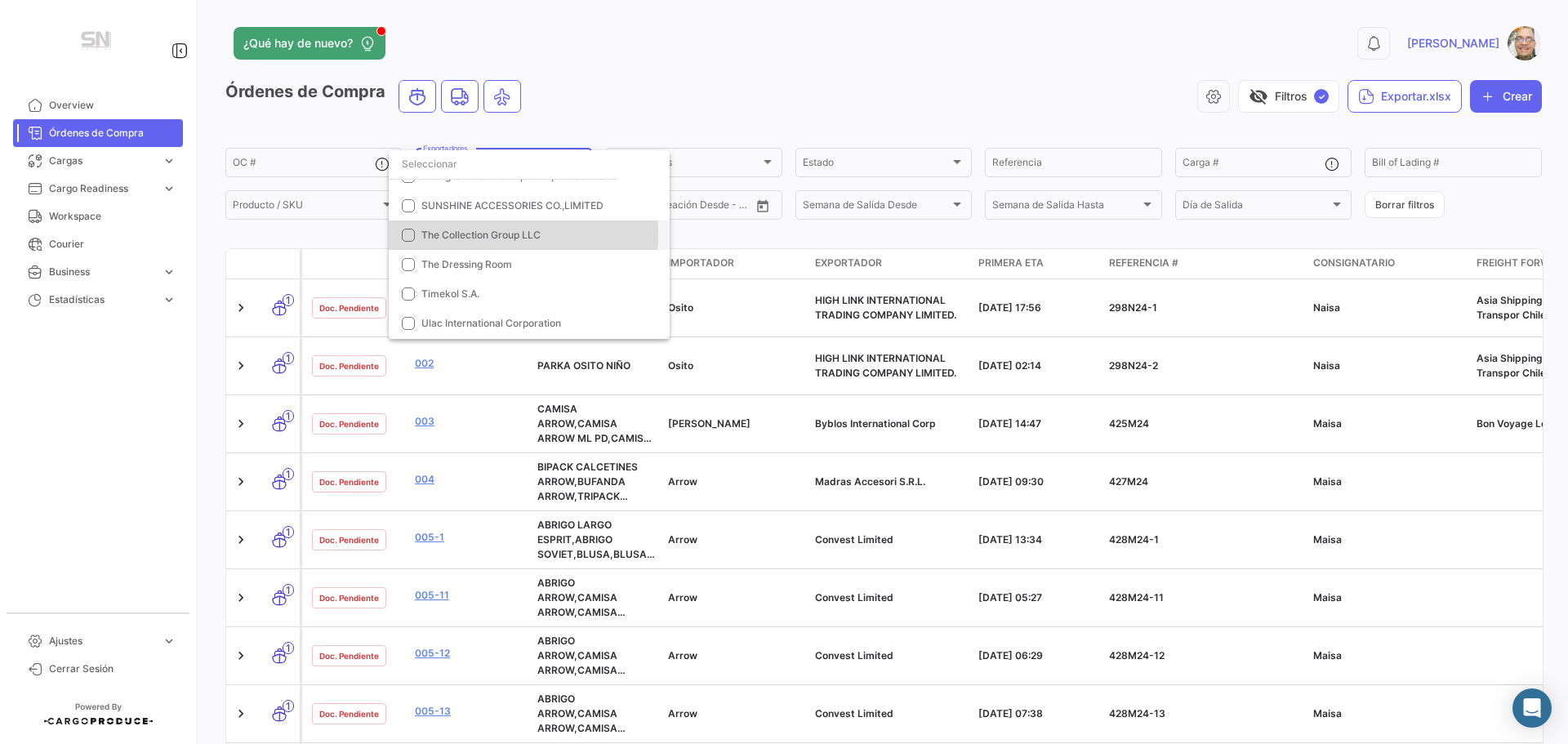
click at [415, 233] on mat-option "The Collection Group LLC" at bounding box center [529, 235] width 281 height 29
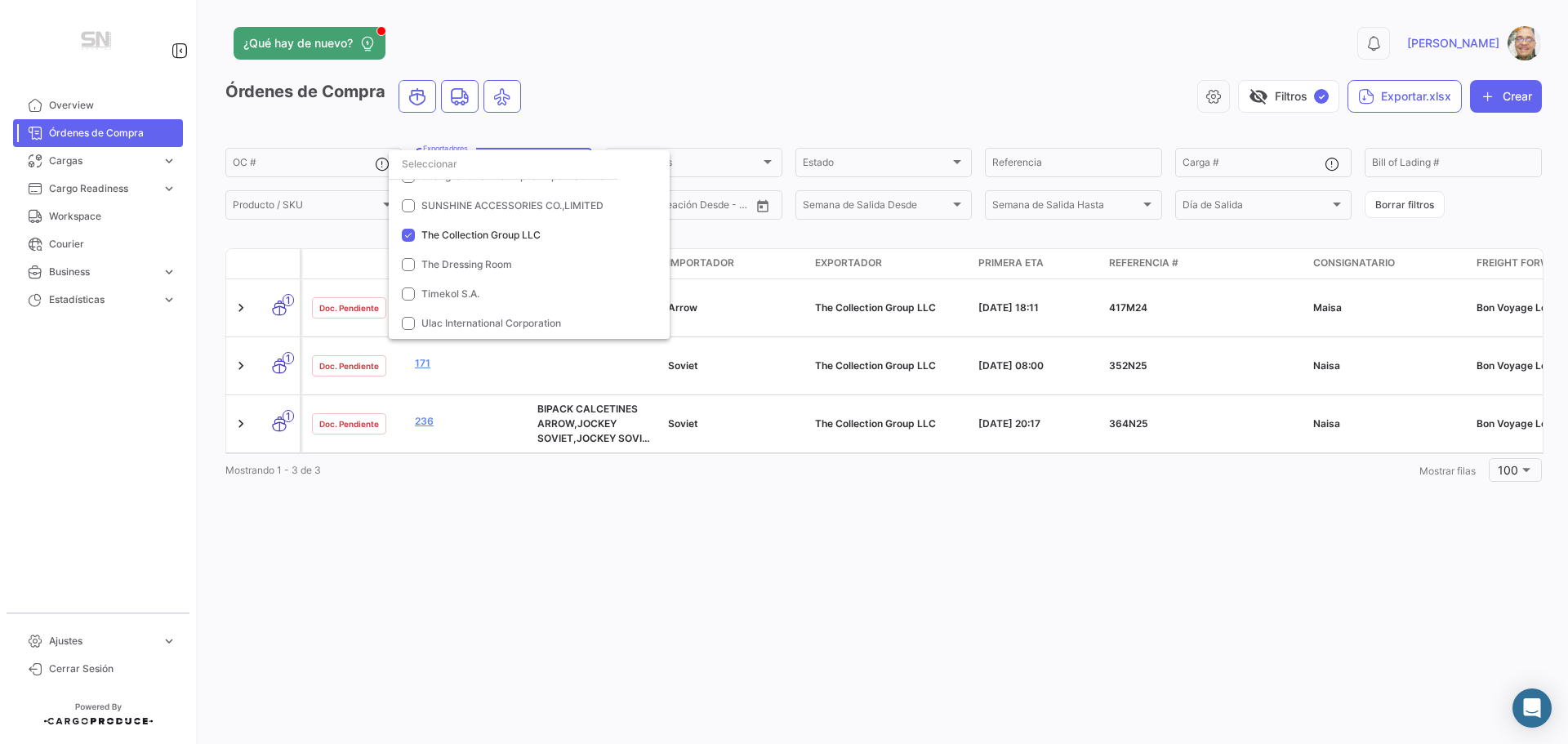
click at [681, 96] on div at bounding box center [784, 372] width 1568 height 744
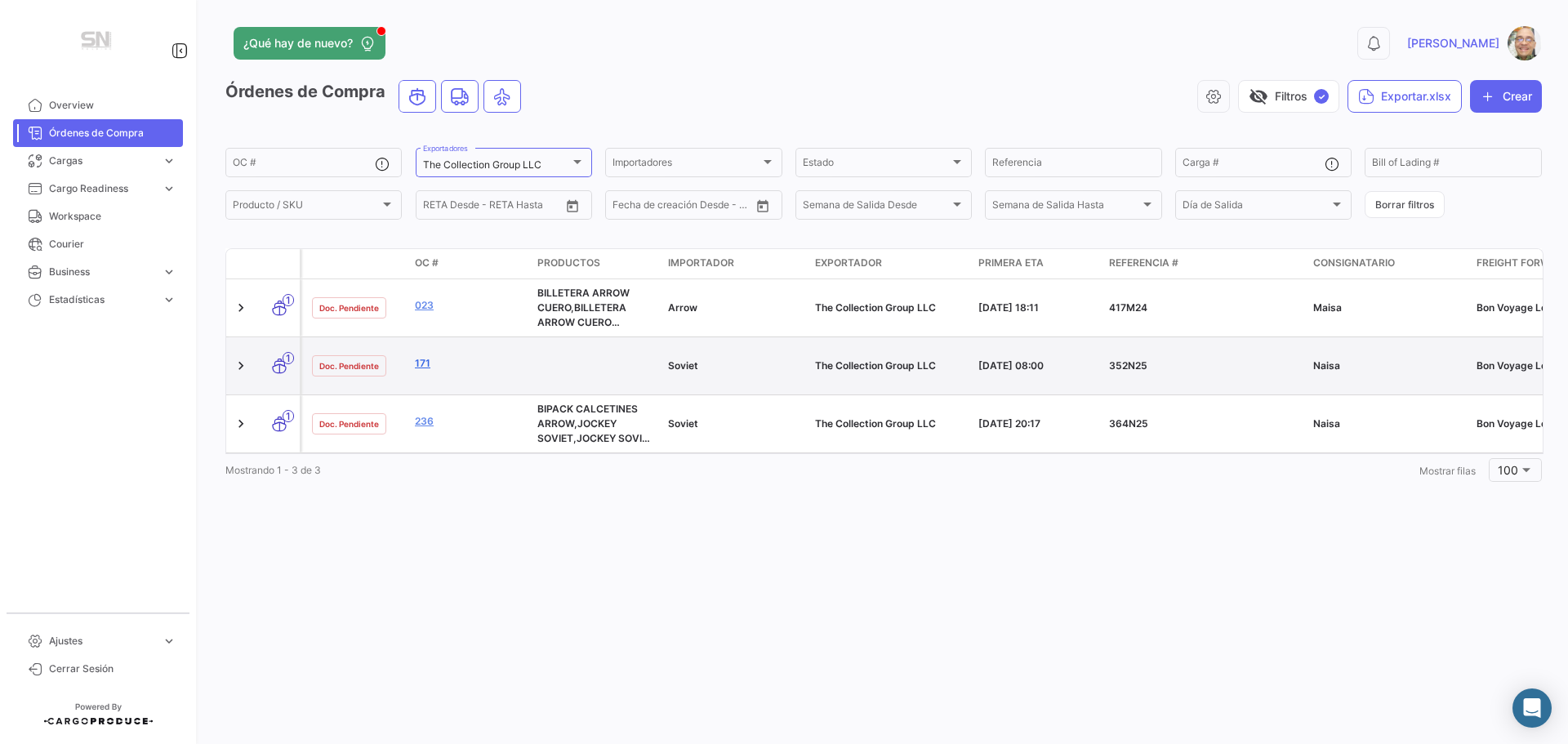
click at [422, 367] on link "171" at bounding box center [470, 364] width 110 height 15
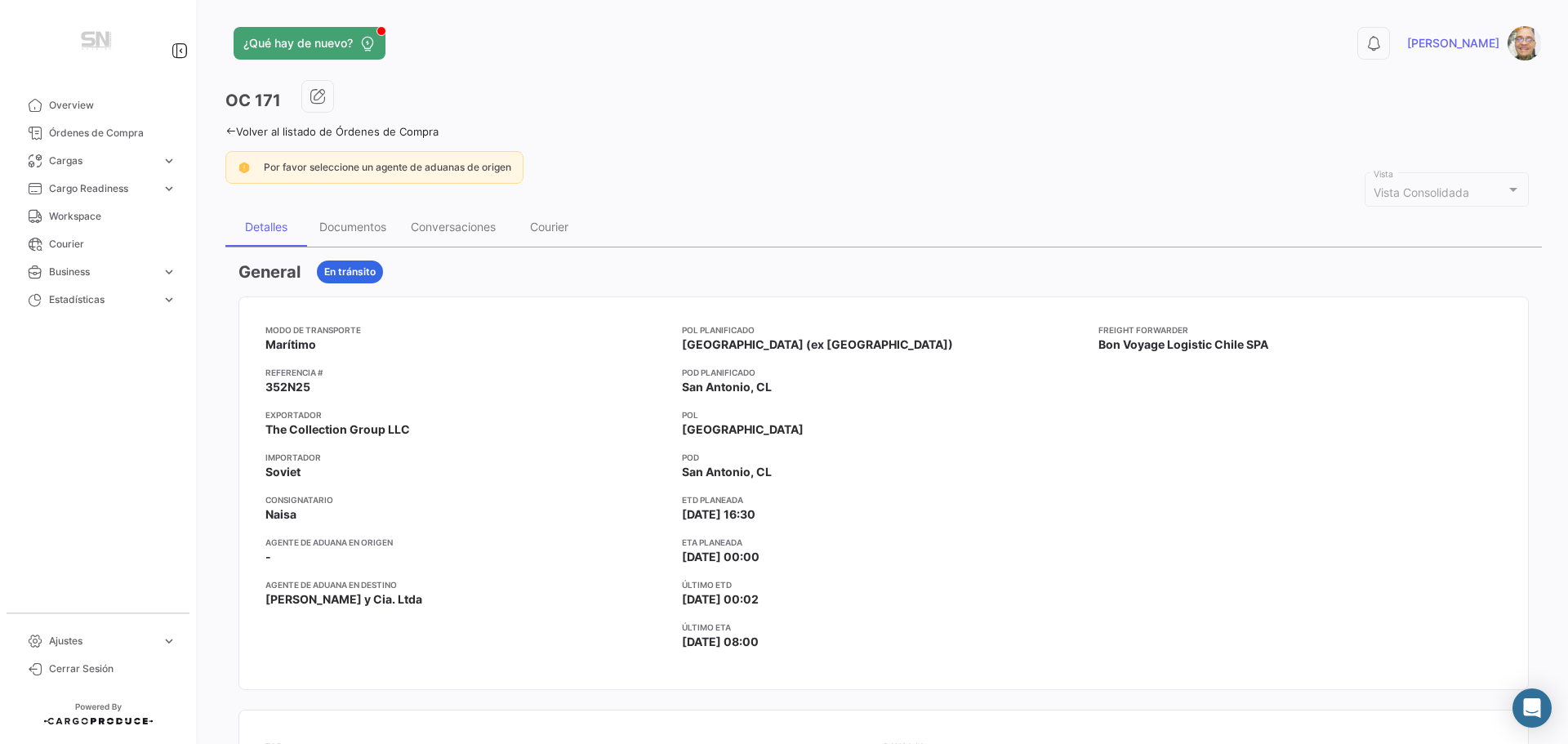
click at [233, 133] on icon at bounding box center [230, 130] width 11 height 11
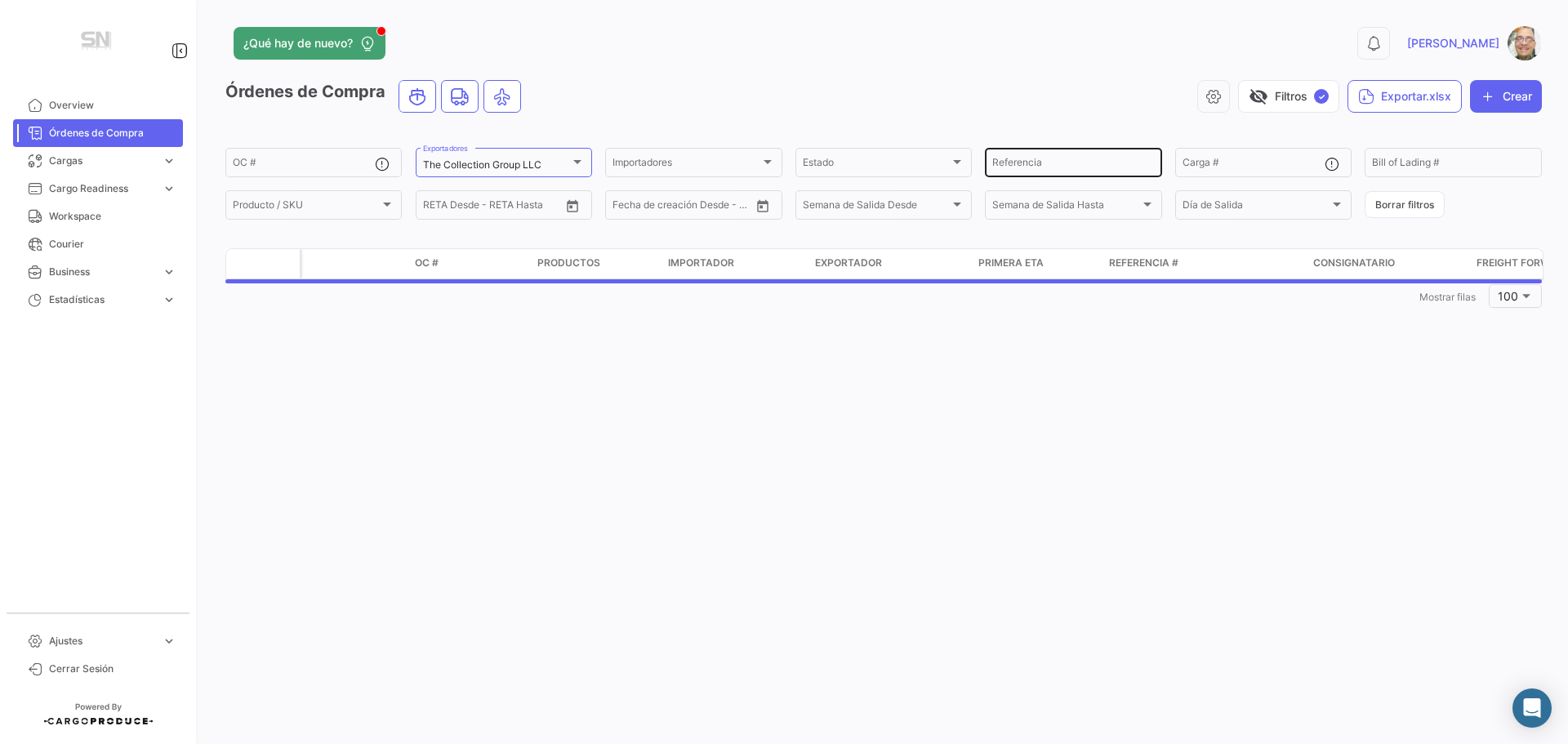
click at [1025, 166] on input "Referencia" at bounding box center [1072, 165] width 162 height 12
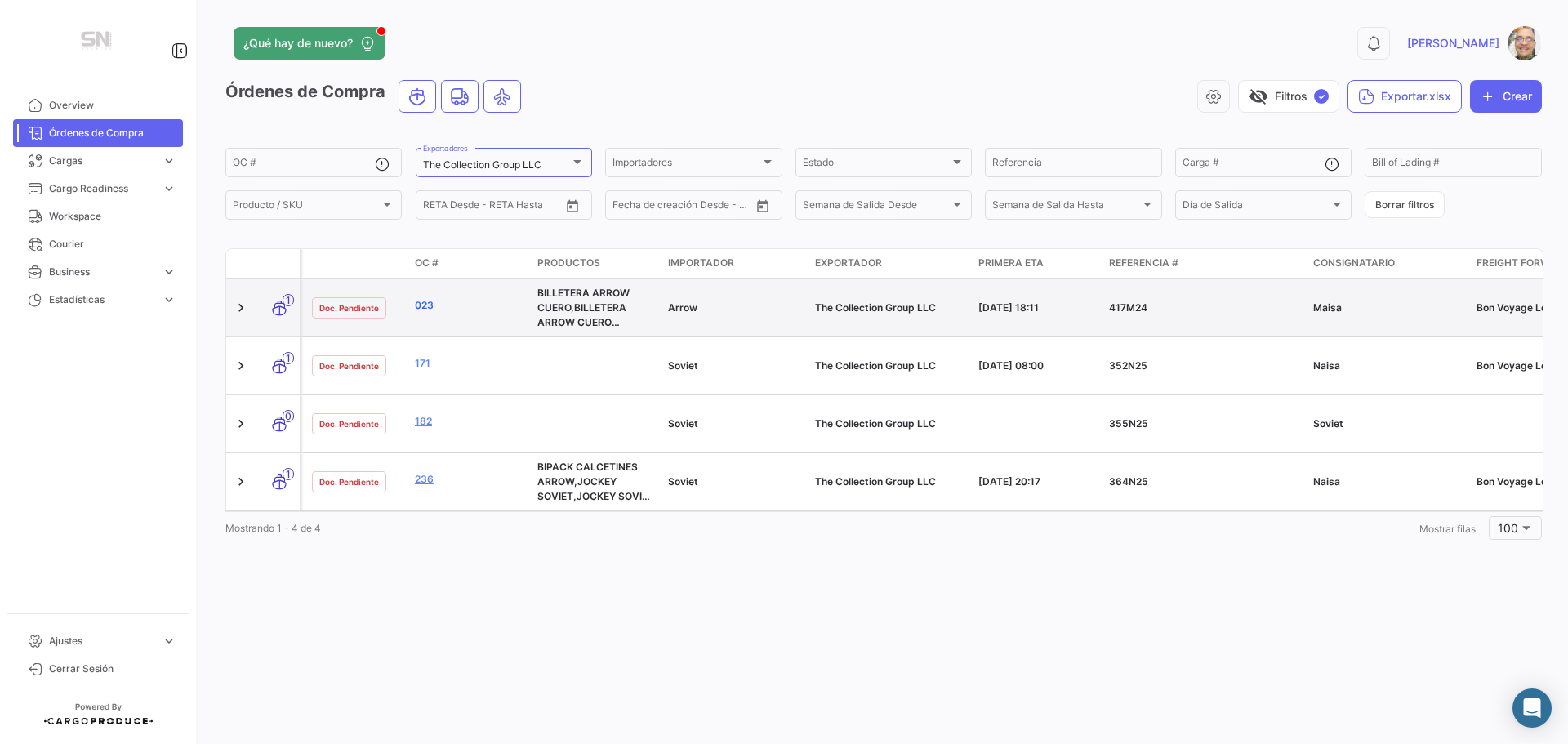
click at [424, 309] on link "023" at bounding box center [470, 306] width 110 height 15
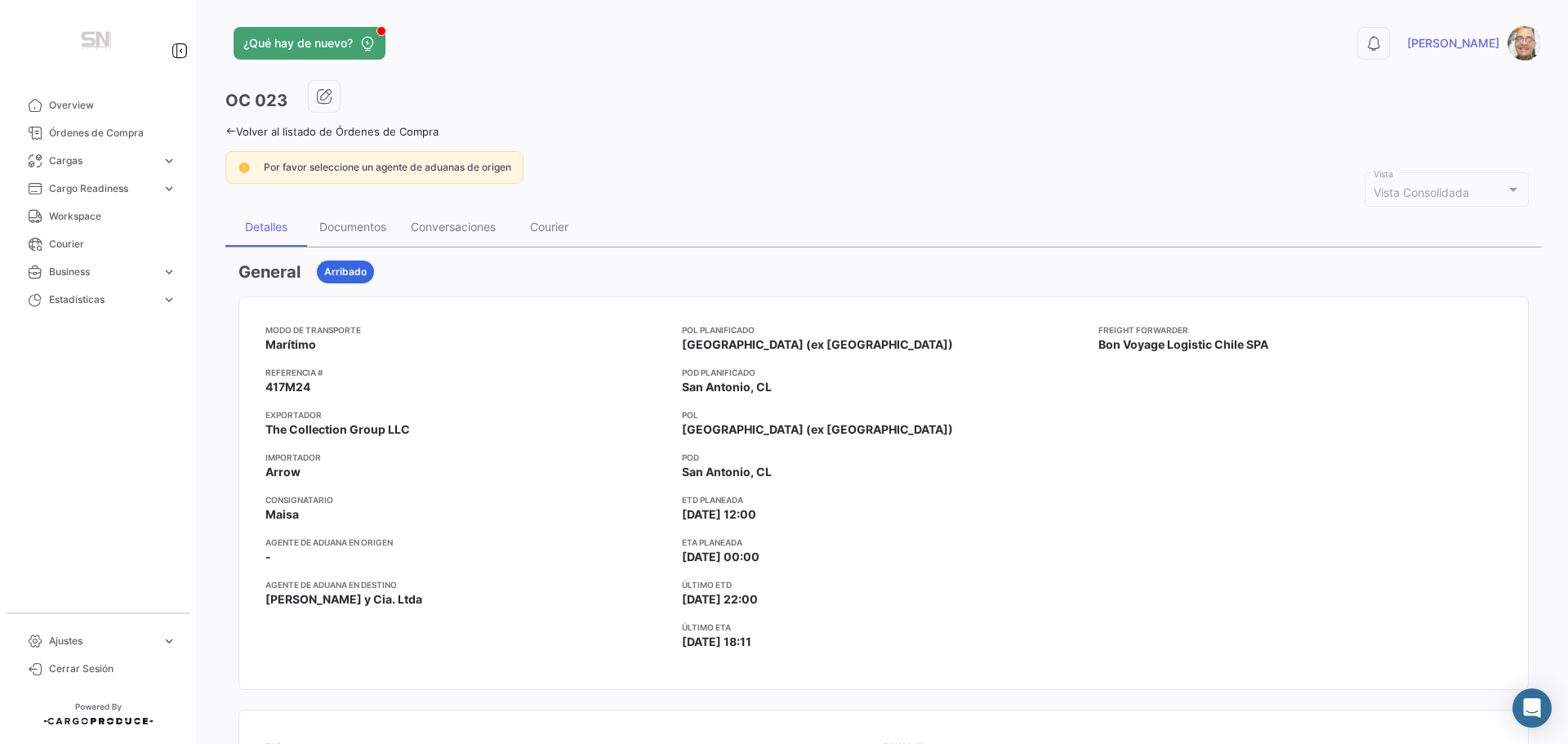
click at [226, 128] on icon at bounding box center [230, 130] width 11 height 11
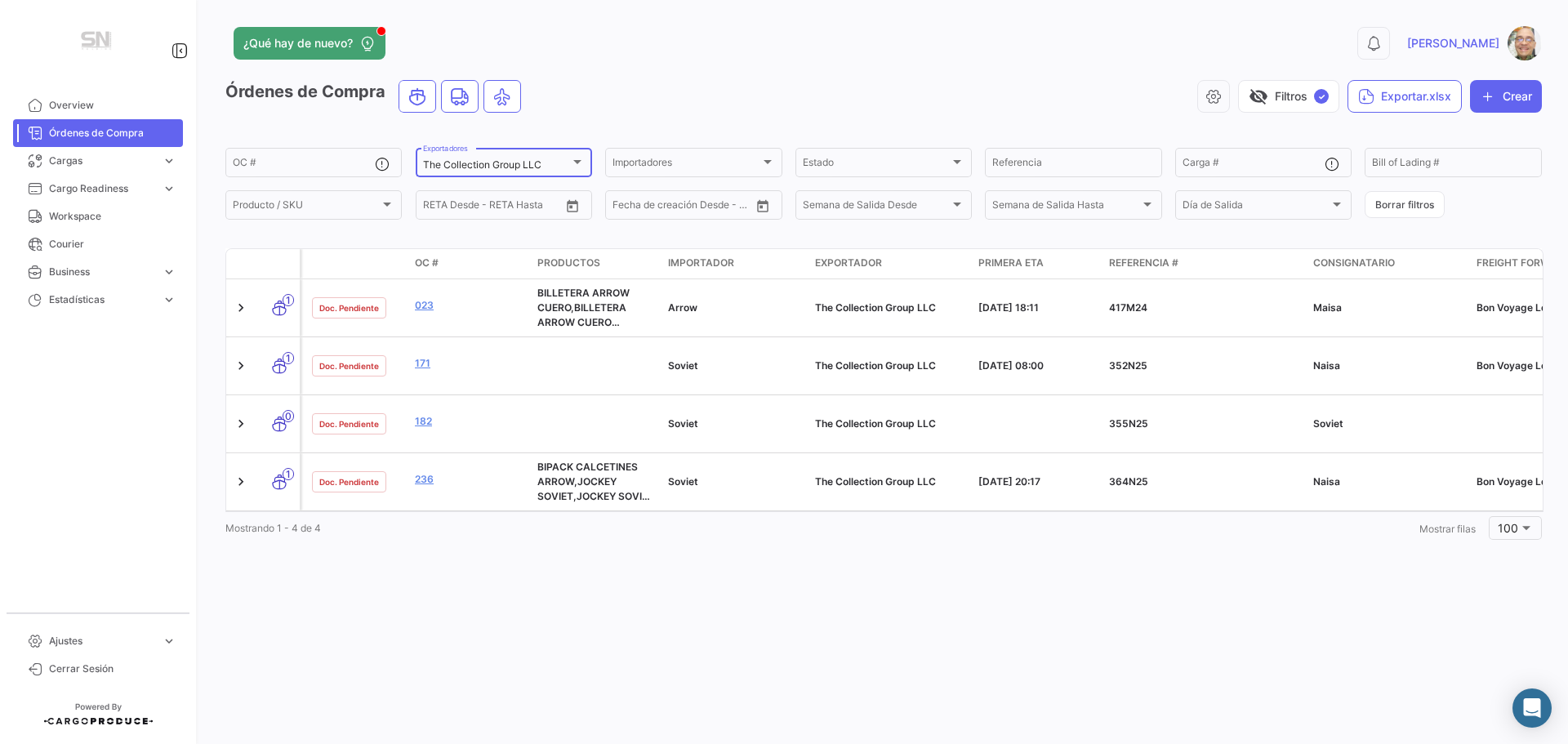
click at [574, 164] on div at bounding box center [578, 162] width 15 height 13
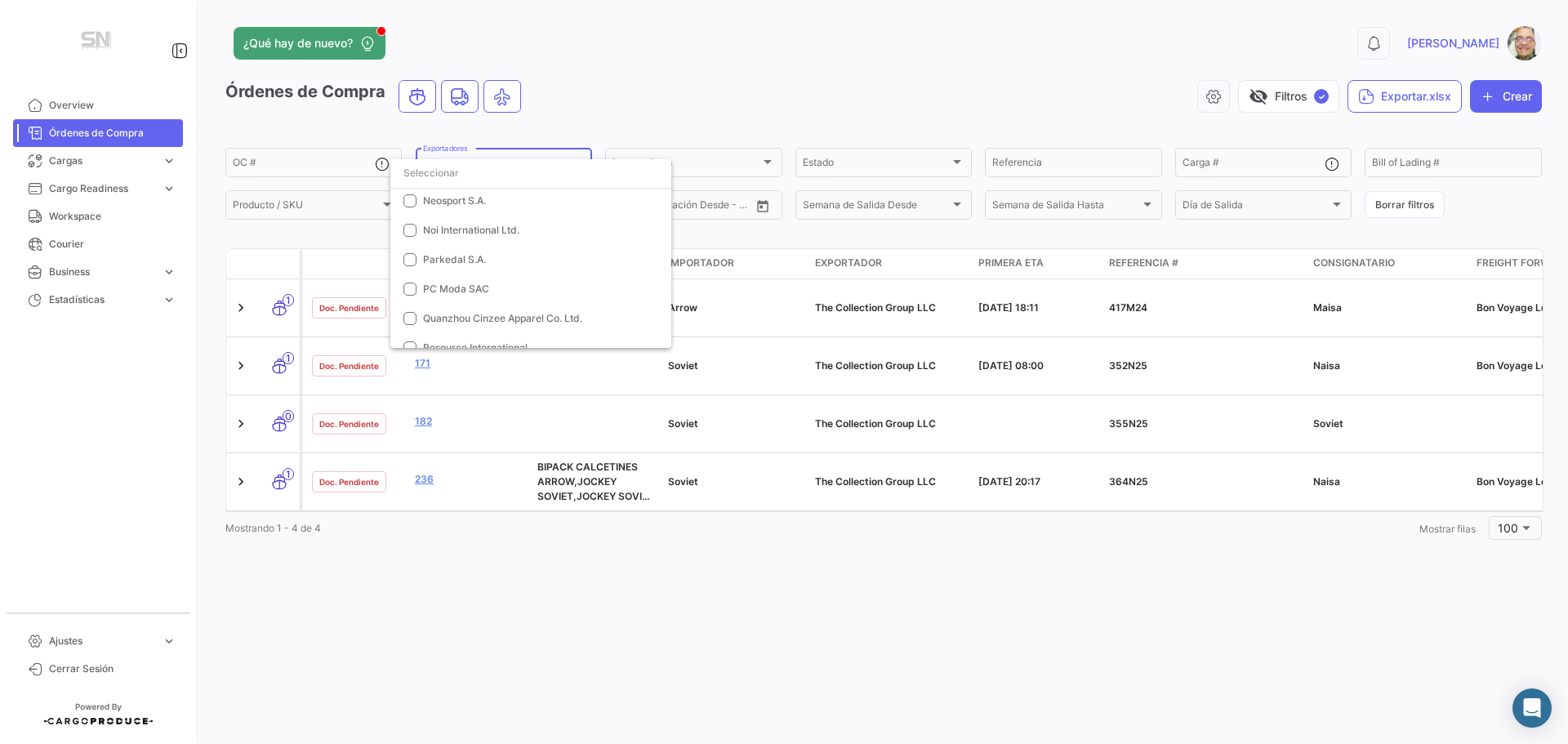
scroll to position [920, 0]
click at [409, 345] on mat-pseudo-checkbox at bounding box center [410, 342] width 13 height 13
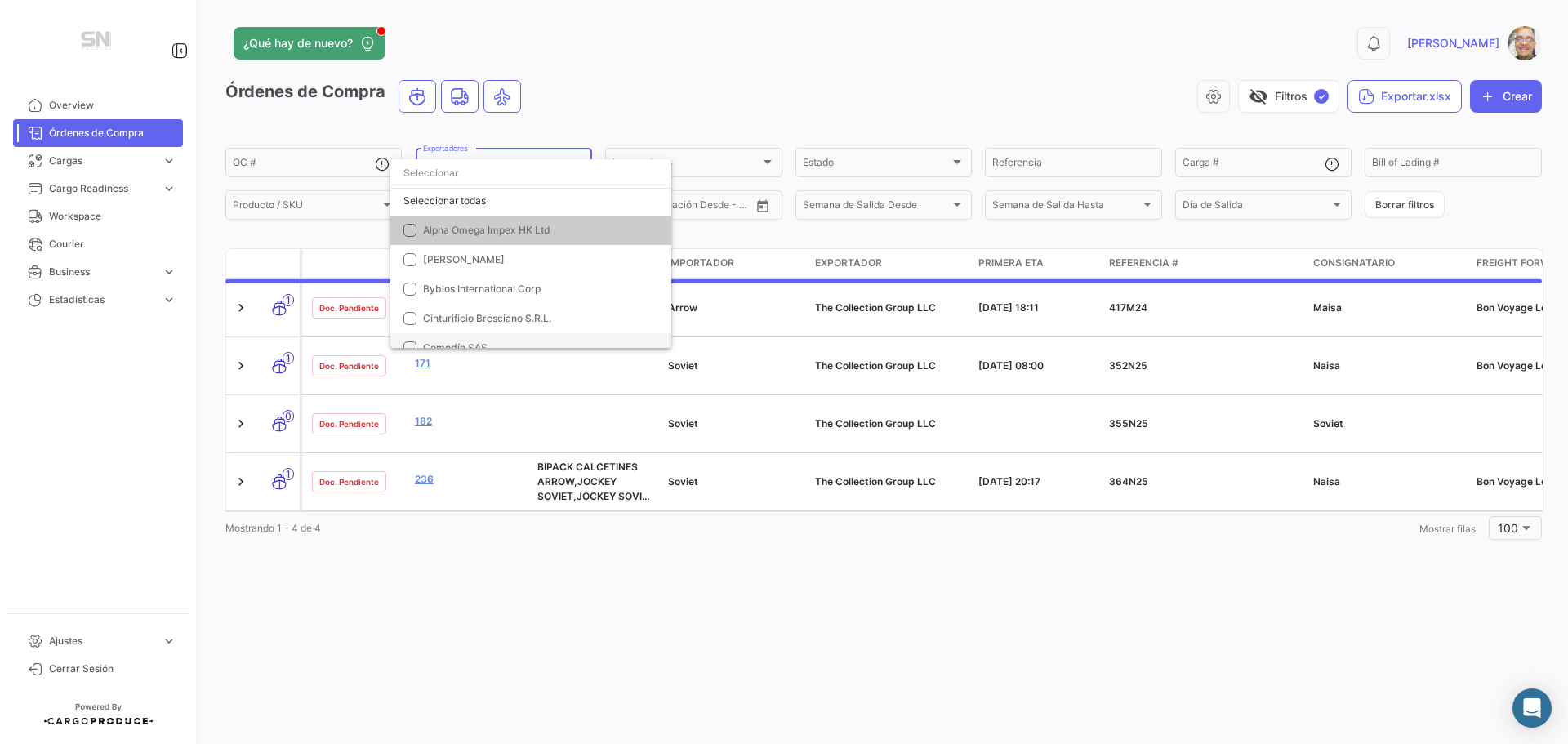
scroll to position [0, 0]
click at [504, 194] on div "Seleccionar todas" at bounding box center [530, 203] width 281 height 29
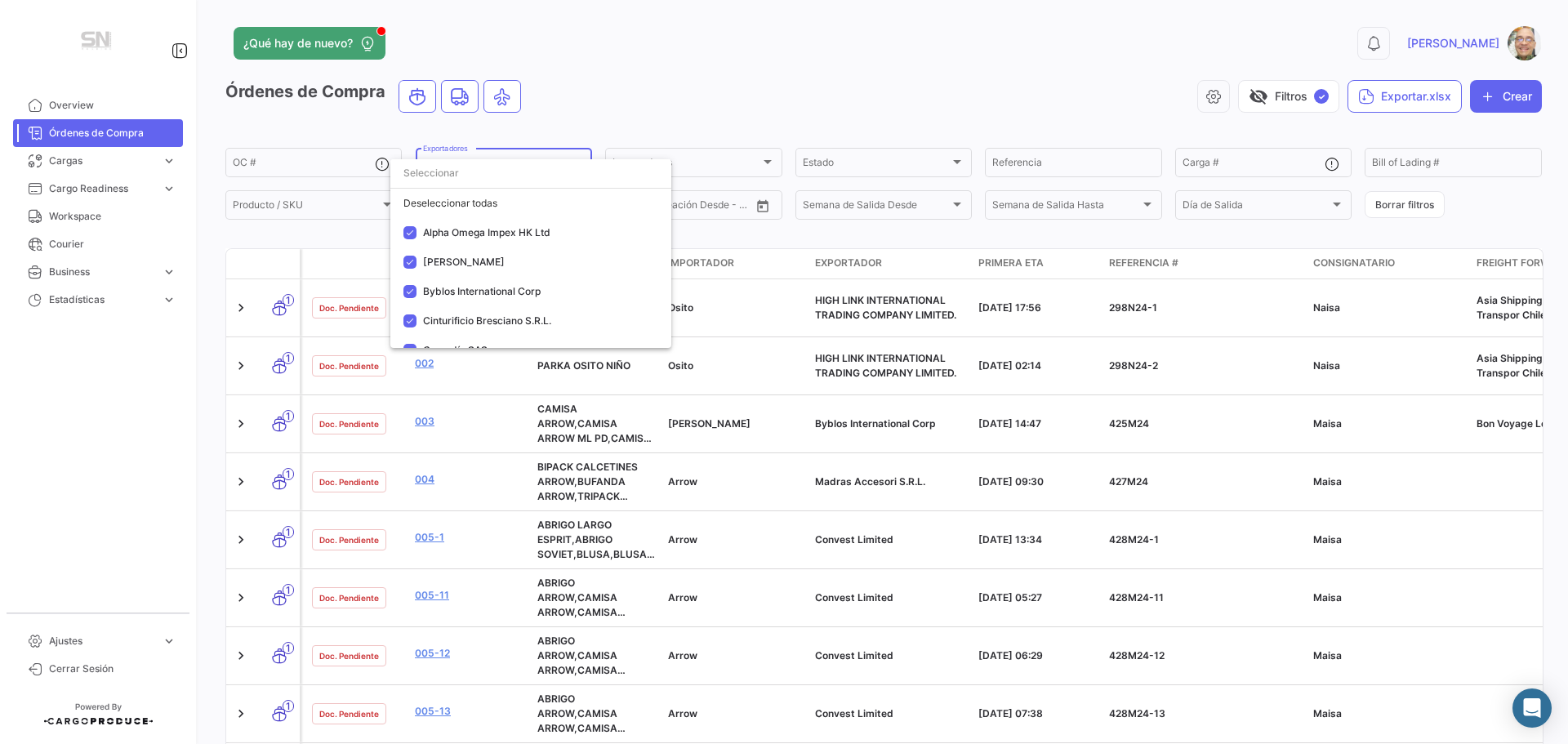
click at [614, 86] on div at bounding box center [784, 372] width 1568 height 744
